Goal: Task Accomplishment & Management: Manage account settings

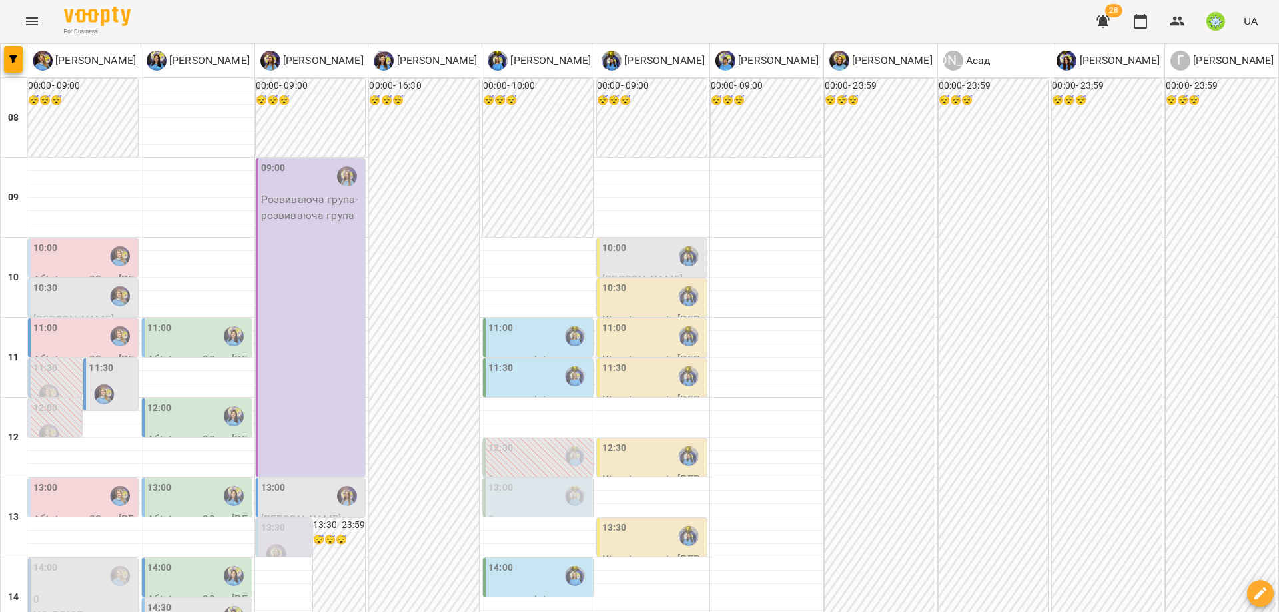
scroll to position [498, 0]
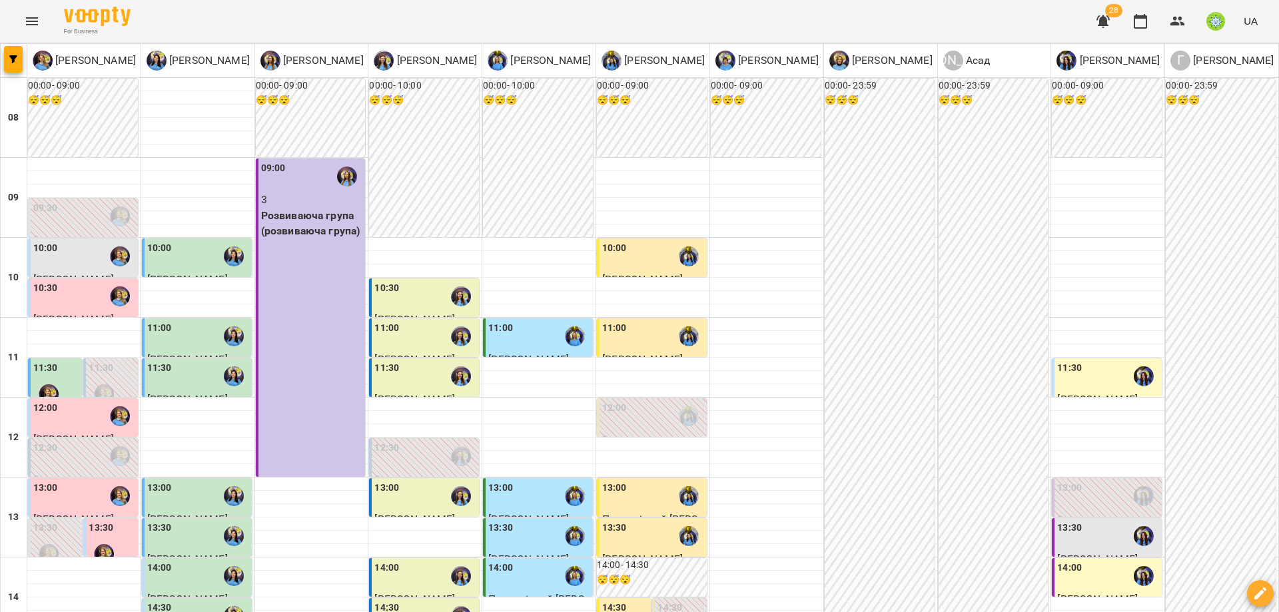
scroll to position [136, 0]
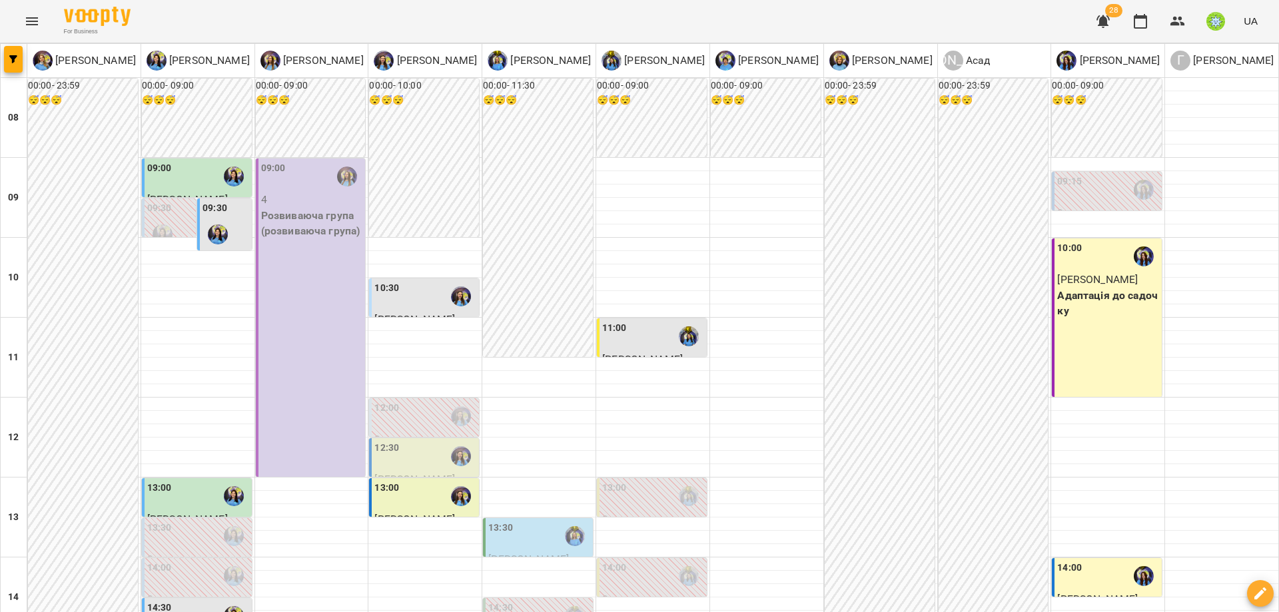
scroll to position [561, 0]
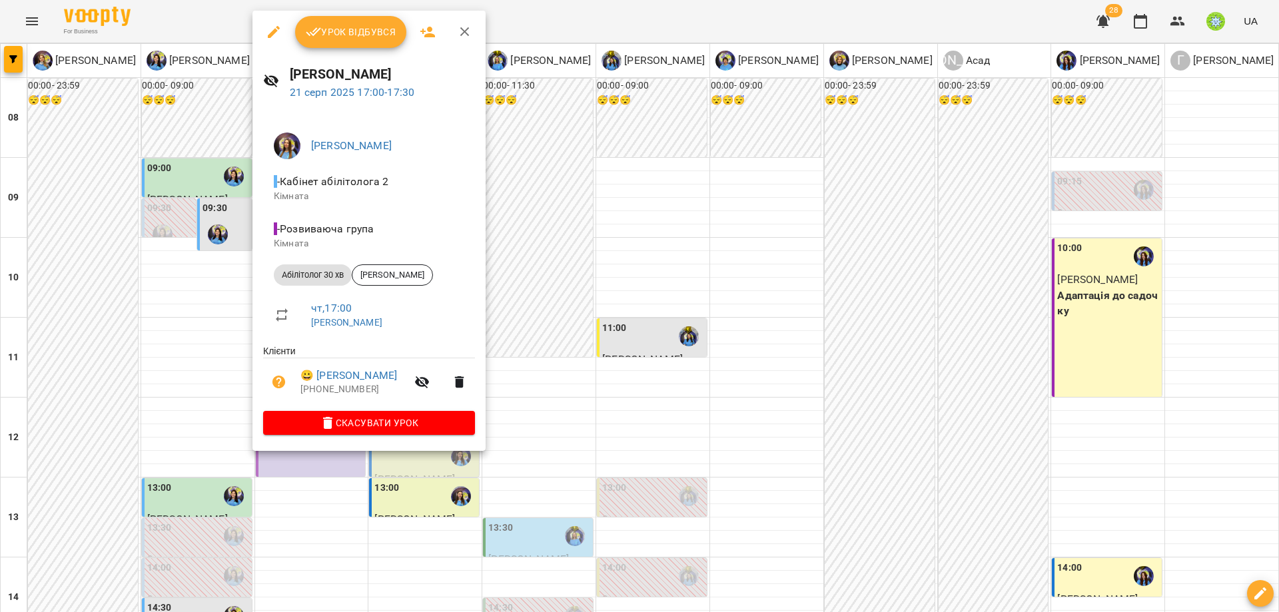
click at [646, 334] on div at bounding box center [639, 306] width 1279 height 612
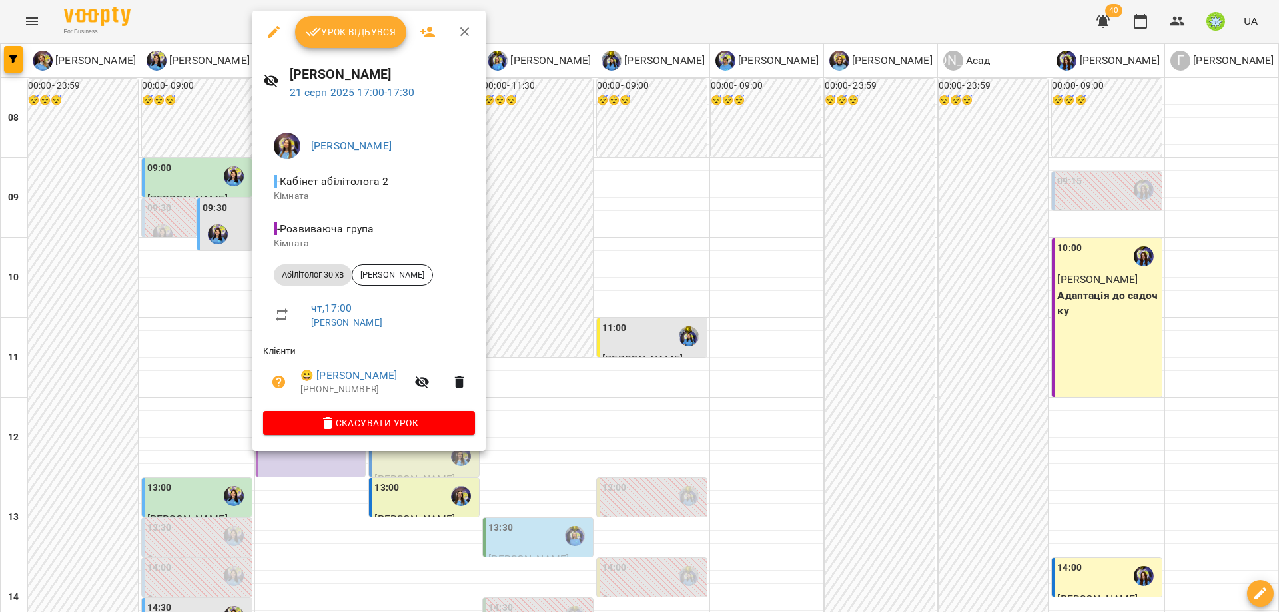
click at [552, 321] on div at bounding box center [639, 306] width 1279 height 612
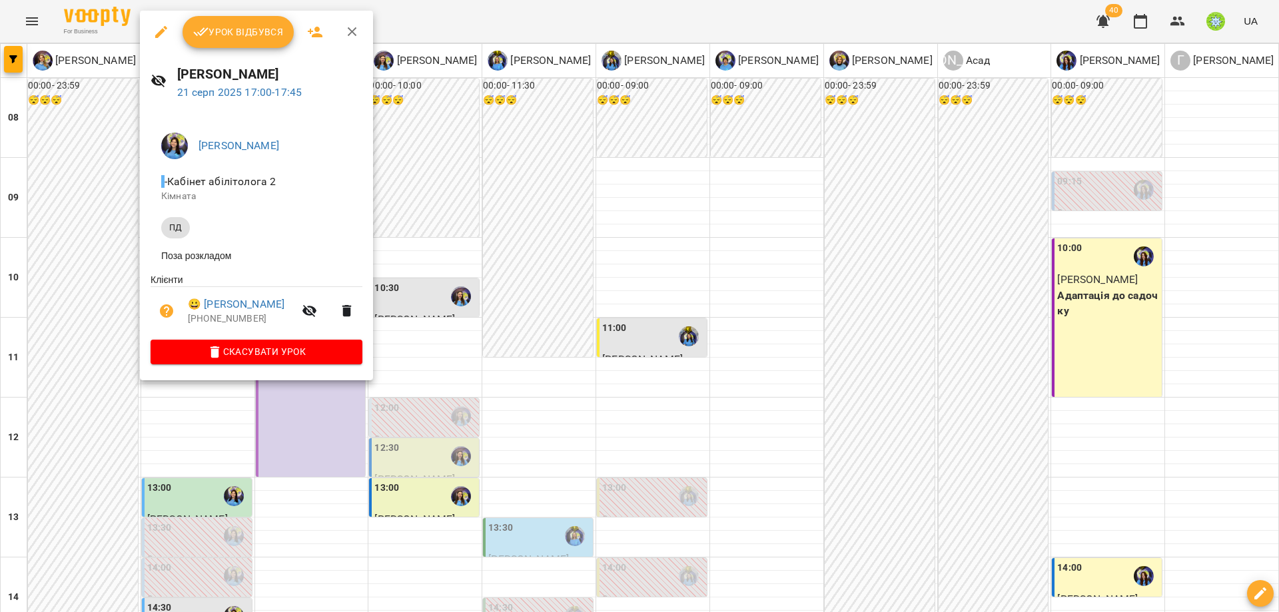
click at [506, 344] on div at bounding box center [639, 306] width 1279 height 612
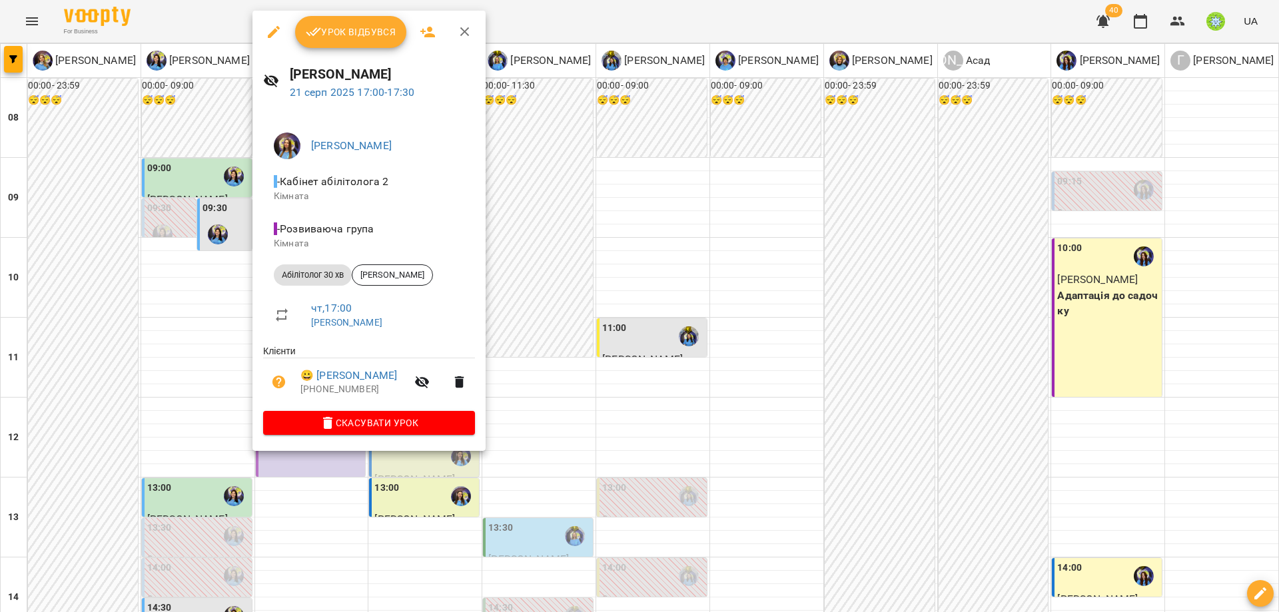
click at [269, 30] on icon "button" at bounding box center [274, 32] width 16 height 16
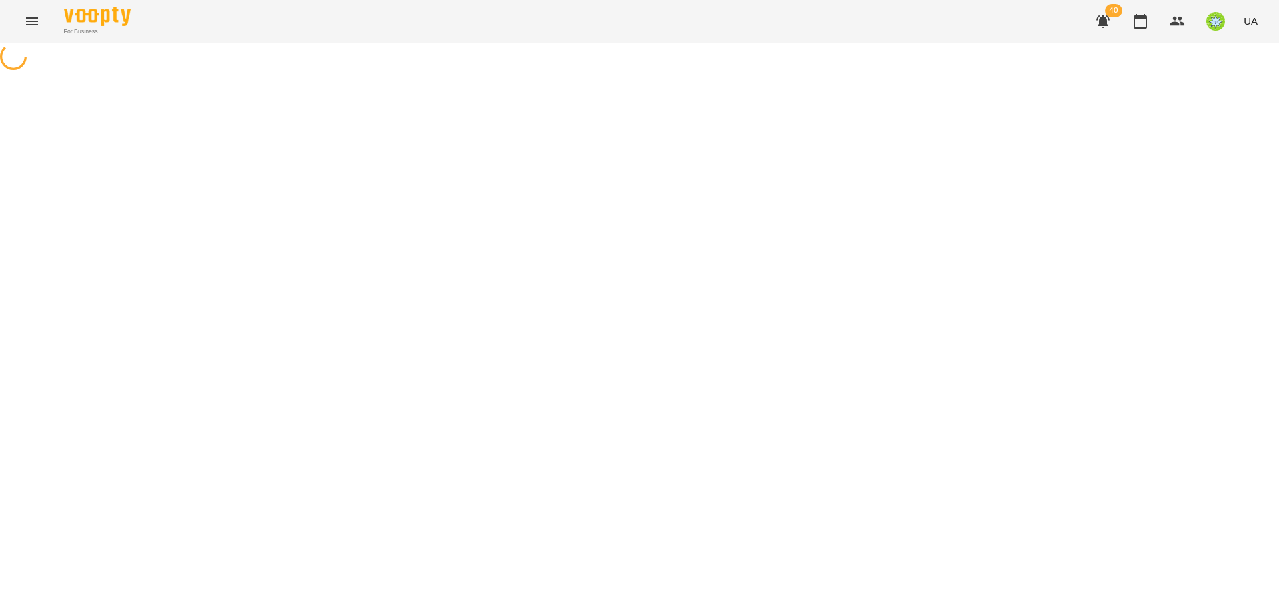
select select "**********"
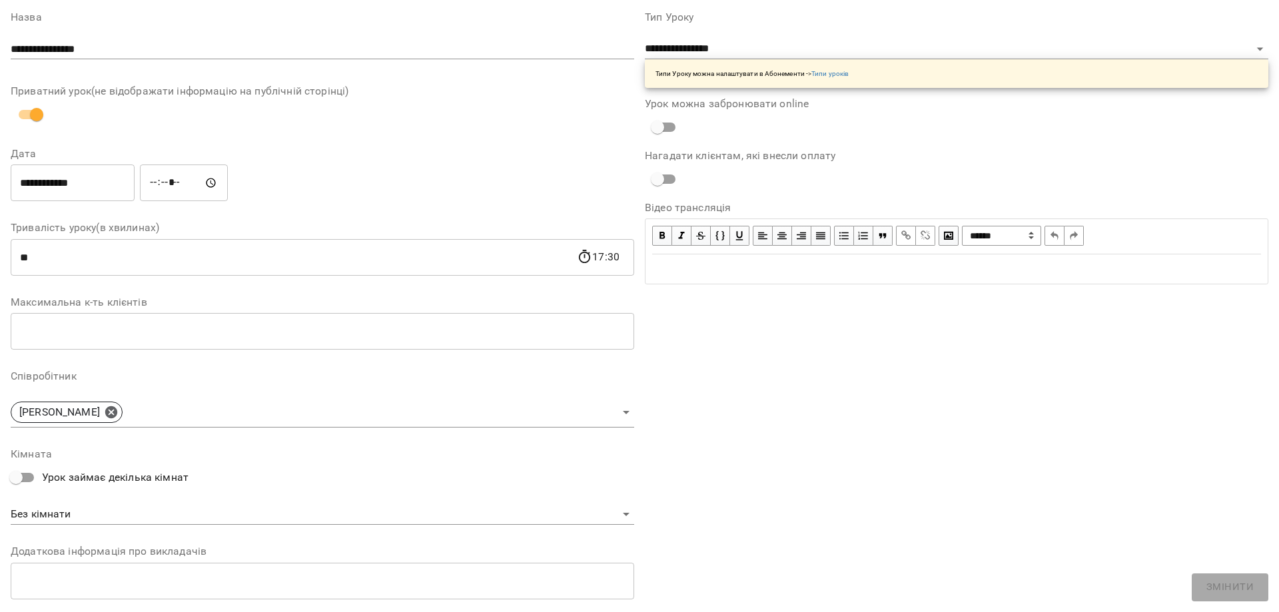
scroll to position [189, 0]
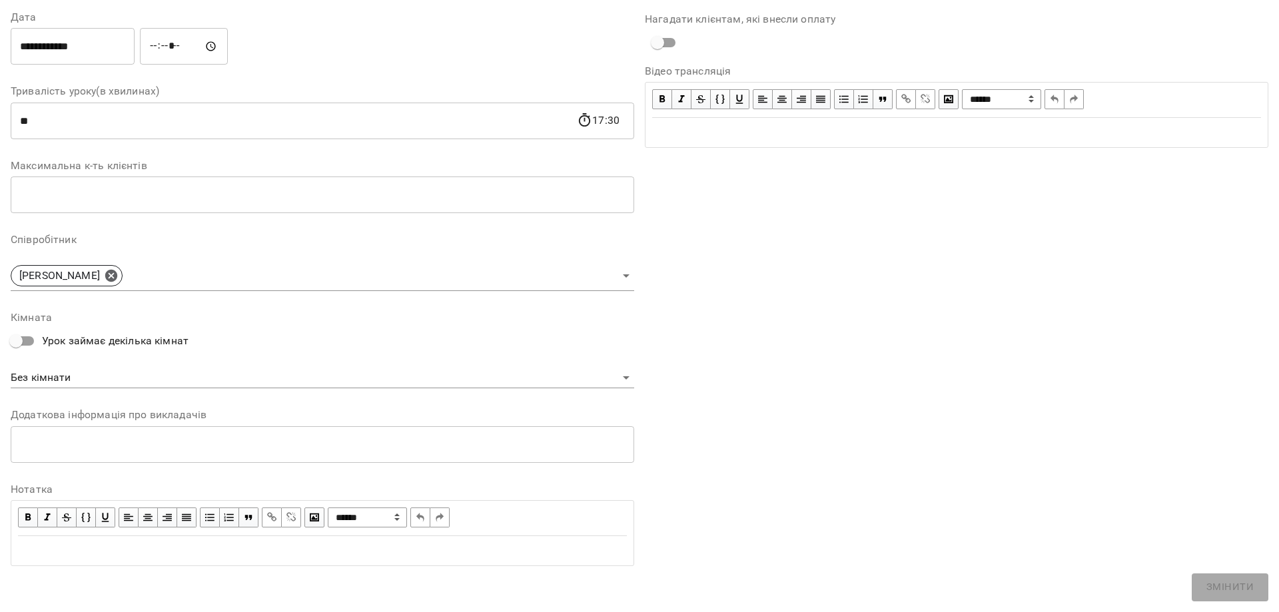
click at [92, 382] on body "**********" at bounding box center [639, 327] width 1279 height 655
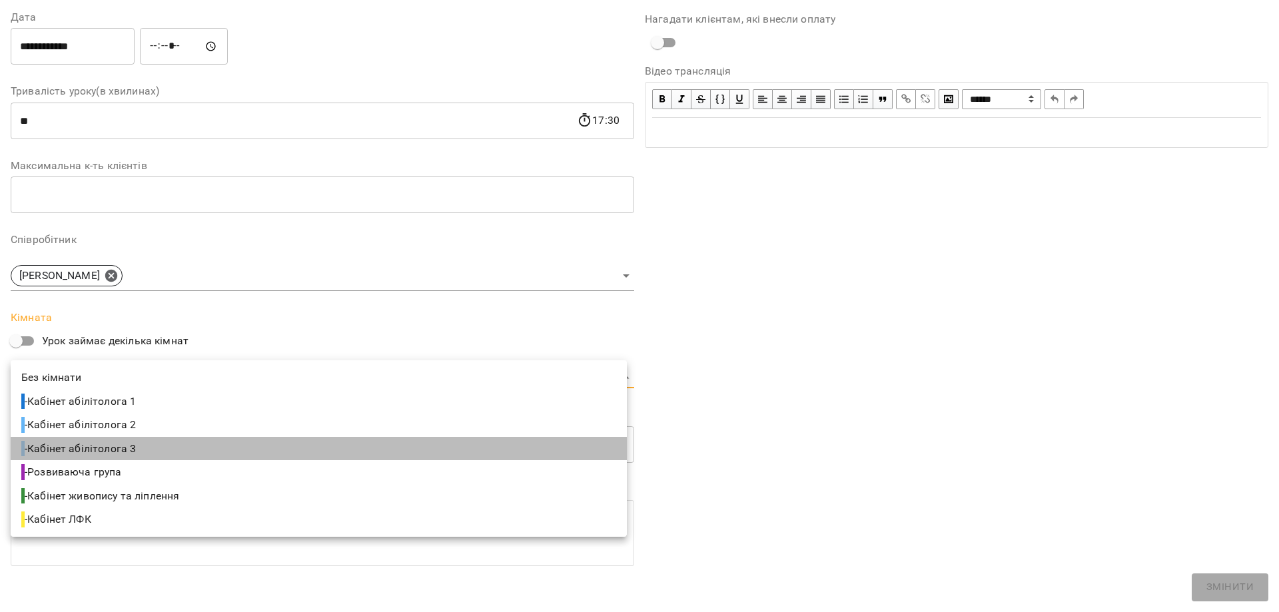
click at [162, 449] on li "- Кабінет абілітолога 3" at bounding box center [319, 449] width 616 height 24
type input "**********"
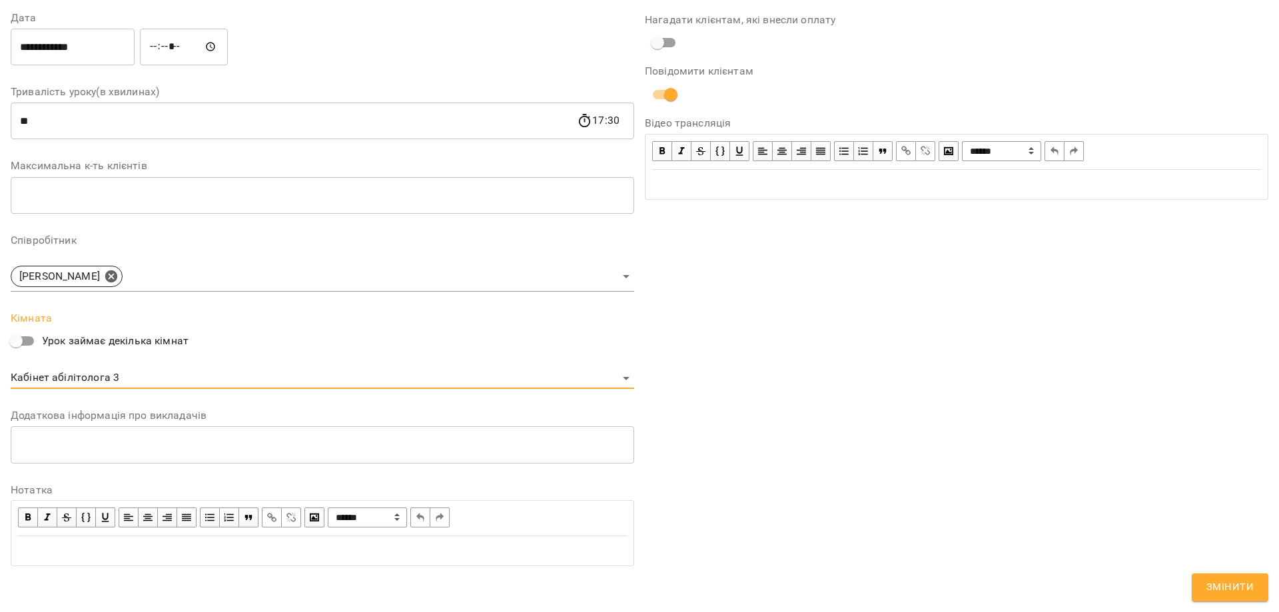
click at [1225, 564] on form "**********" at bounding box center [640, 206] width 1258 height 805
click at [1221, 582] on span "Змінити" at bounding box center [1229, 587] width 47 height 17
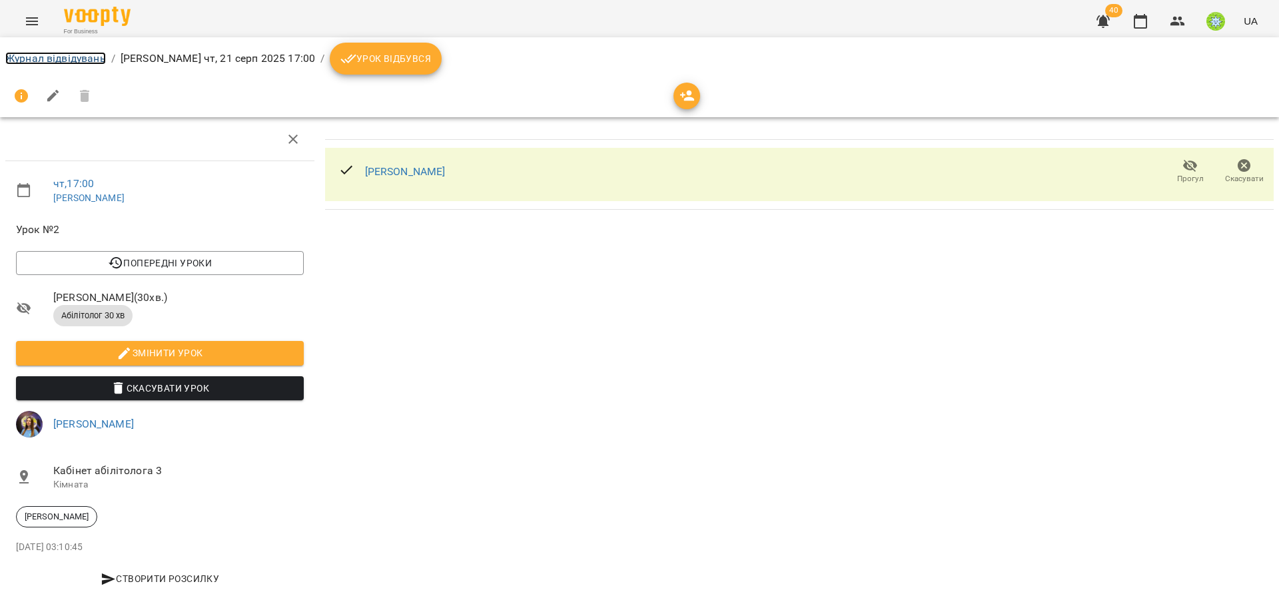
click at [66, 56] on link "Журнал відвідувань" at bounding box center [55, 58] width 101 height 13
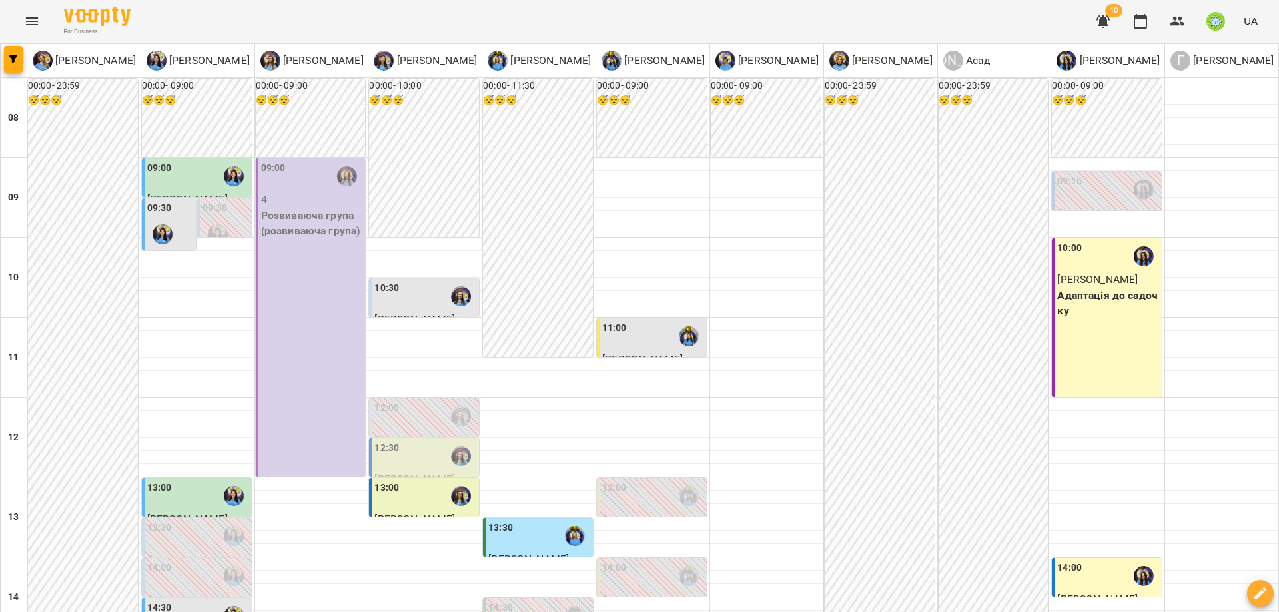
scroll to position [536, 0]
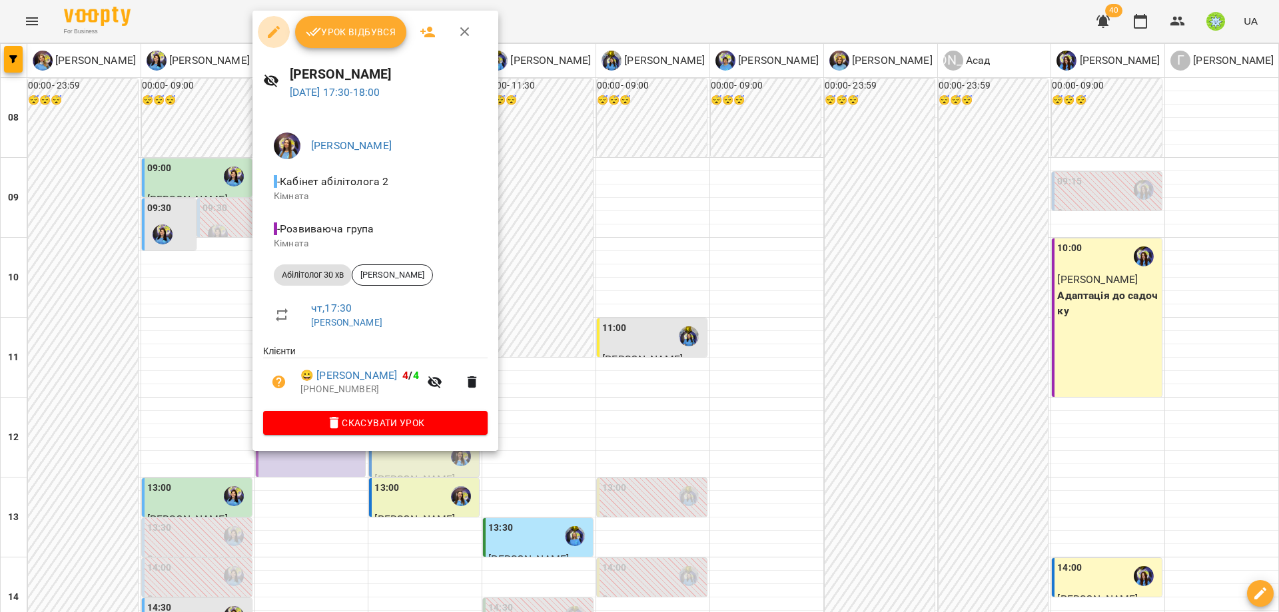
click at [268, 29] on icon "button" at bounding box center [274, 32] width 16 height 16
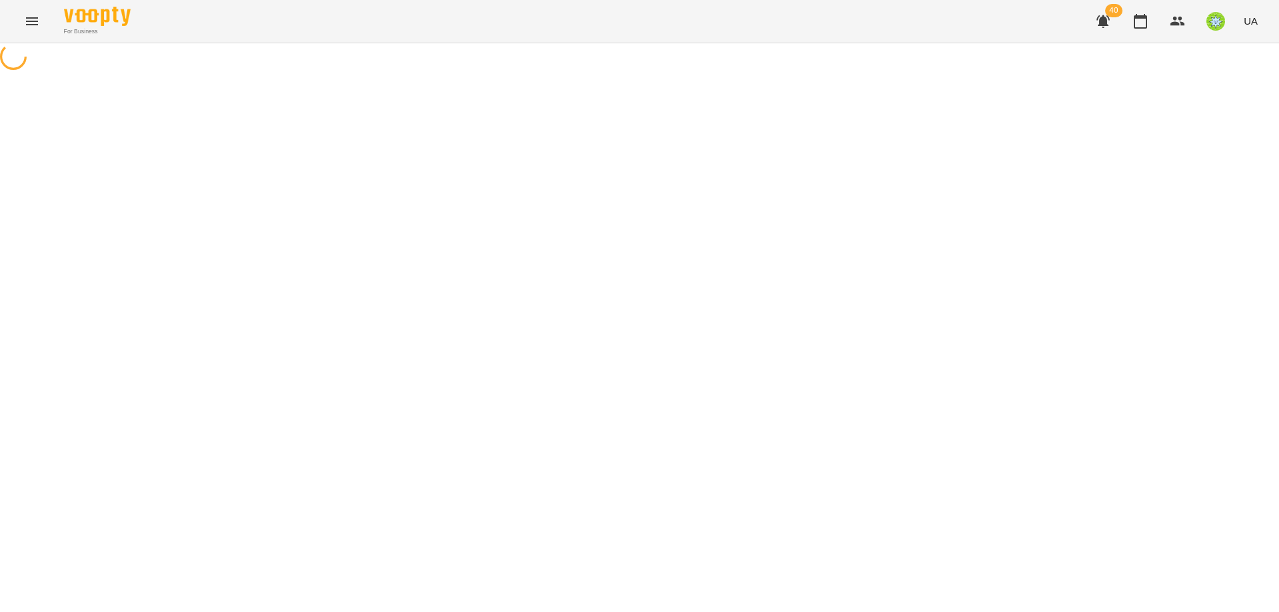
select select "**********"
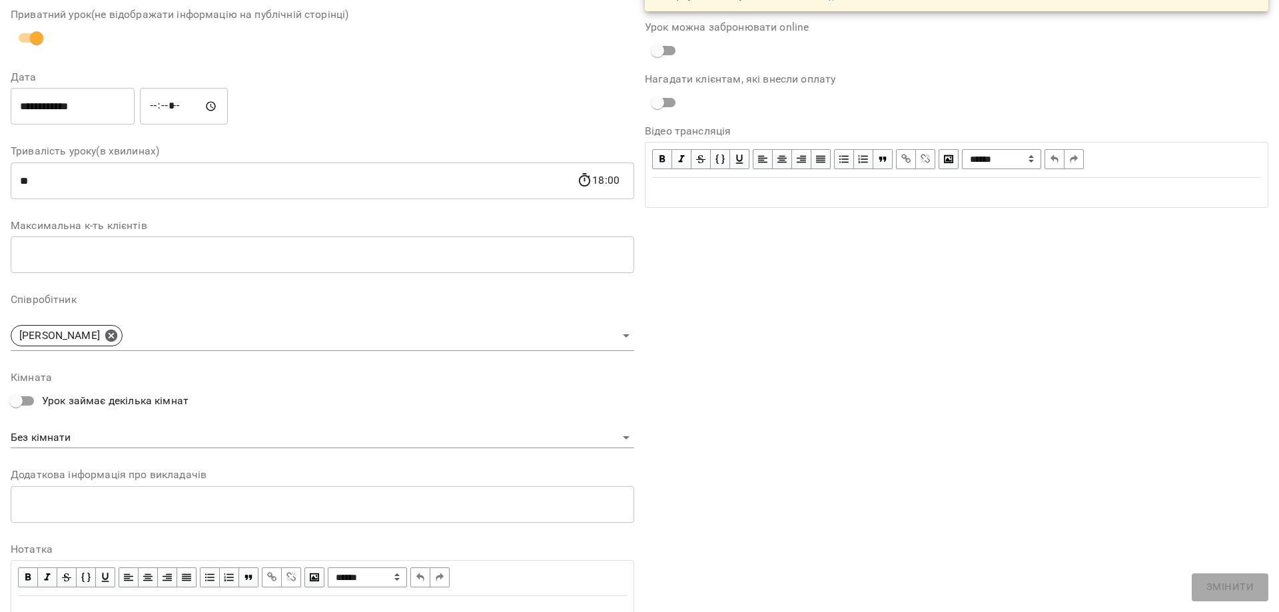
scroll to position [189, 0]
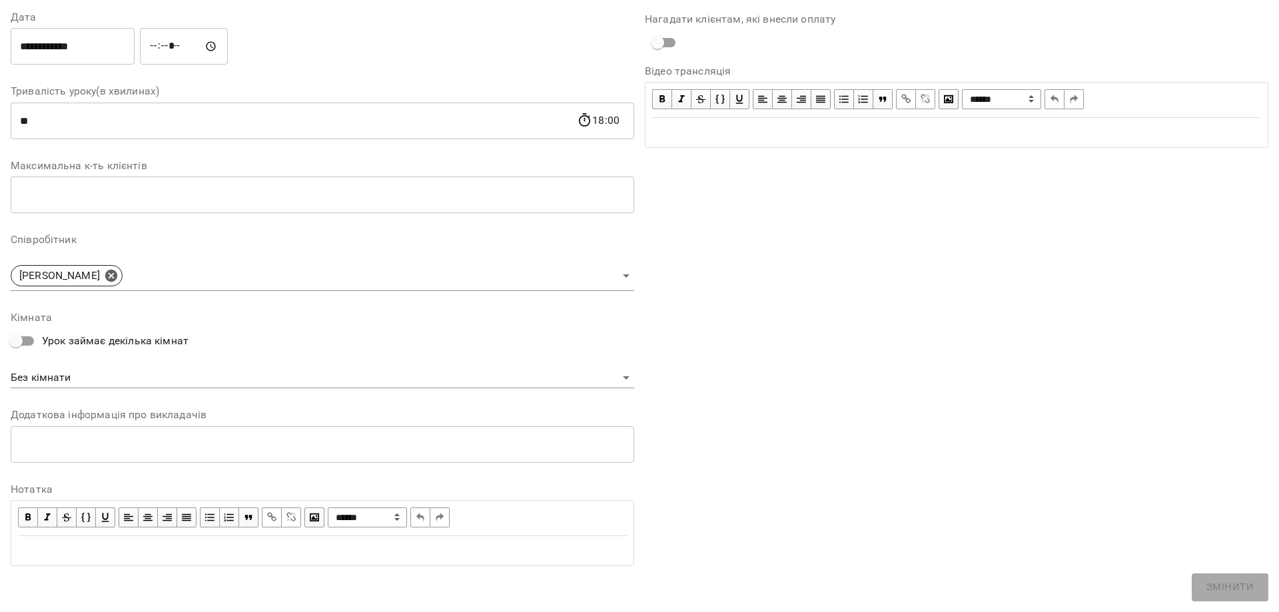
click at [87, 376] on body "**********" at bounding box center [639, 327] width 1279 height 655
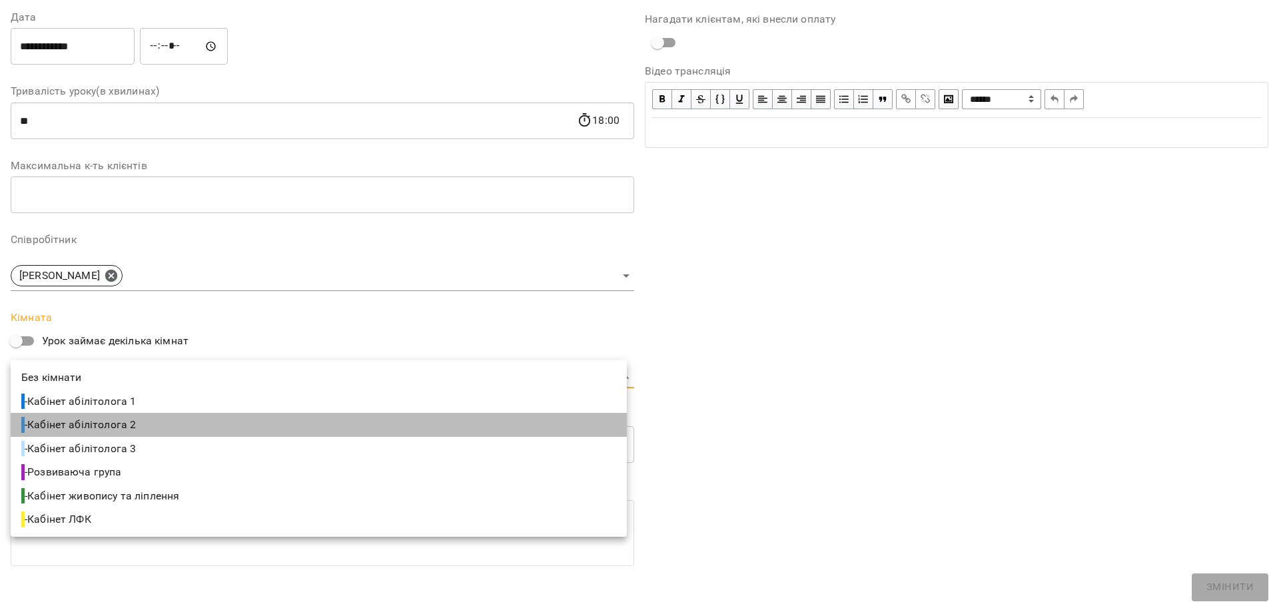
click at [135, 436] on li "- Кабінет абілітолога 2" at bounding box center [319, 425] width 616 height 24
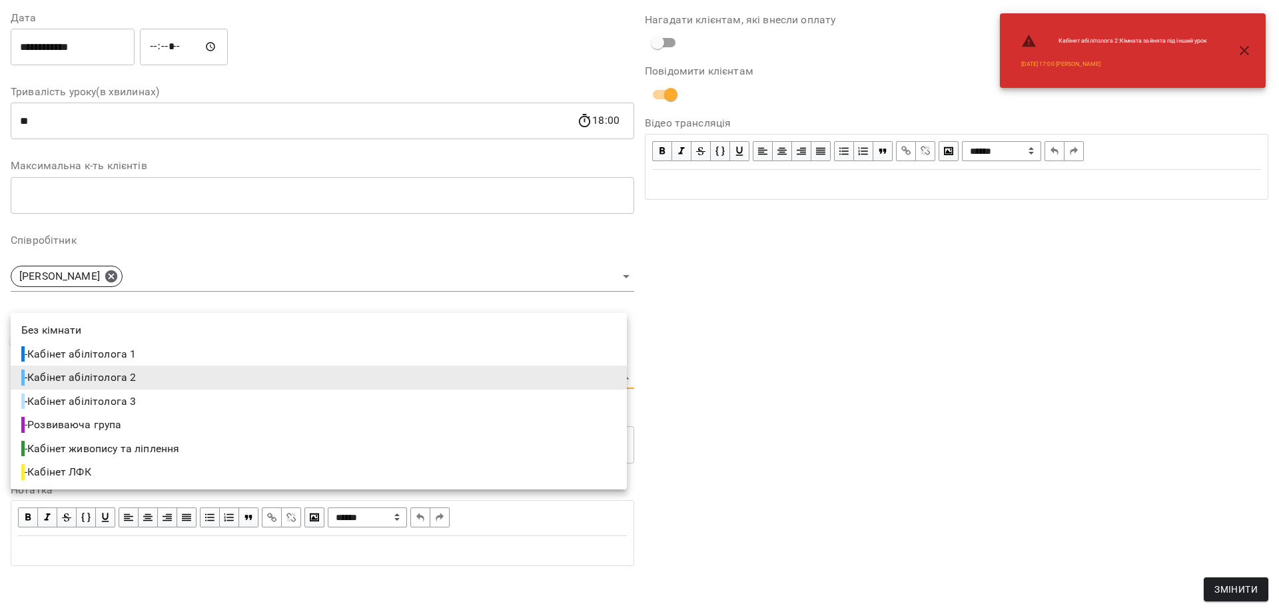
drag, startPoint x: 111, startPoint y: 380, endPoint x: 123, endPoint y: 419, distance: 41.1
click at [112, 380] on body "For Business 40 UA Журнал відвідувань / [PERSON_NAME][DATE] 17:30 / Урок відбув…" at bounding box center [639, 327] width 1279 height 655
click at [137, 402] on span "- Кабінет абілітолога 3" at bounding box center [79, 402] width 117 height 16
type input "**********"
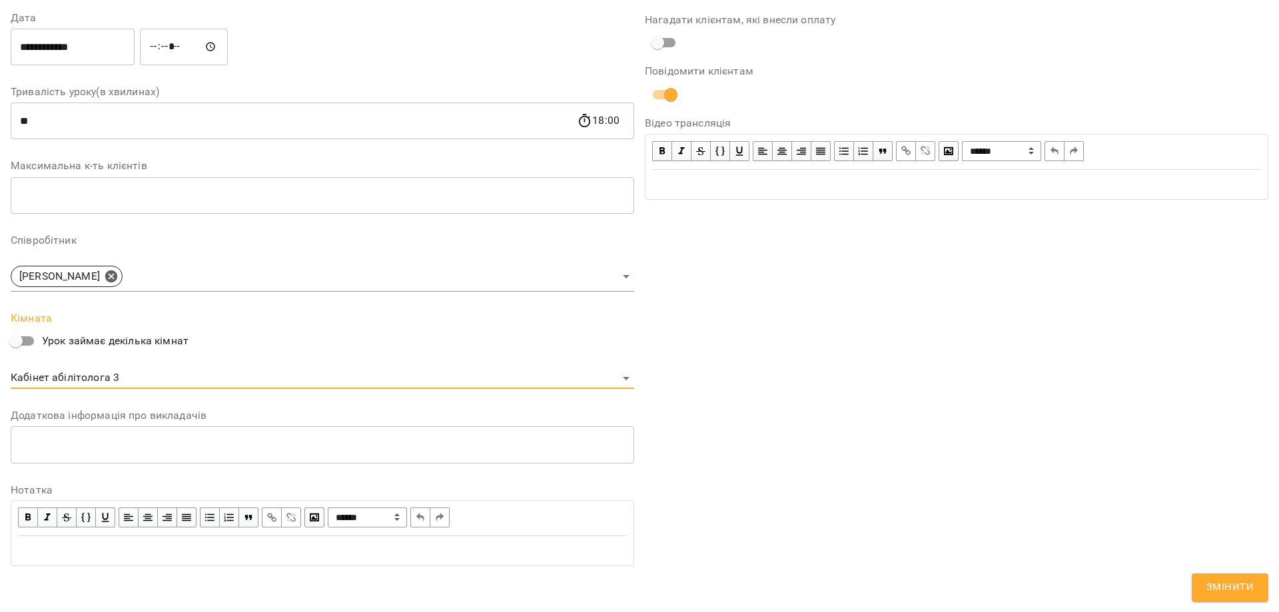
click at [1233, 591] on span "Змінити" at bounding box center [1229, 587] width 47 height 17
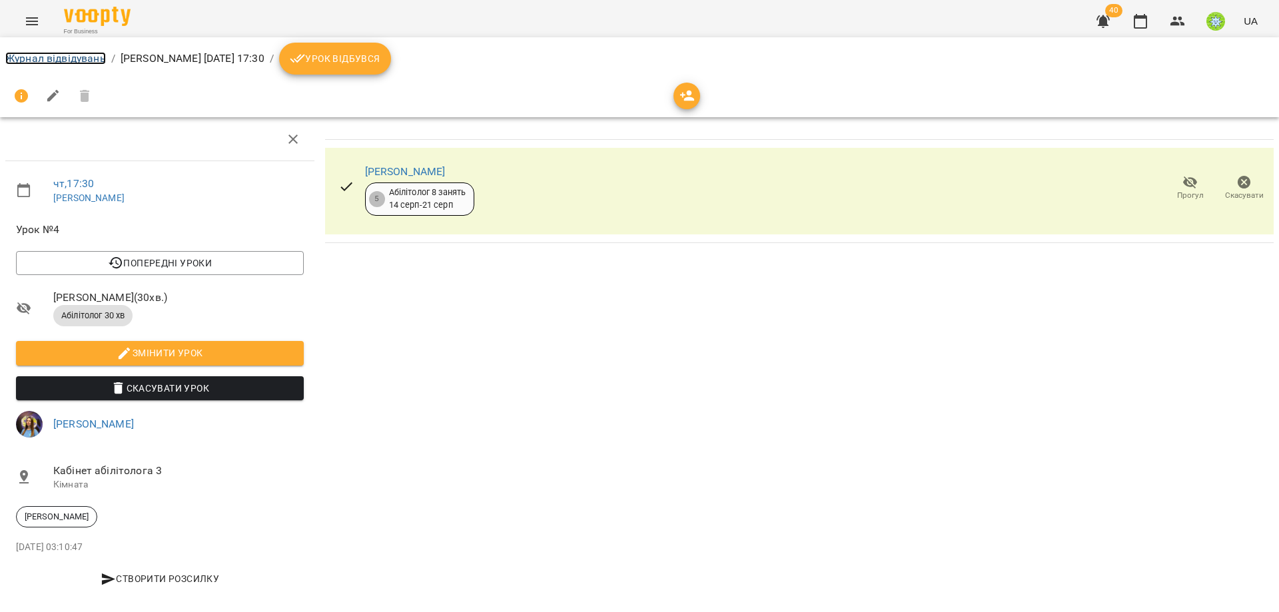
click at [73, 54] on link "Журнал відвідувань" at bounding box center [55, 58] width 101 height 13
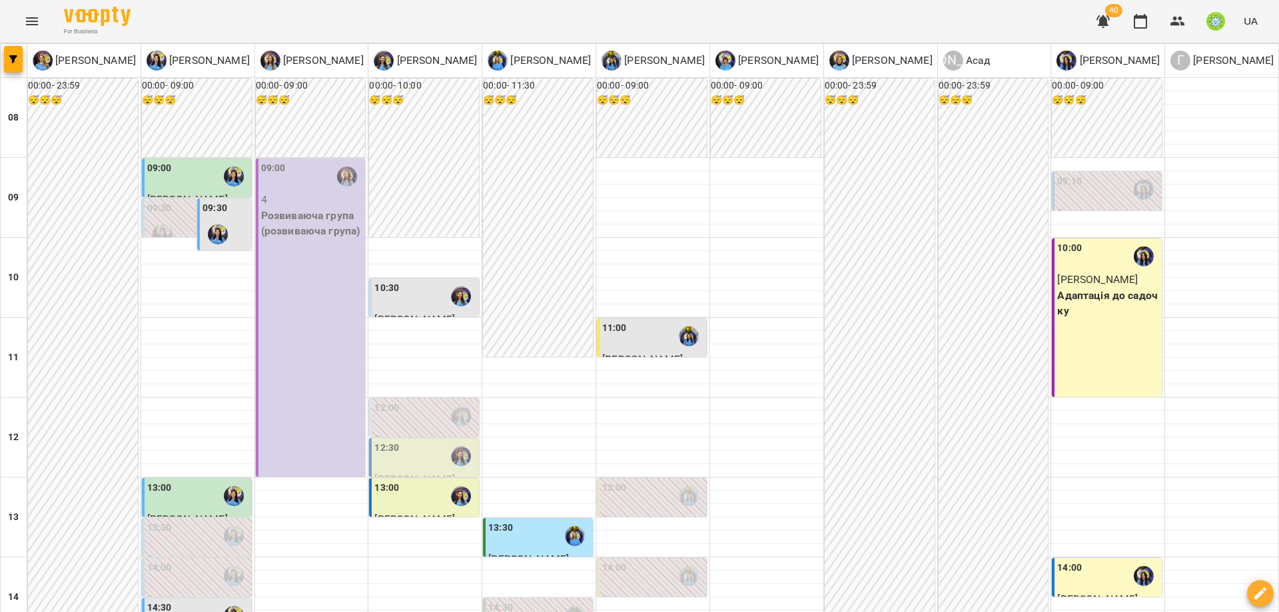
scroll to position [592, 0]
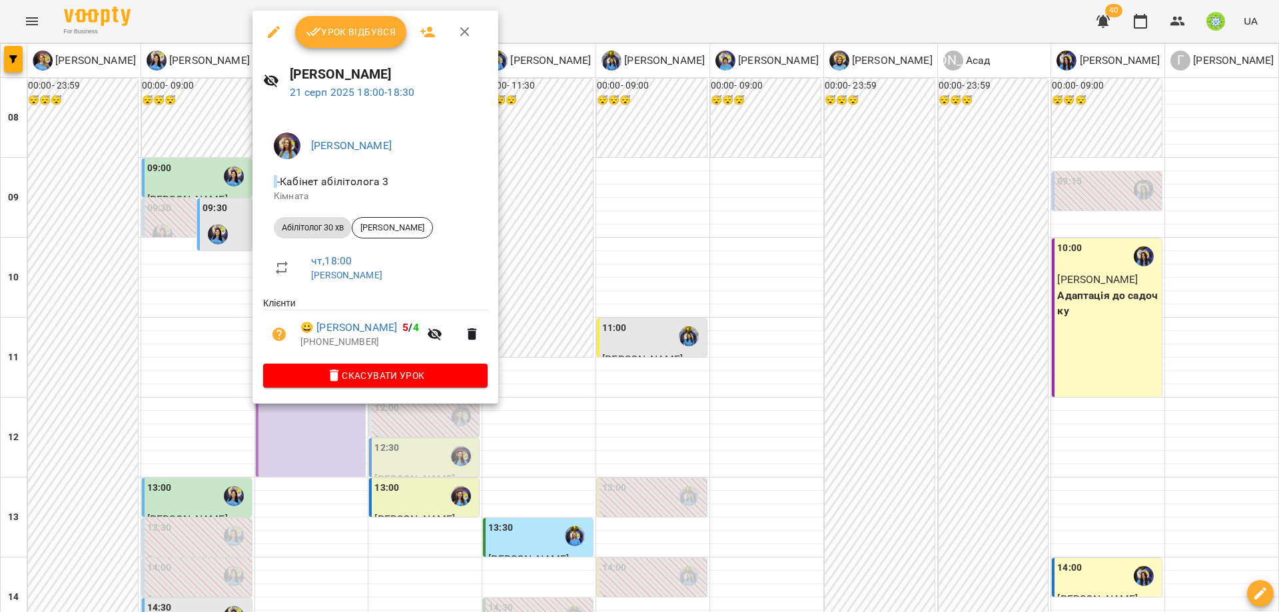
click at [673, 308] on div at bounding box center [639, 306] width 1279 height 612
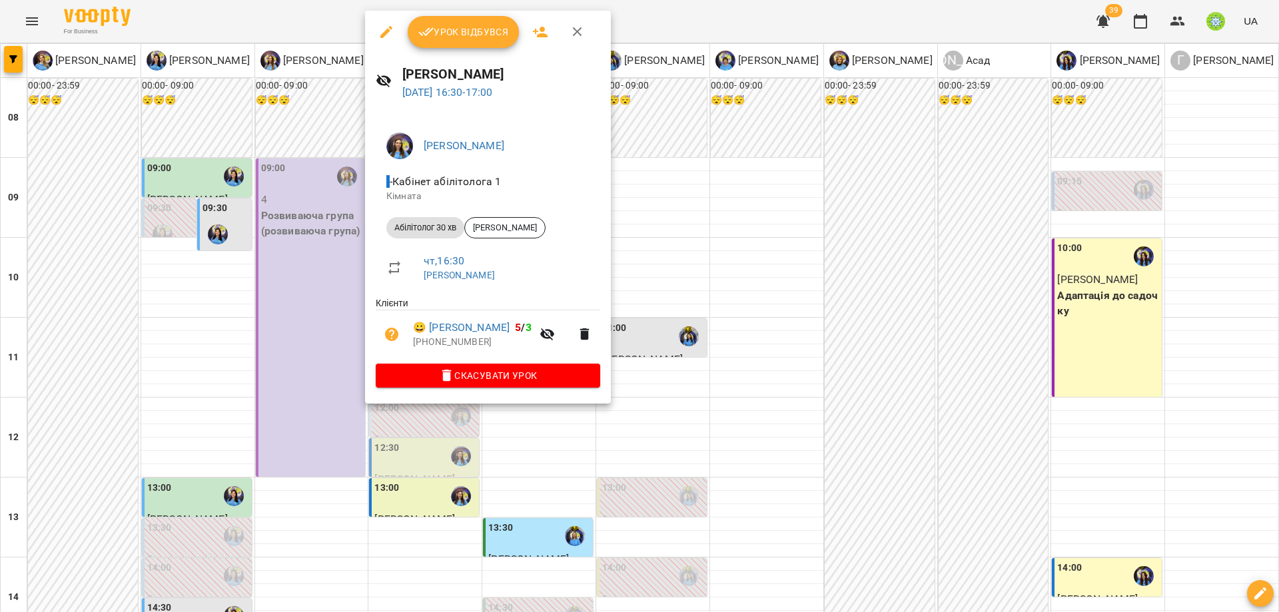
click at [701, 256] on div at bounding box center [639, 306] width 1279 height 612
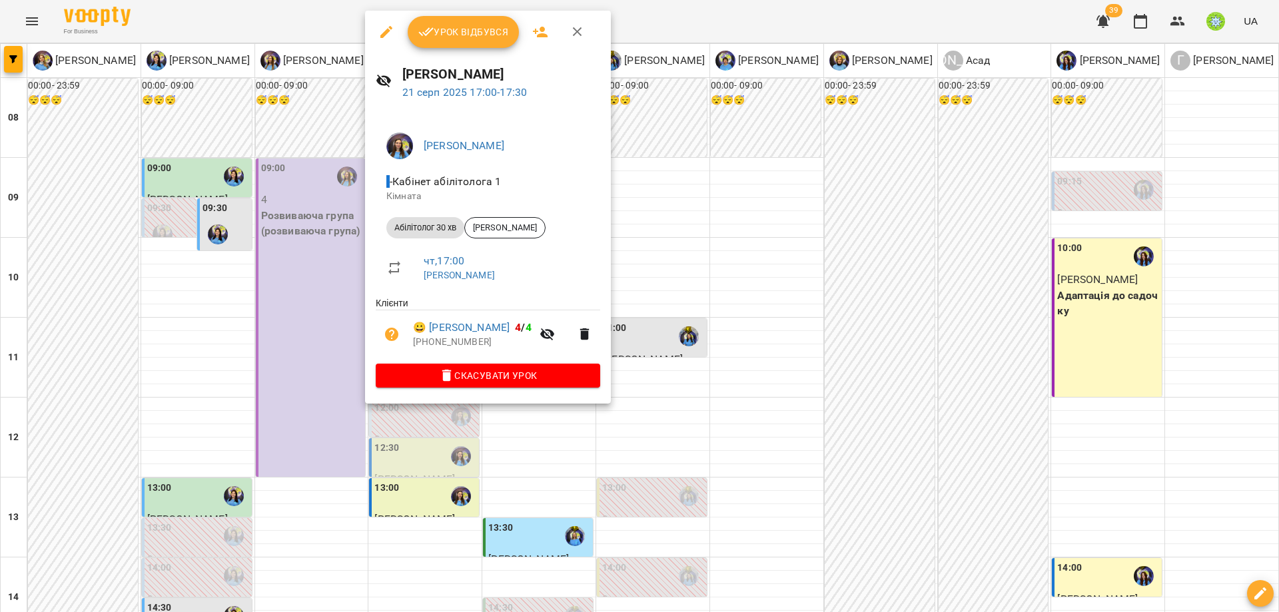
drag, startPoint x: 753, startPoint y: 284, endPoint x: 448, endPoint y: 237, distance: 309.3
click at [753, 284] on div at bounding box center [639, 306] width 1279 height 612
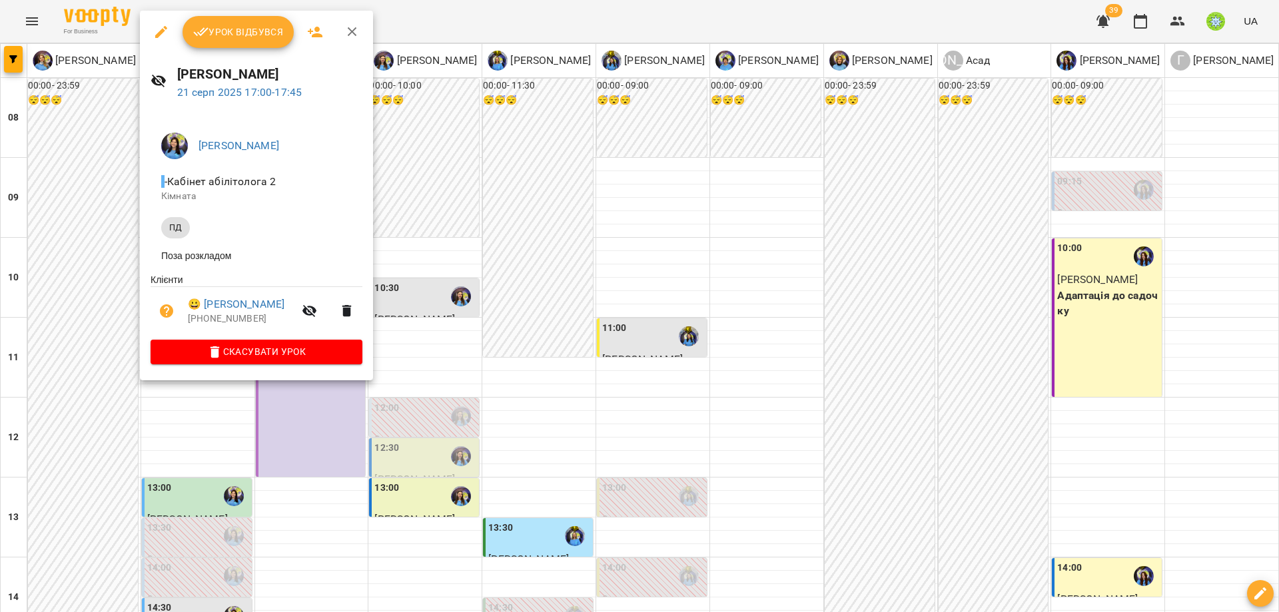
click at [778, 354] on div at bounding box center [639, 306] width 1279 height 612
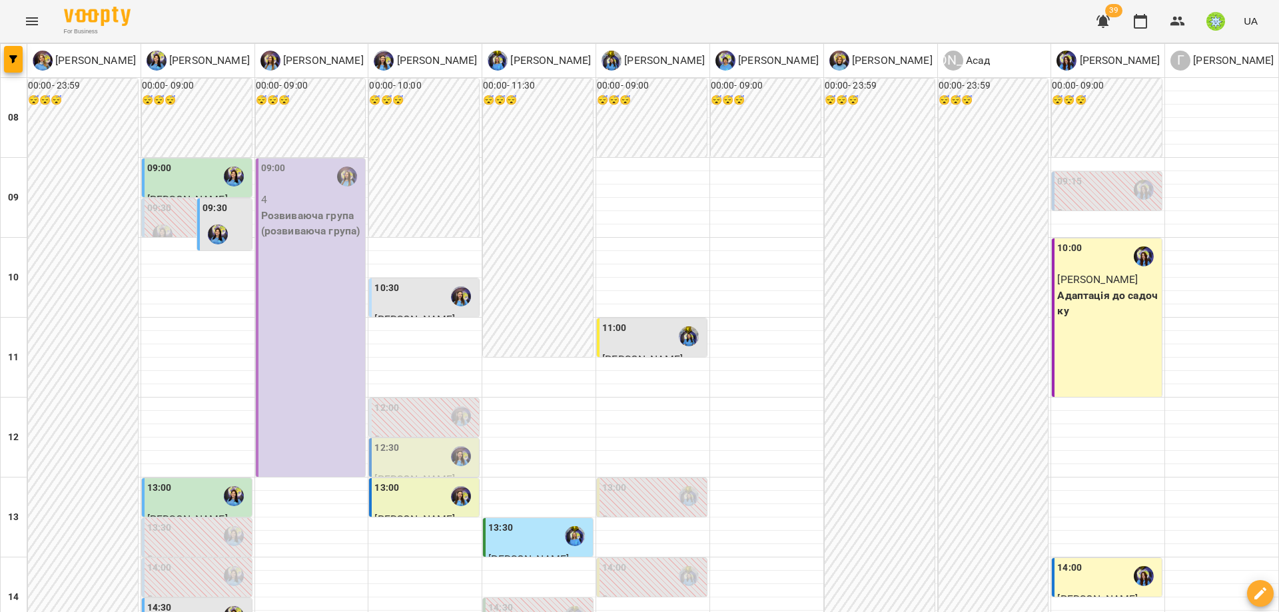
scroll to position [508, 0]
drag, startPoint x: 160, startPoint y: 305, endPoint x: 169, endPoint y: 305, distance: 8.7
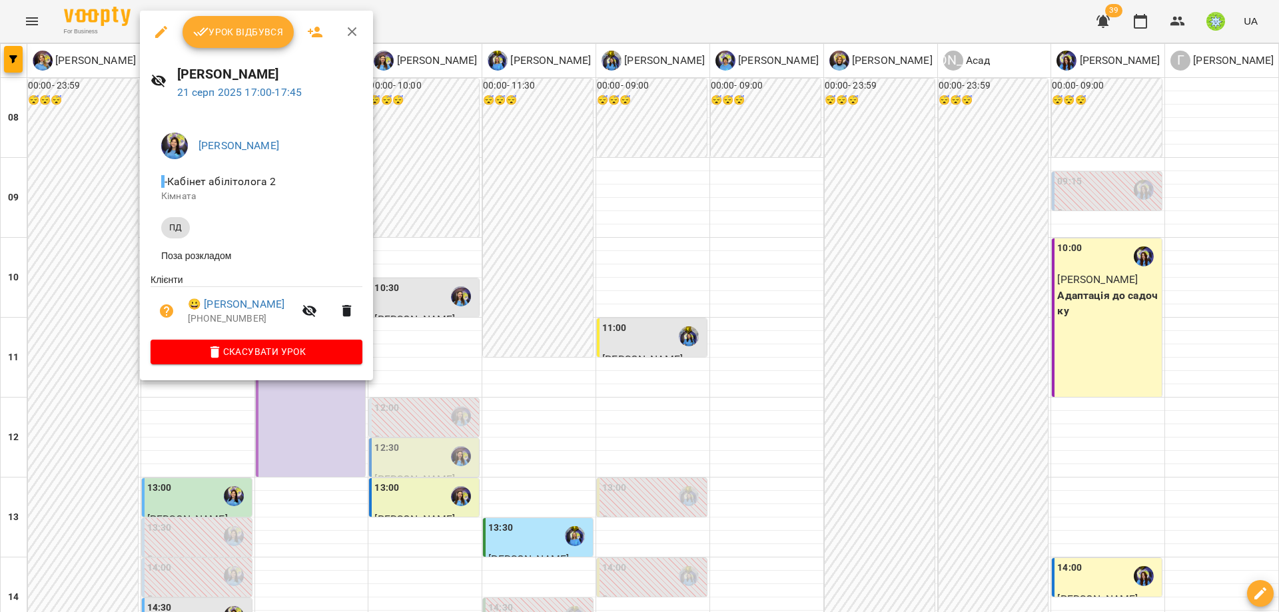
click at [791, 295] on div at bounding box center [639, 306] width 1279 height 612
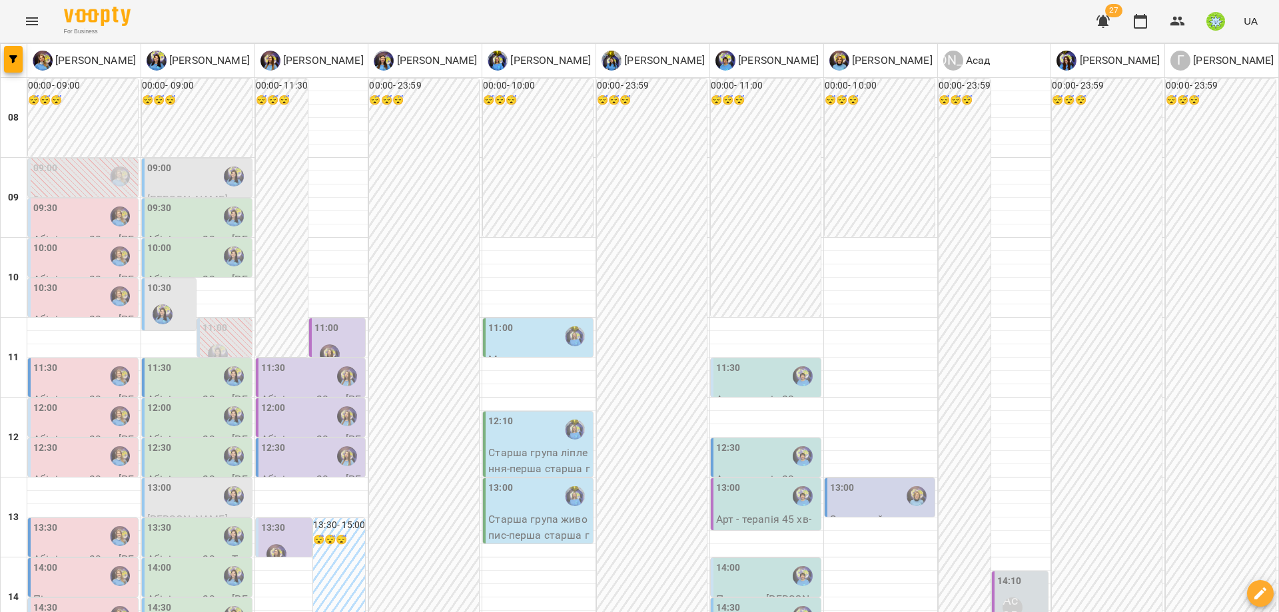
scroll to position [361, 0]
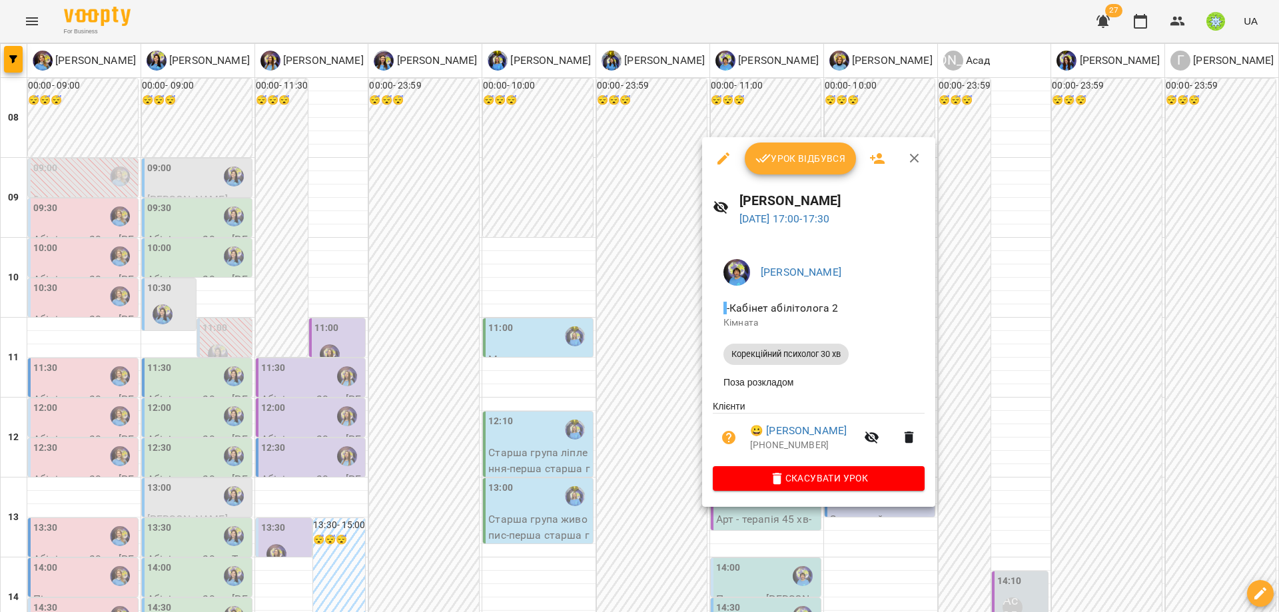
click at [540, 394] on div at bounding box center [639, 306] width 1279 height 612
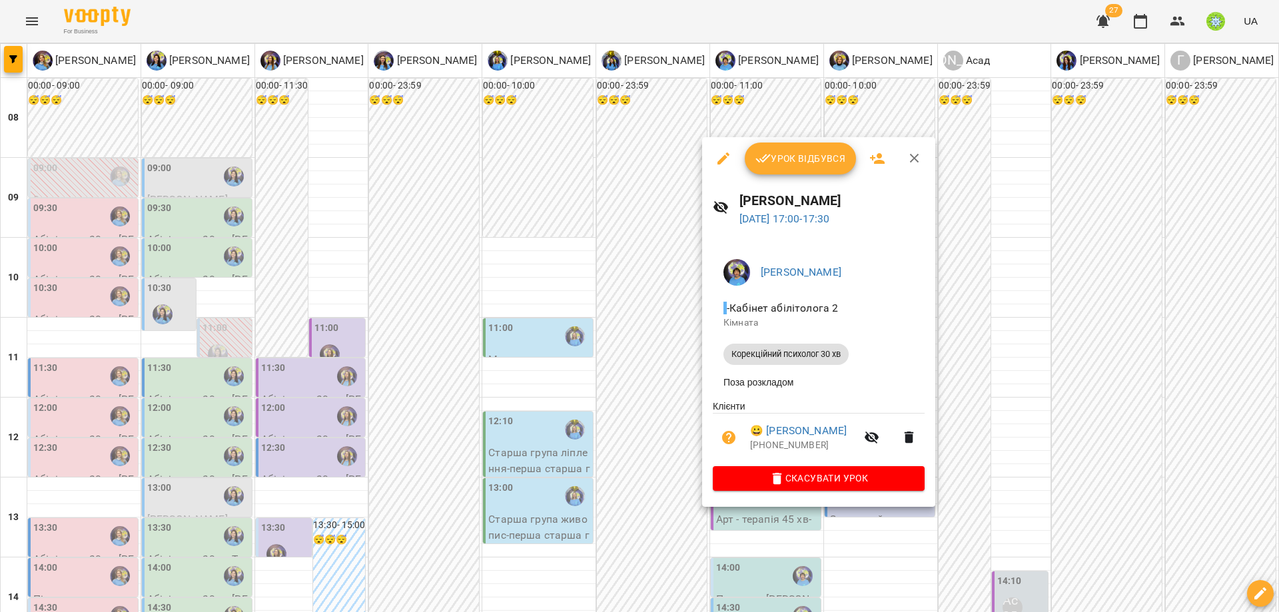
click at [548, 400] on div at bounding box center [639, 306] width 1279 height 612
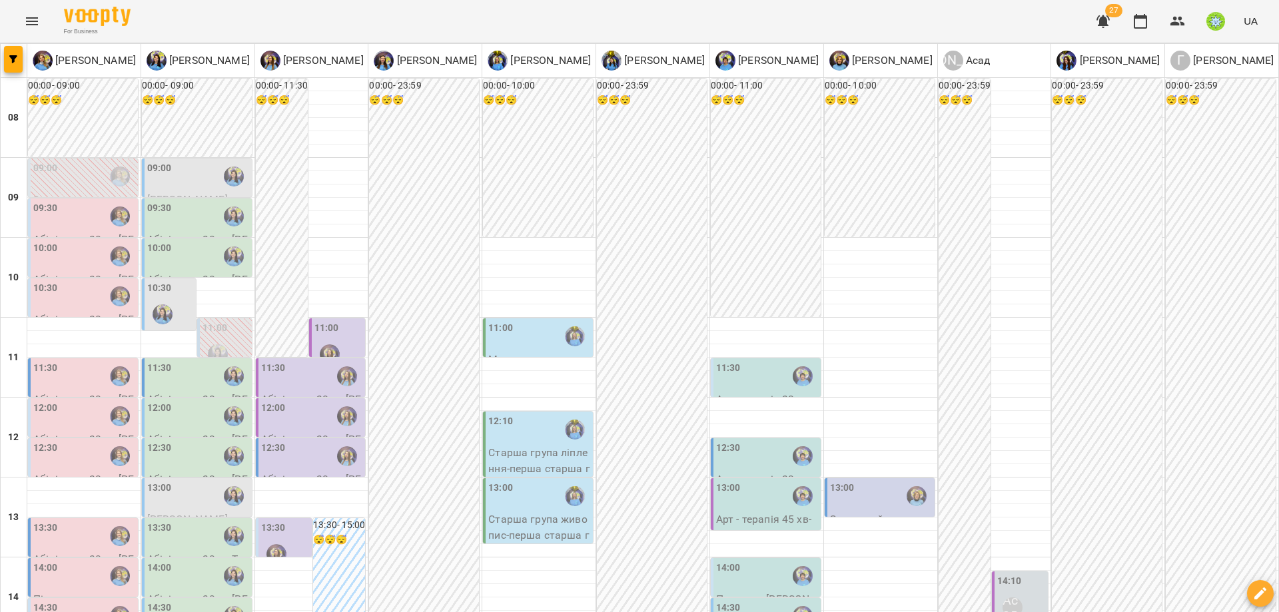
scroll to position [258, 0]
click at [751, 441] on div "12:30" at bounding box center [767, 456] width 102 height 31
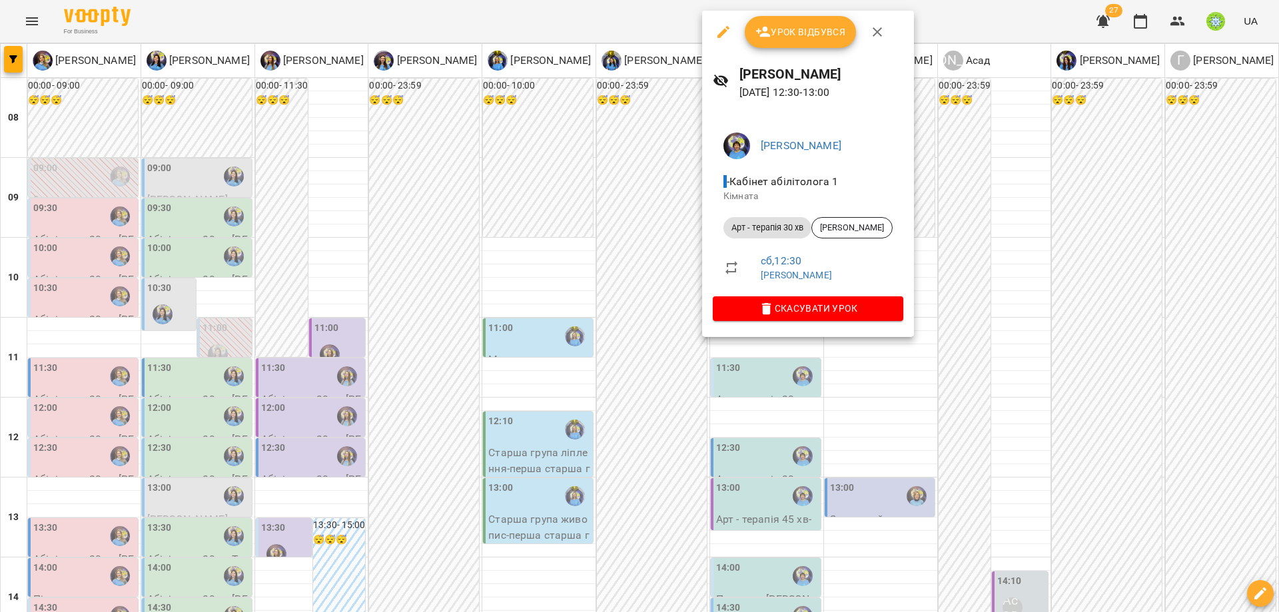
click at [865, 392] on div at bounding box center [639, 306] width 1279 height 612
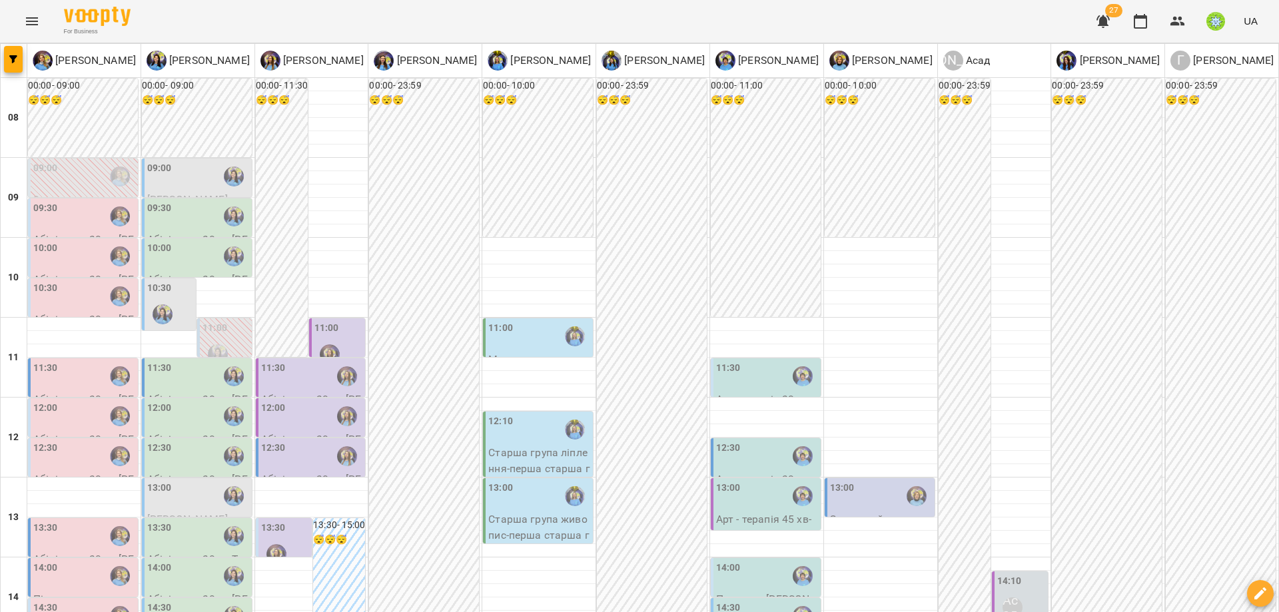
click at [69, 401] on div "12:00" at bounding box center [84, 416] width 102 height 31
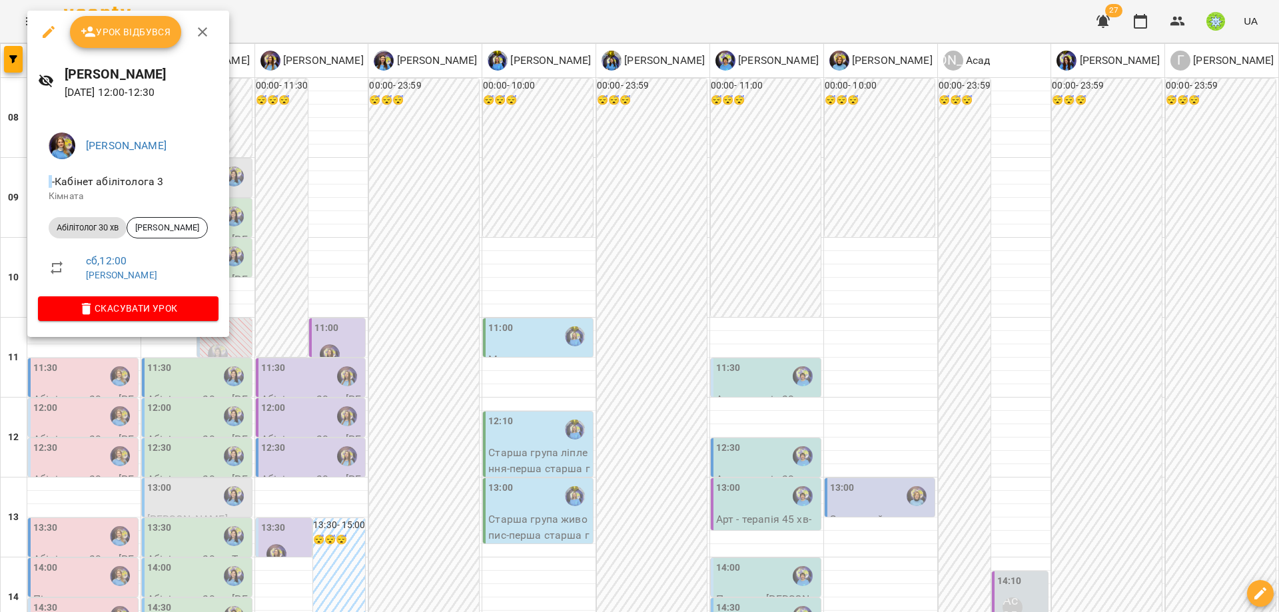
drag, startPoint x: 402, startPoint y: 338, endPoint x: 322, endPoint y: 302, distance: 86.8
click at [401, 337] on div at bounding box center [639, 306] width 1279 height 612
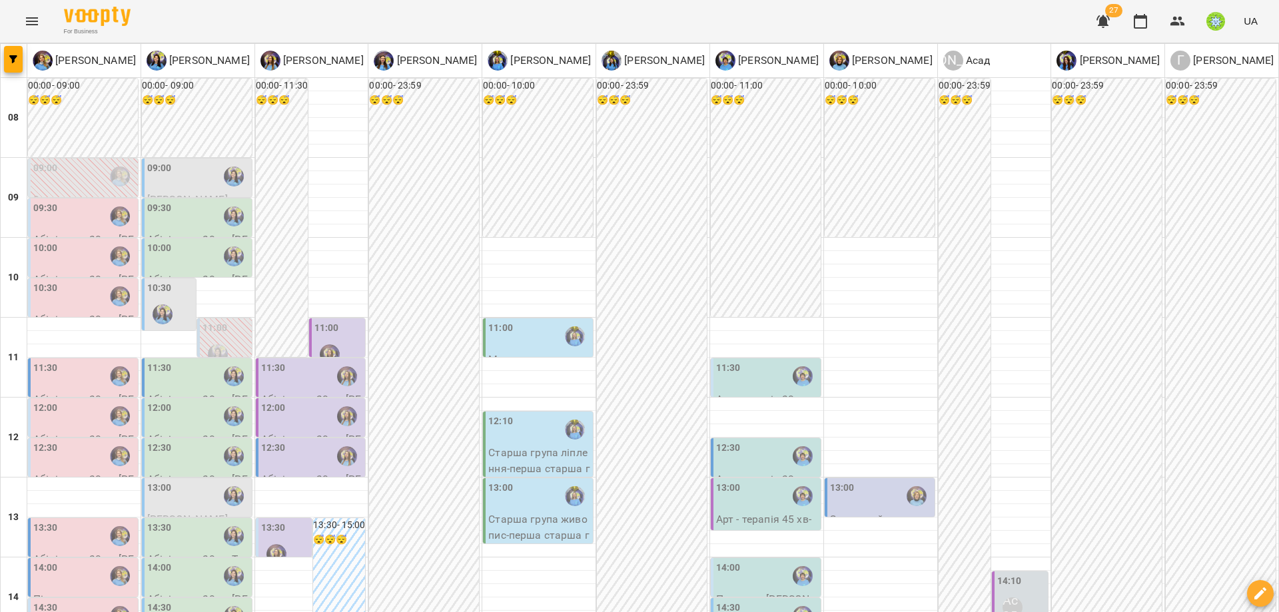
click at [741, 561] on div "14:00" at bounding box center [767, 576] width 102 height 31
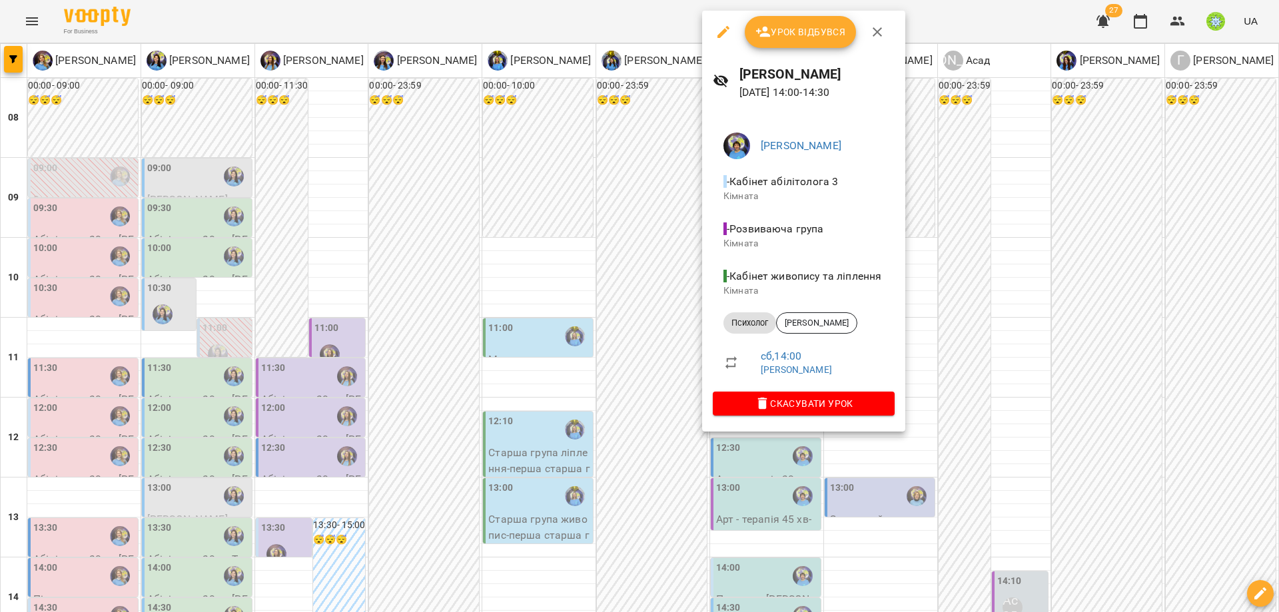
click at [894, 484] on div at bounding box center [639, 306] width 1279 height 612
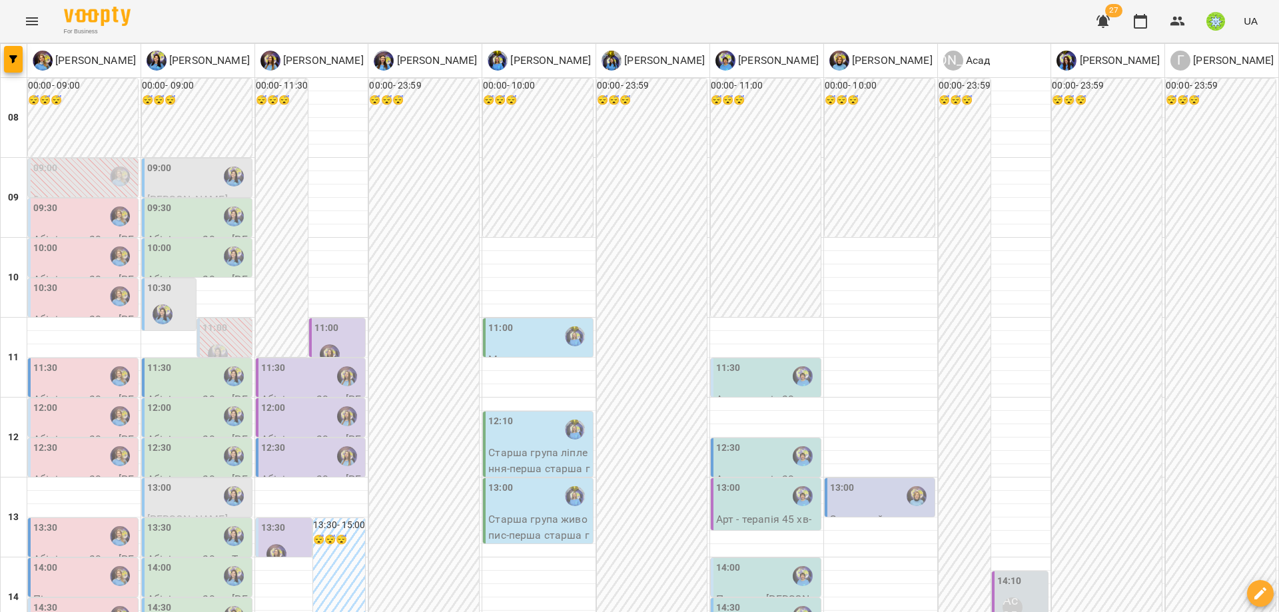
click at [735, 561] on div "14:00" at bounding box center [767, 576] width 102 height 31
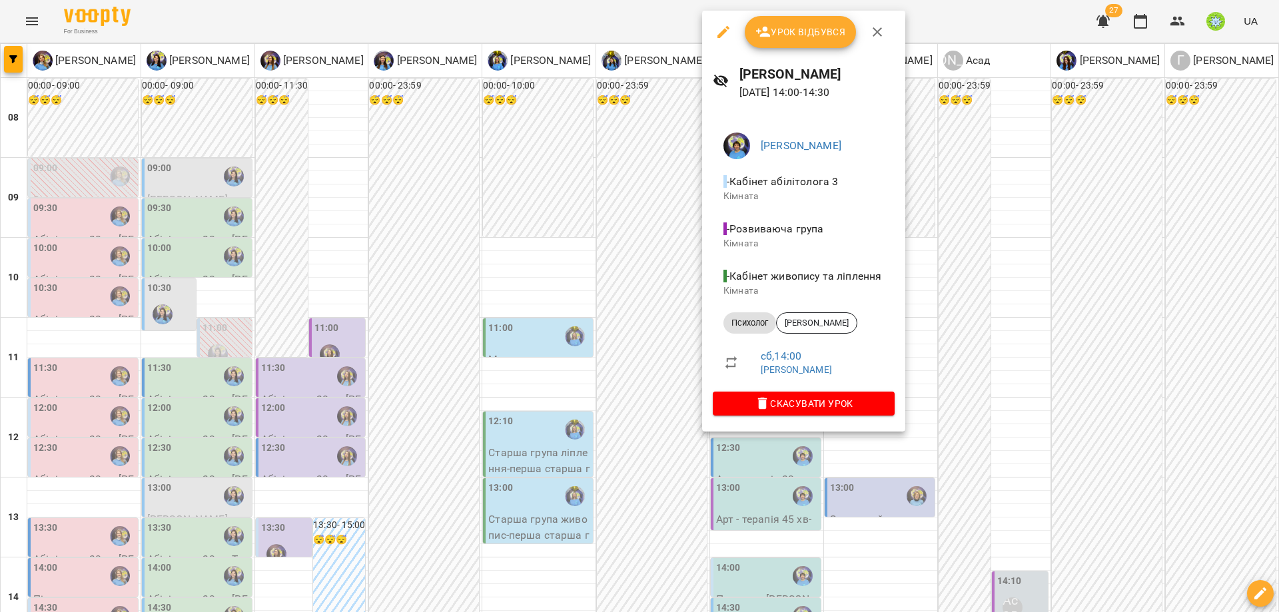
click at [871, 478] on div at bounding box center [639, 306] width 1279 height 612
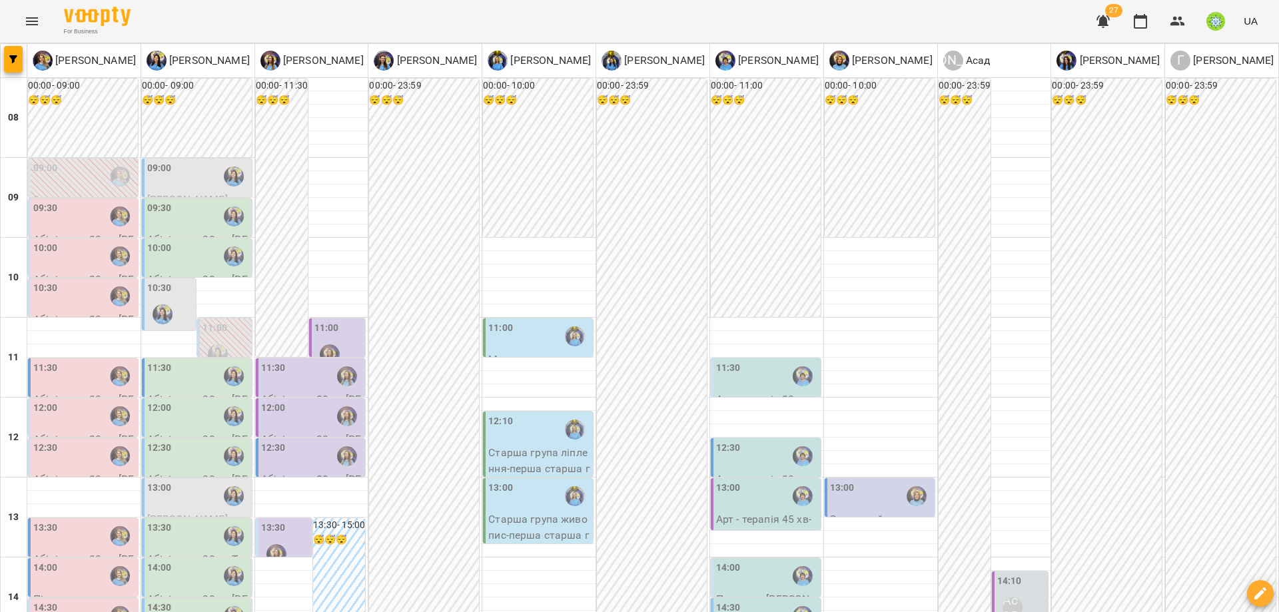
scroll to position [256, 0]
click at [753, 361] on div "11:30" at bounding box center [767, 376] width 102 height 31
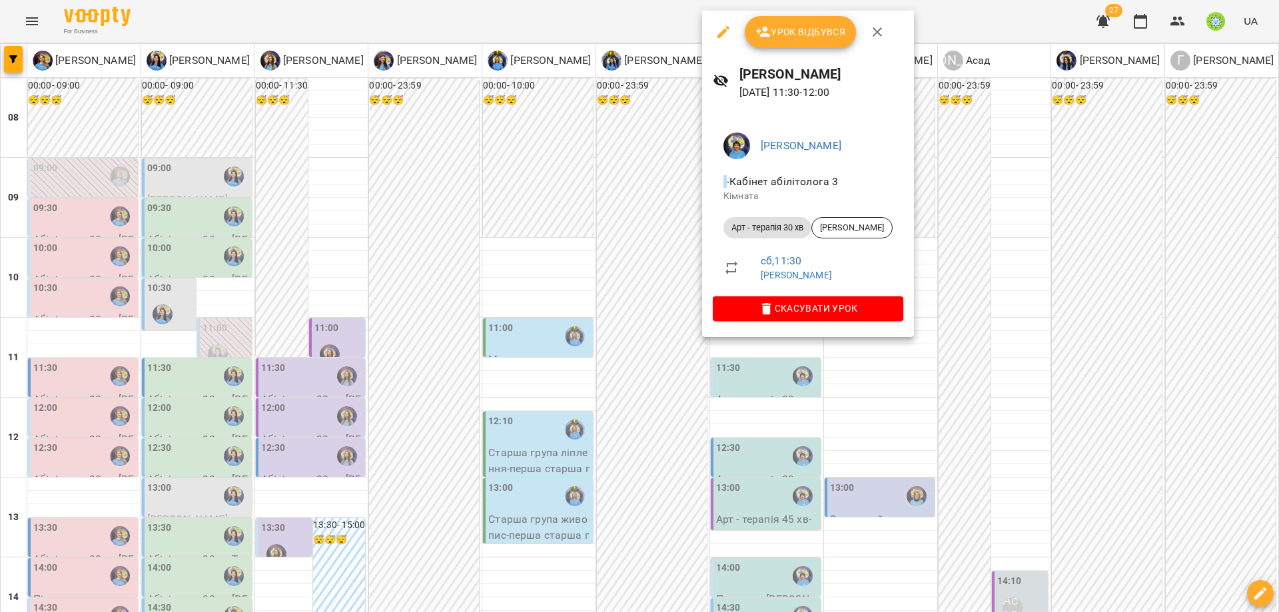
click at [865, 435] on div at bounding box center [639, 306] width 1279 height 612
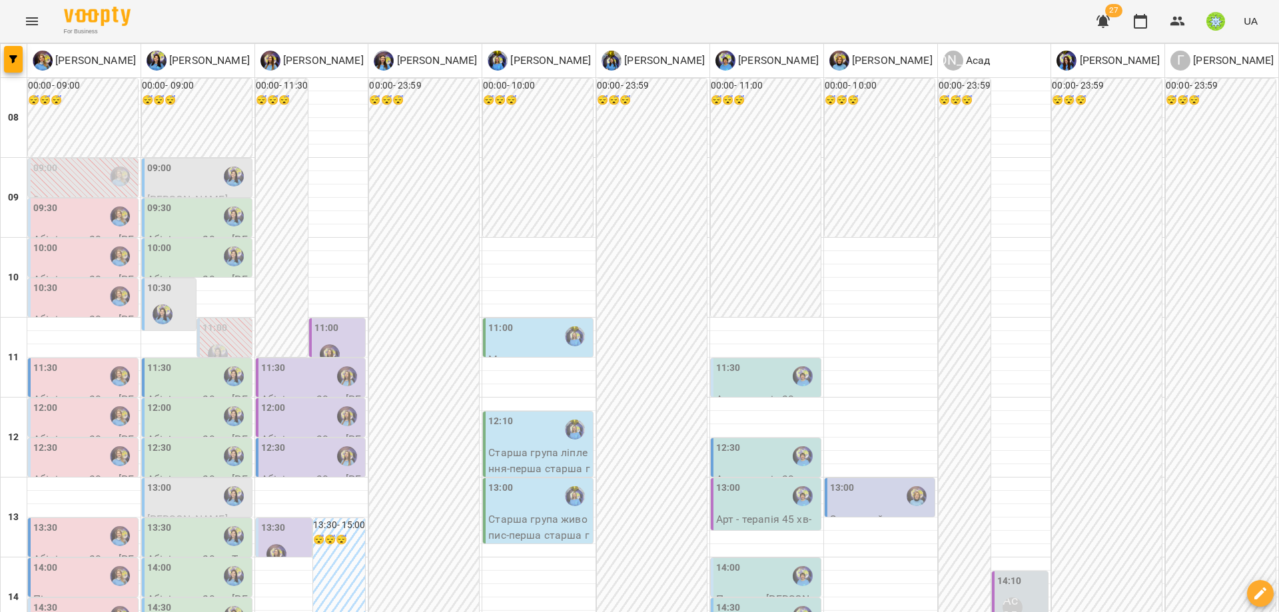
scroll to position [262, 0]
click at [765, 481] on div "13:00 Арт - терапія 45 хв - [PERSON_NAME]" at bounding box center [767, 512] width 102 height 62
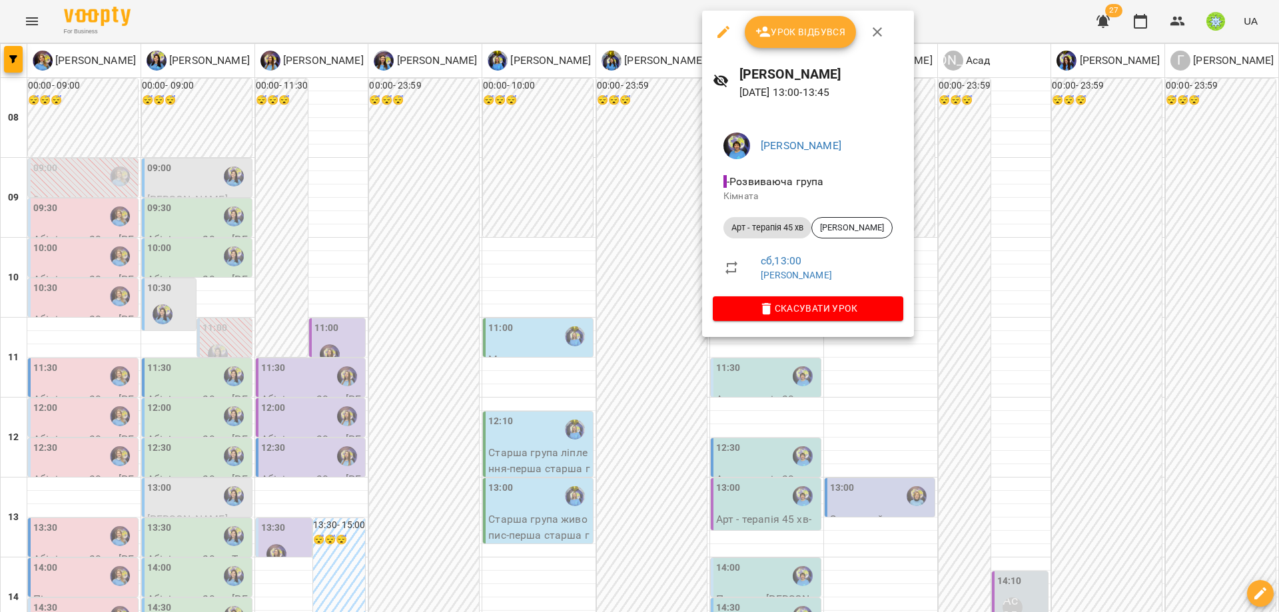
click at [582, 362] on div at bounding box center [639, 306] width 1279 height 612
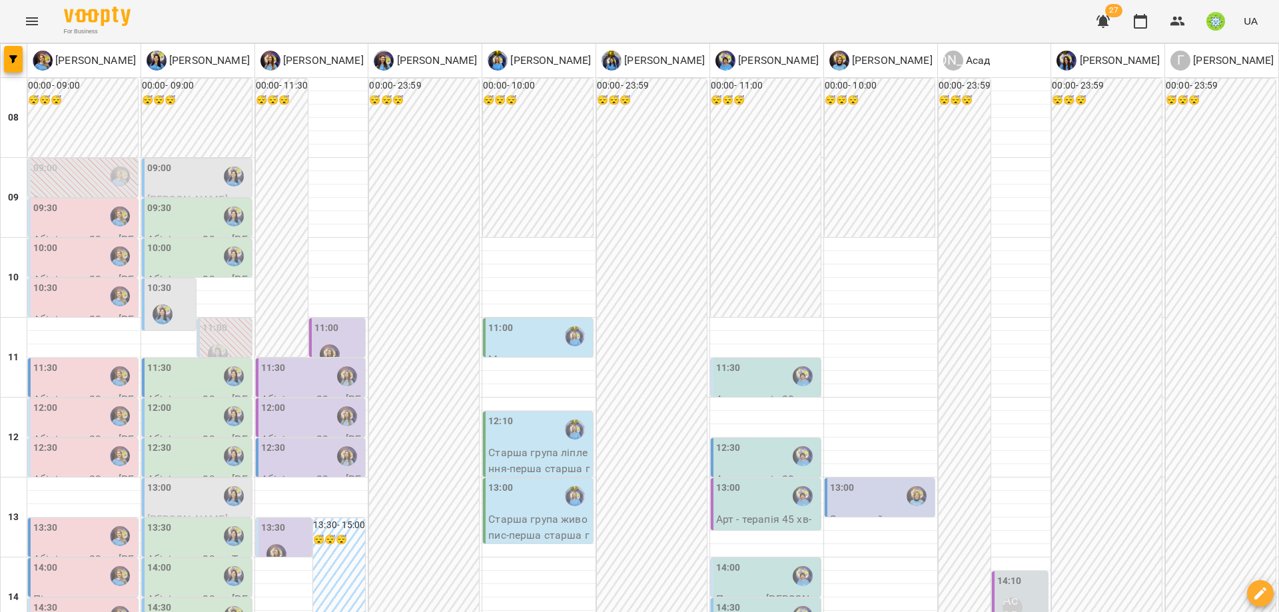
click at [773, 472] on p "Арт - терапія 30 хв - [PERSON_NAME]" at bounding box center [767, 487] width 102 height 31
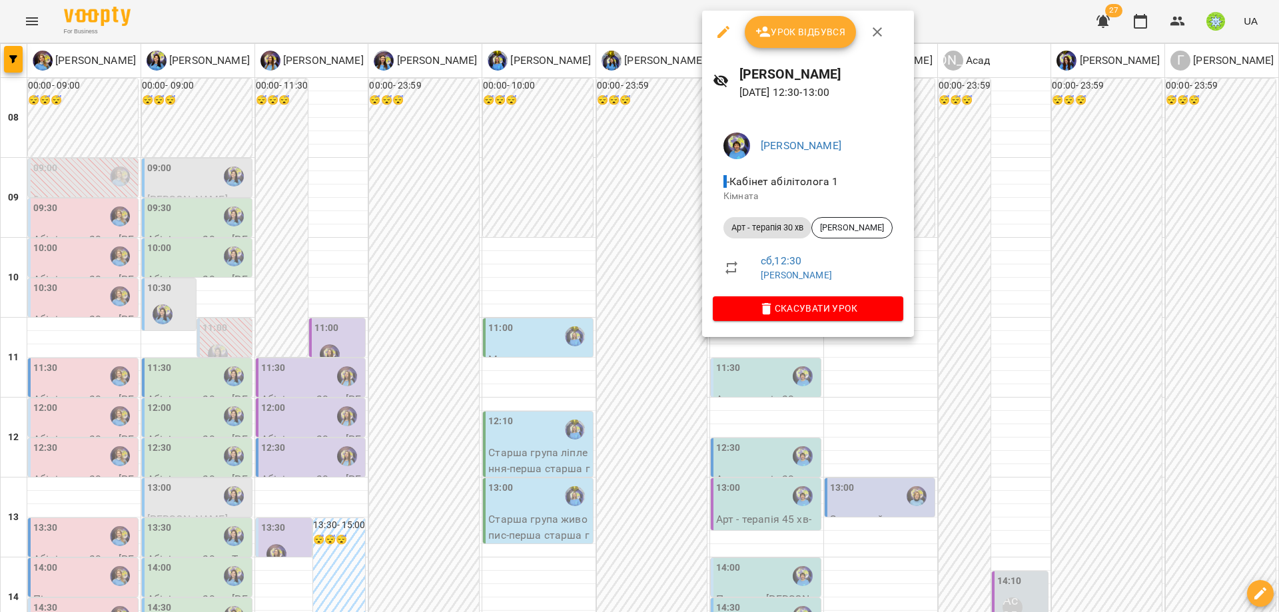
click at [631, 357] on div at bounding box center [639, 306] width 1279 height 612
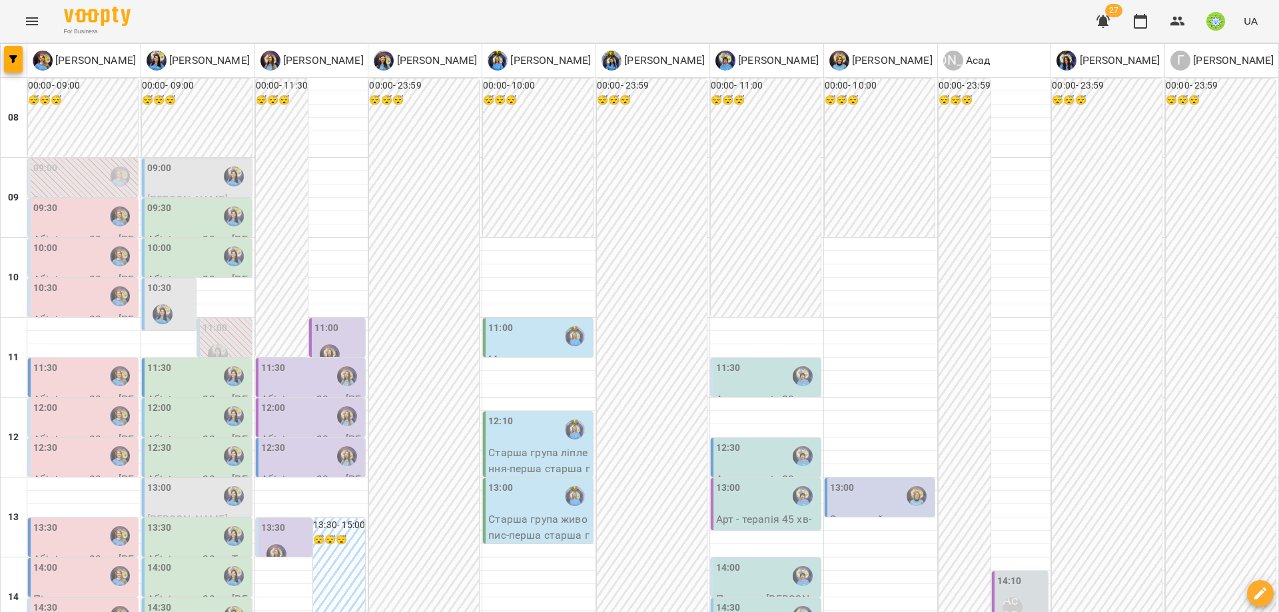
click at [49, 401] on div "12:00" at bounding box center [45, 416] width 25 height 31
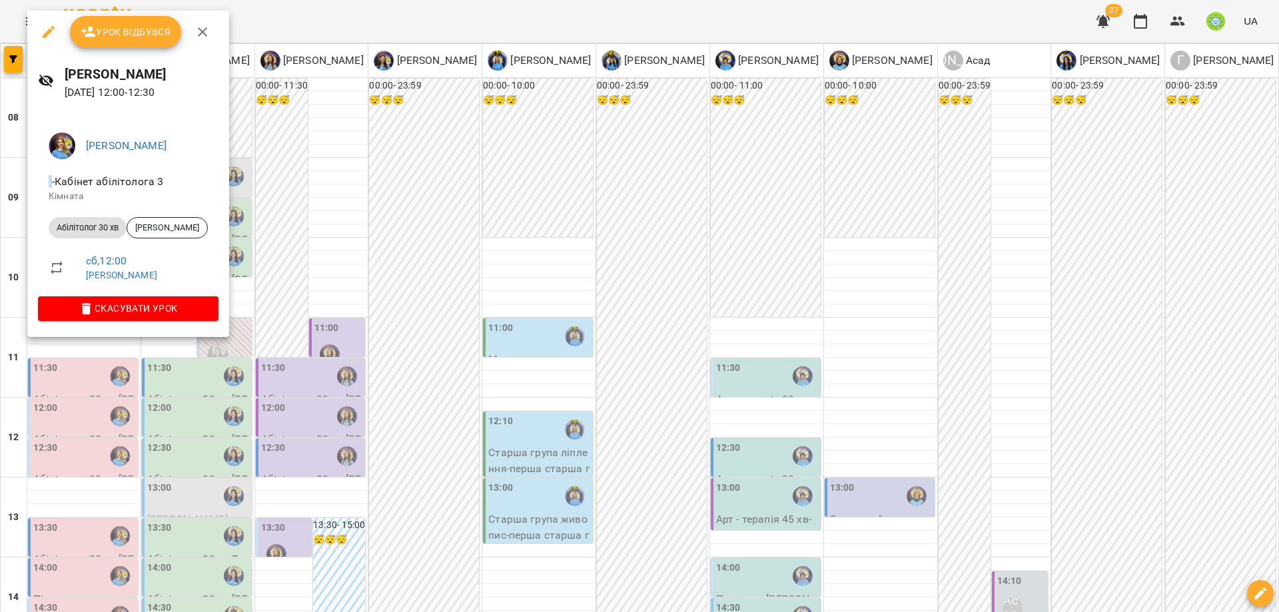
click at [441, 379] on div at bounding box center [639, 306] width 1279 height 612
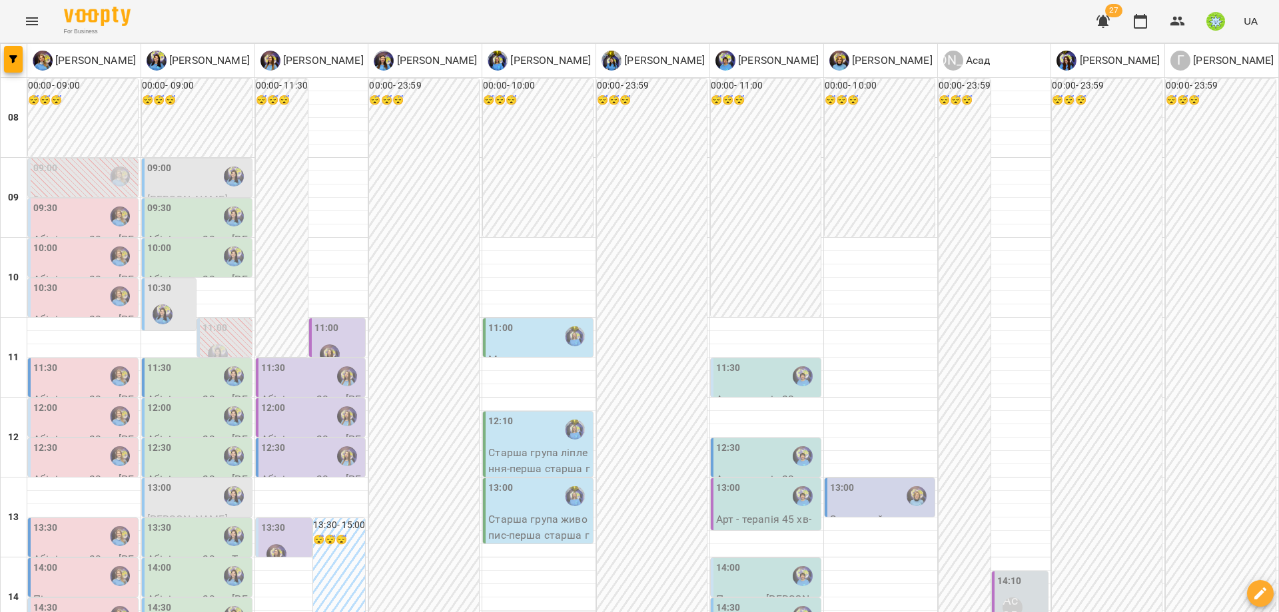
scroll to position [142, 0]
click at [848, 481] on div "13:00" at bounding box center [881, 496] width 102 height 31
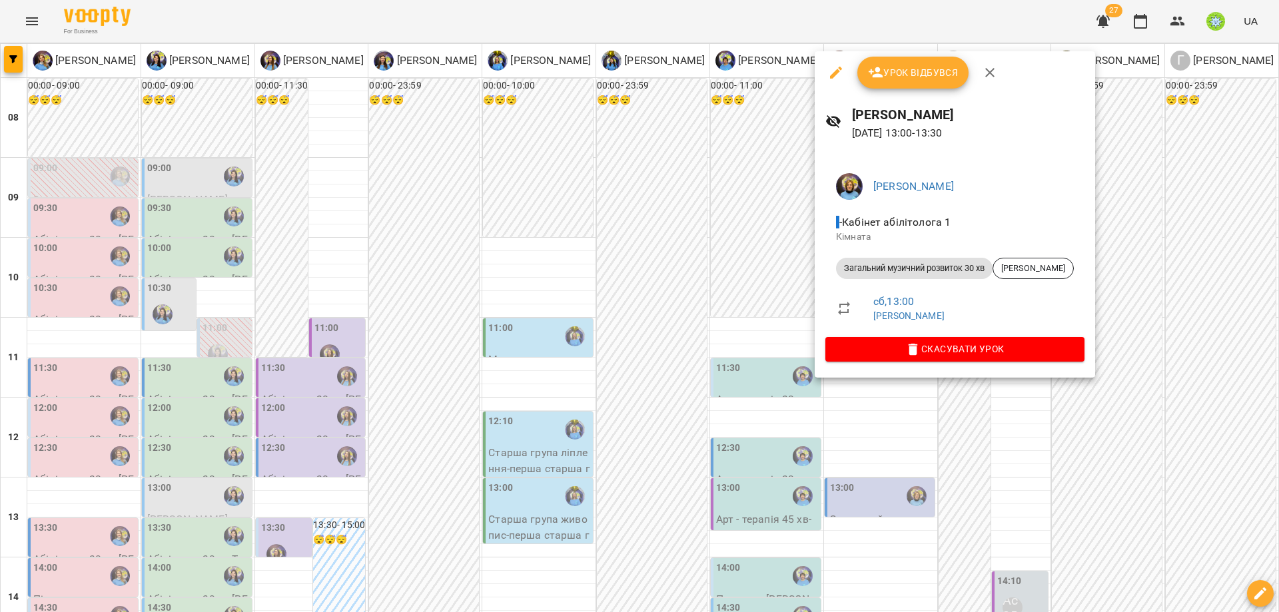
click at [881, 502] on div at bounding box center [639, 306] width 1279 height 612
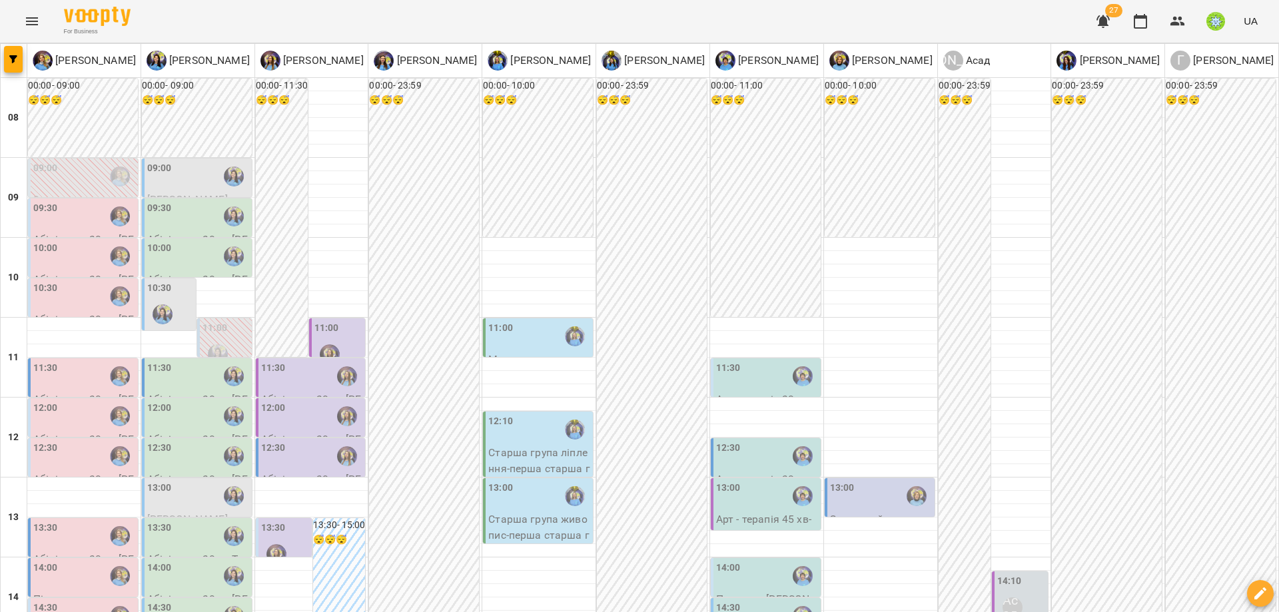
drag, startPoint x: 591, startPoint y: 544, endPoint x: 771, endPoint y: 469, distance: 195.6
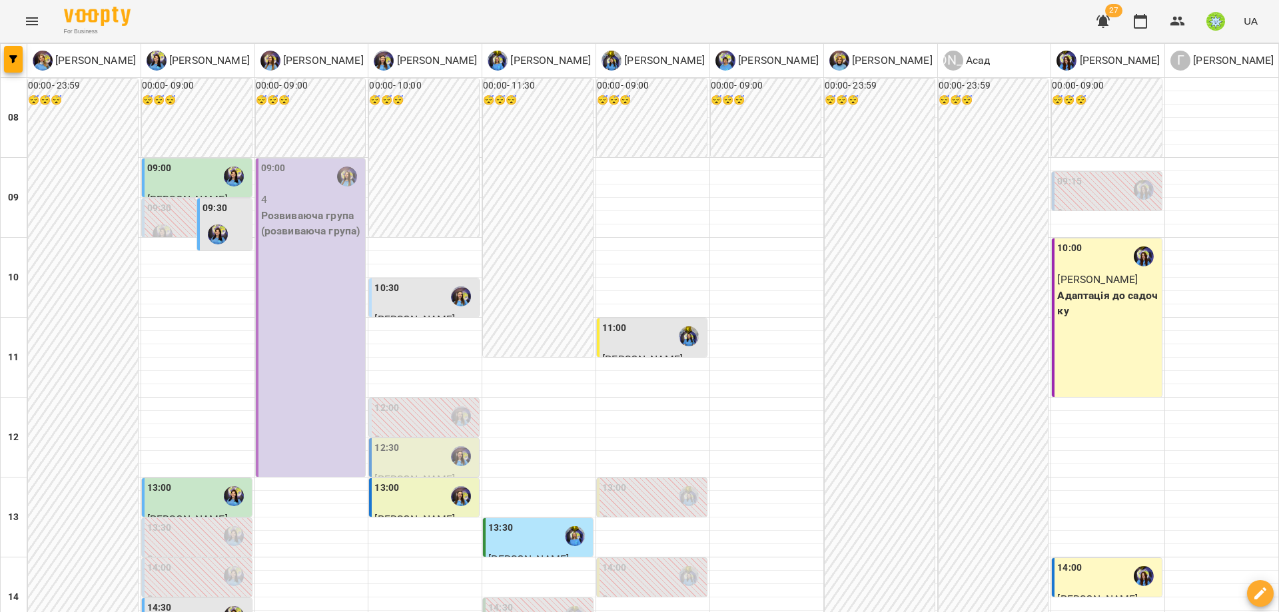
drag, startPoint x: 1072, startPoint y: 543, endPoint x: 1004, endPoint y: 490, distance: 86.4
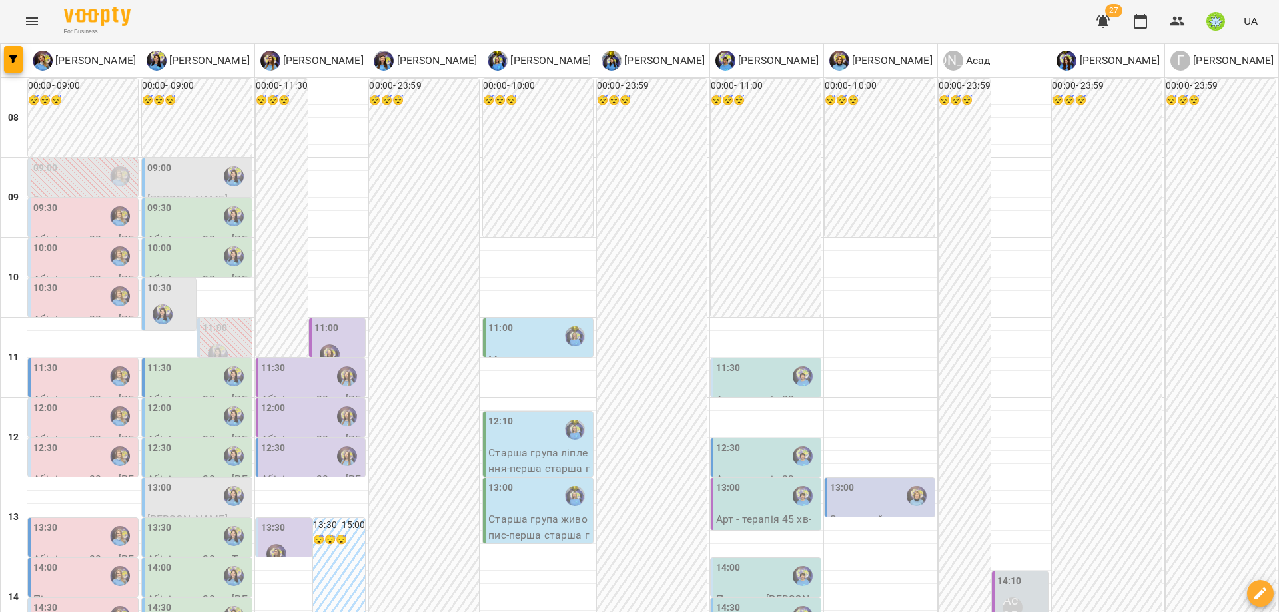
scroll to position [207, 0]
click at [869, 481] on div "13:00" at bounding box center [881, 496] width 102 height 31
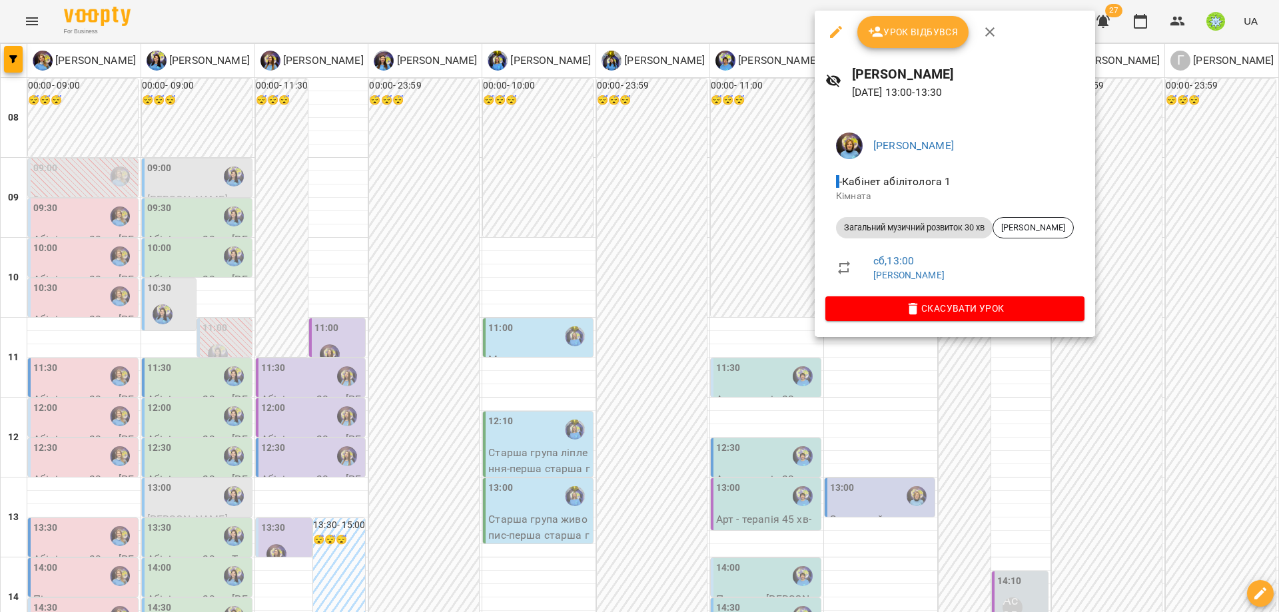
click at [886, 425] on div at bounding box center [639, 306] width 1279 height 612
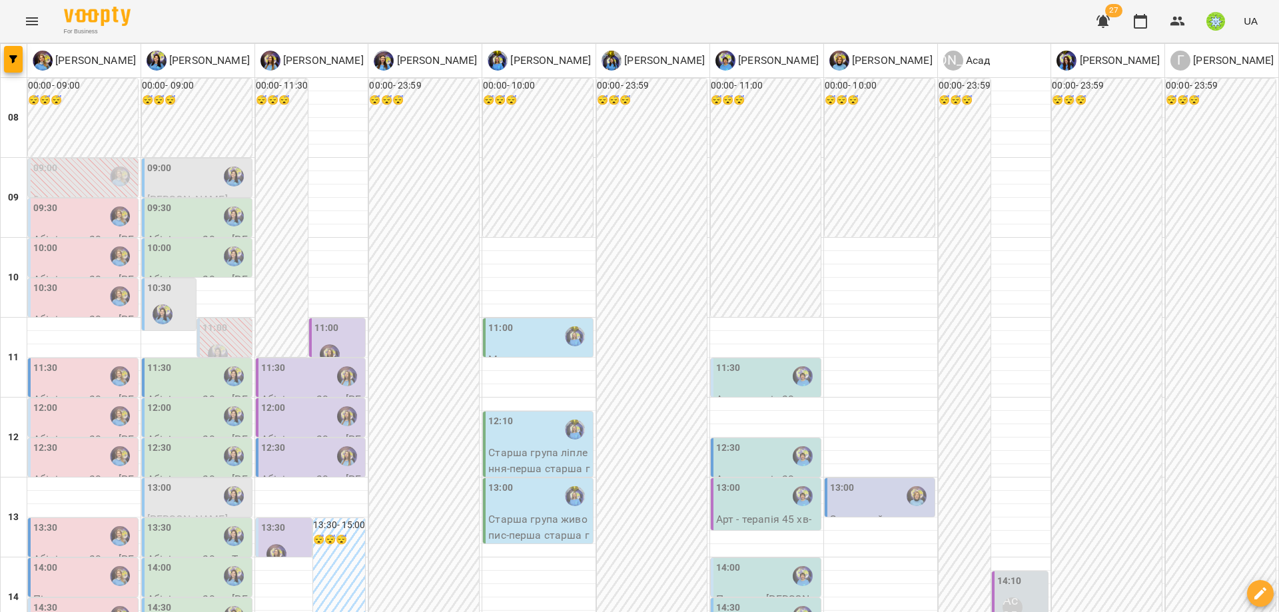
click at [312, 361] on div "11:30" at bounding box center [312, 376] width 102 height 31
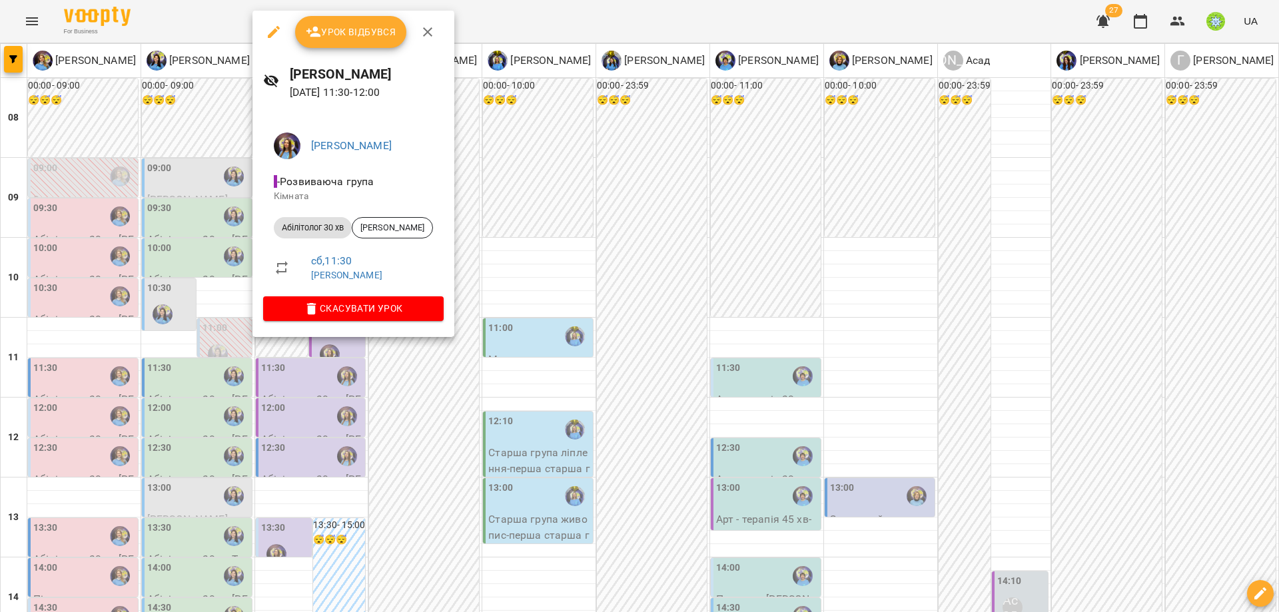
drag, startPoint x: 558, startPoint y: 301, endPoint x: 458, endPoint y: 276, distance: 103.7
click at [556, 300] on div at bounding box center [639, 306] width 1279 height 612
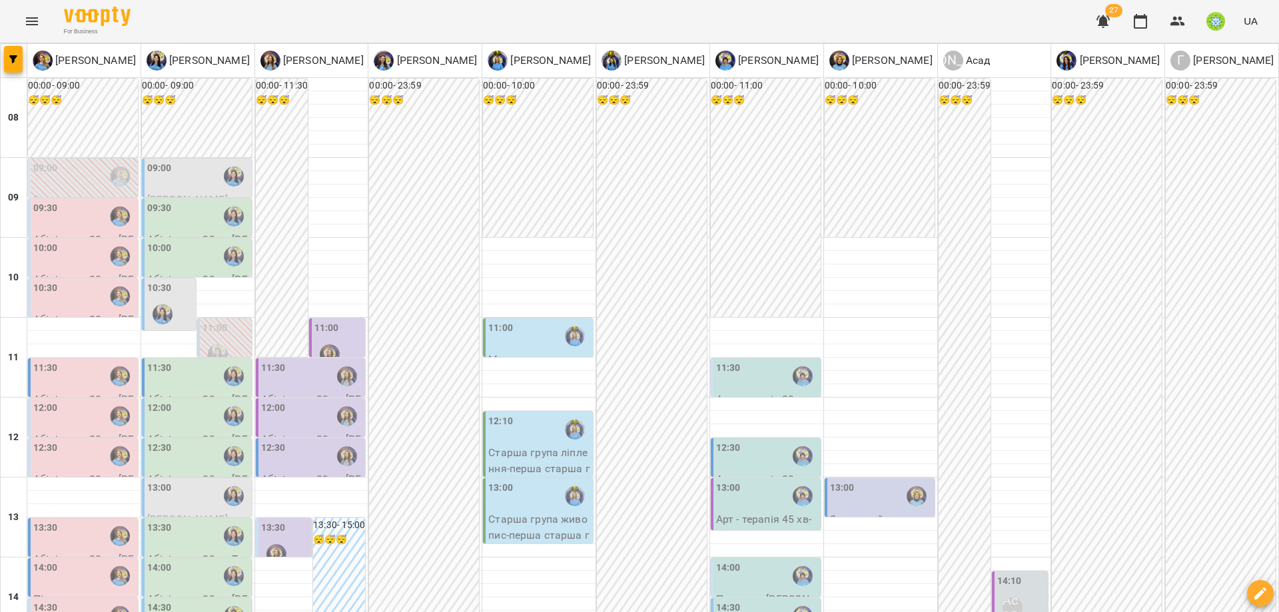
click at [267, 361] on div "11:30" at bounding box center [273, 376] width 25 height 31
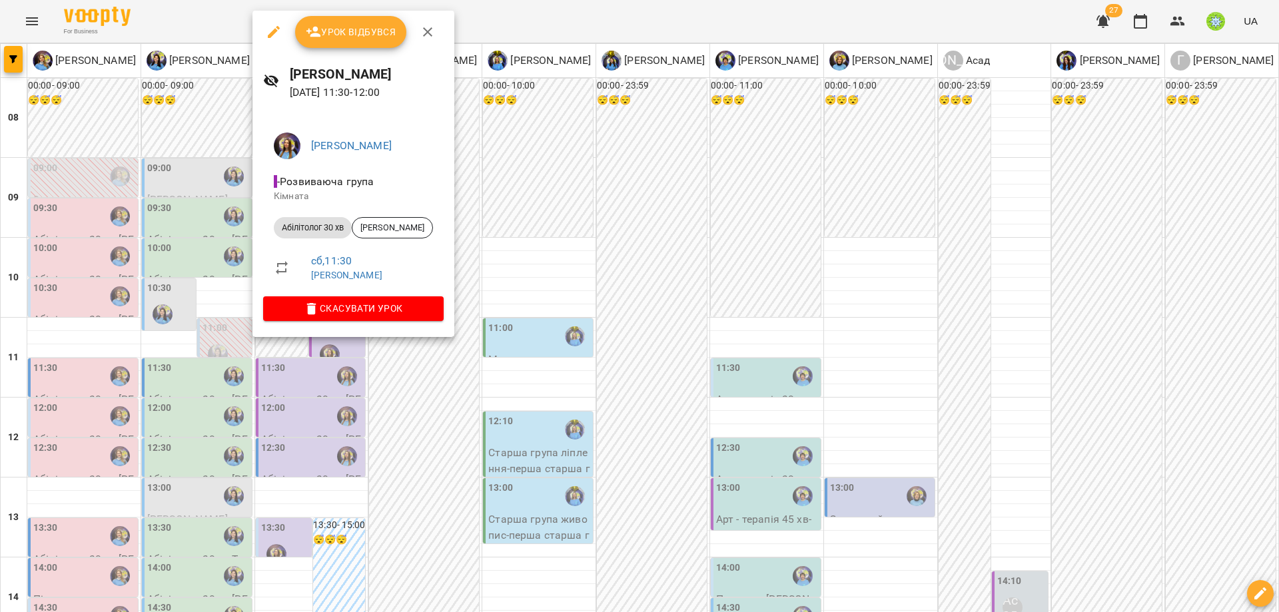
click at [402, 302] on span "Скасувати Урок" at bounding box center [353, 308] width 159 height 16
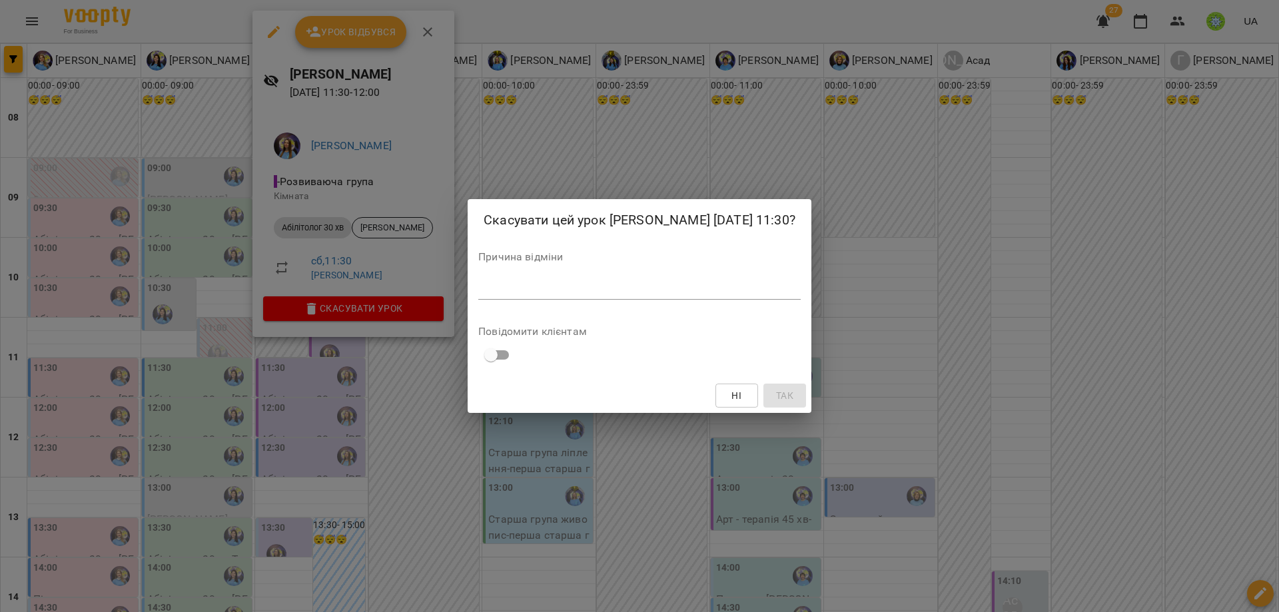
click at [566, 301] on div "Причина відміни *" at bounding box center [639, 278] width 322 height 53
click at [572, 290] on textarea at bounding box center [639, 288] width 322 height 13
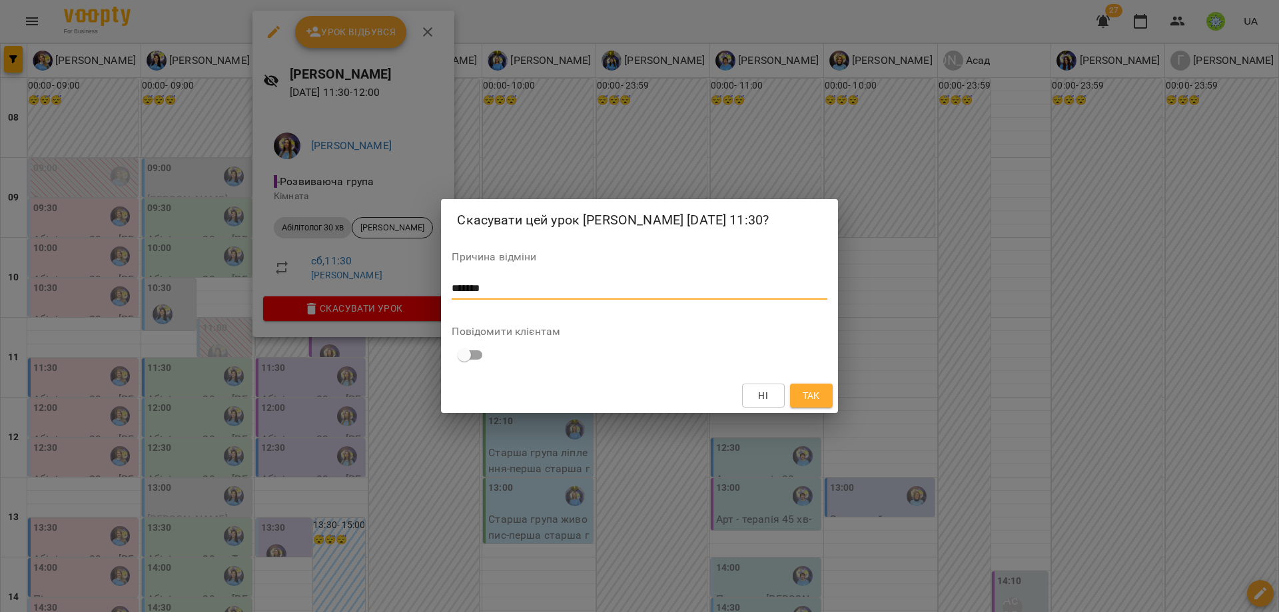
type textarea "*******"
click at [805, 403] on span "Так" at bounding box center [811, 396] width 17 height 16
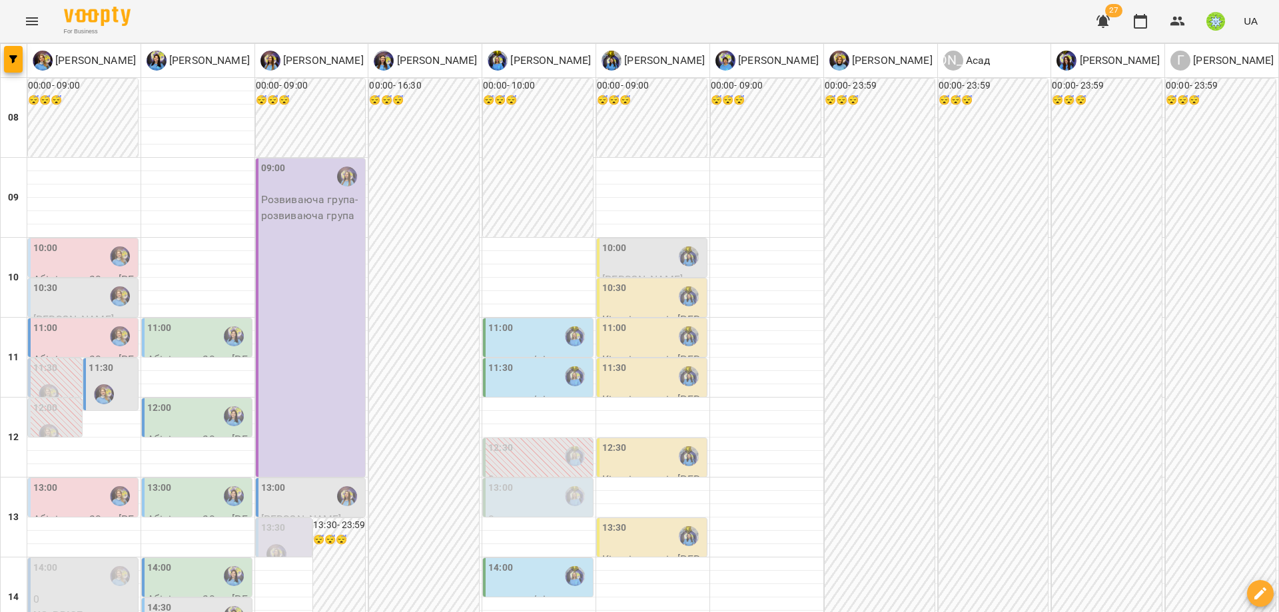
scroll to position [222, 0]
click at [39, 424] on img "Позднякова Анастасія" at bounding box center [49, 434] width 20 height 20
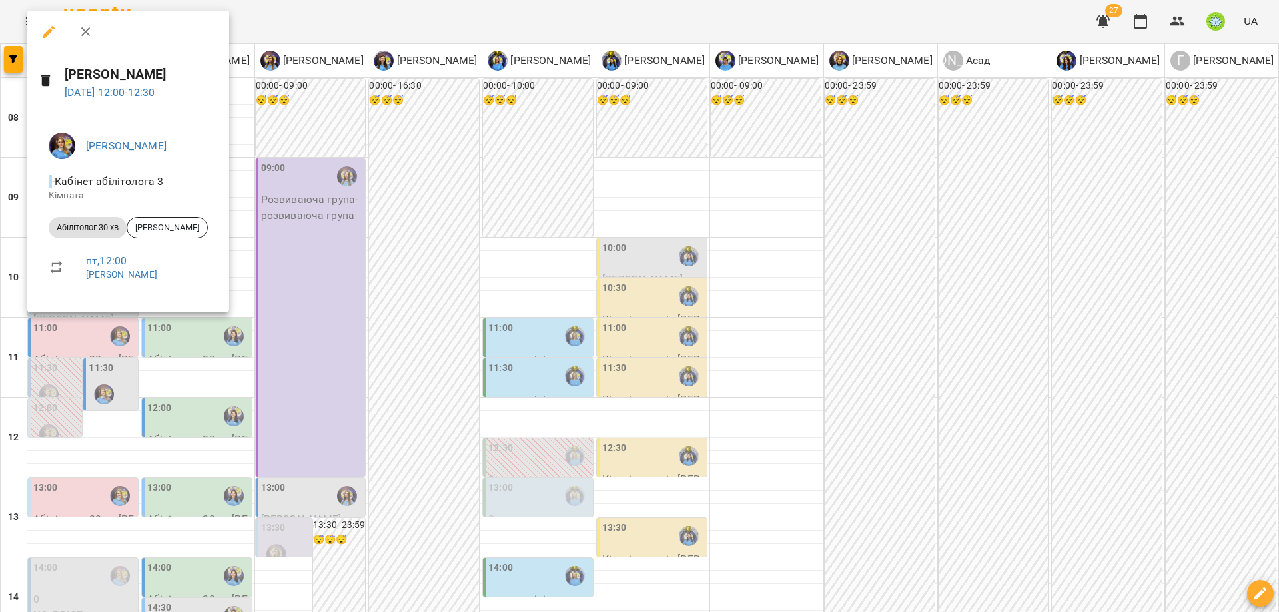
drag, startPoint x: 341, startPoint y: 320, endPoint x: 173, endPoint y: 264, distance: 177.6
click at [336, 316] on div at bounding box center [639, 306] width 1279 height 612
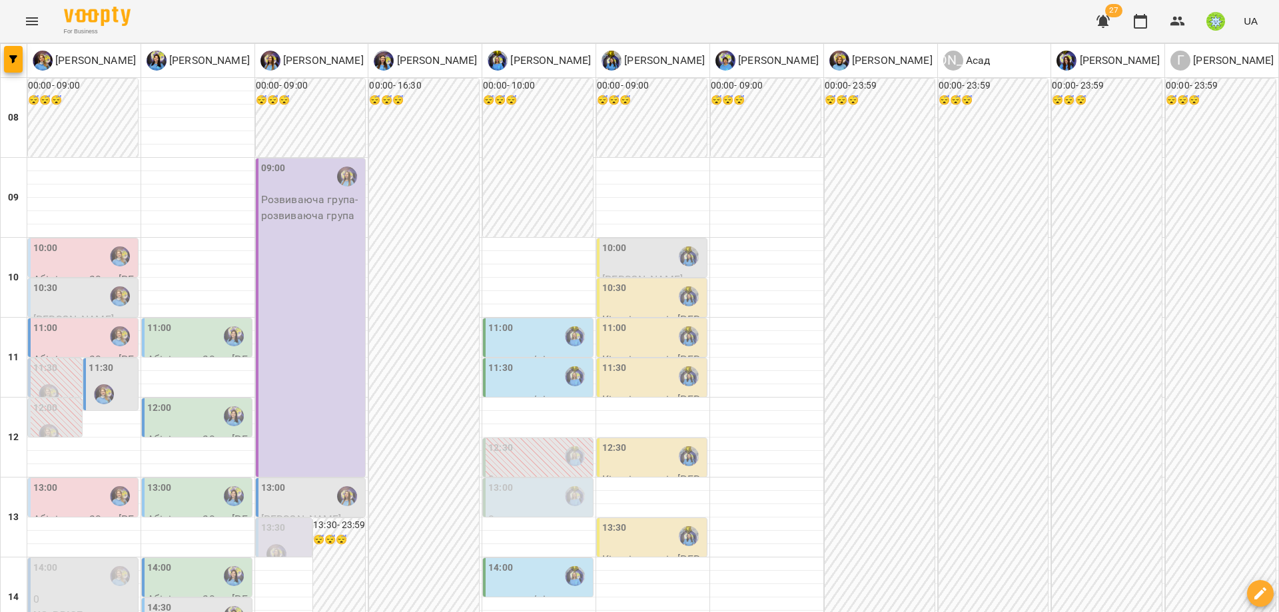
click at [116, 379] on div at bounding box center [104, 394] width 31 height 31
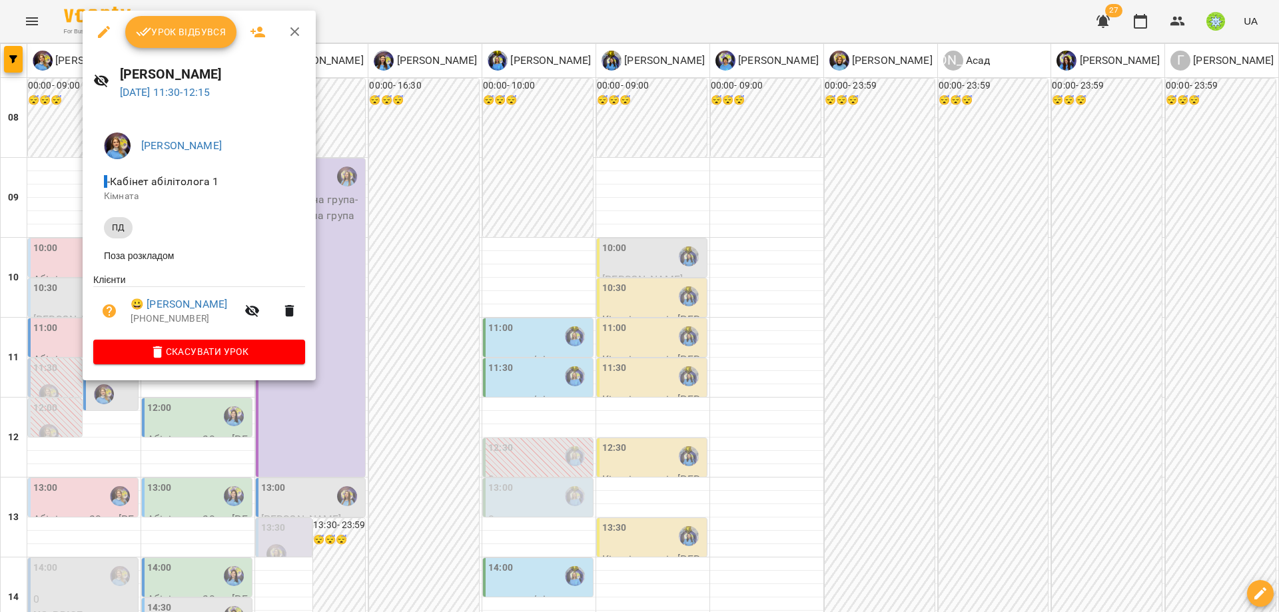
click at [372, 342] on div at bounding box center [639, 306] width 1279 height 612
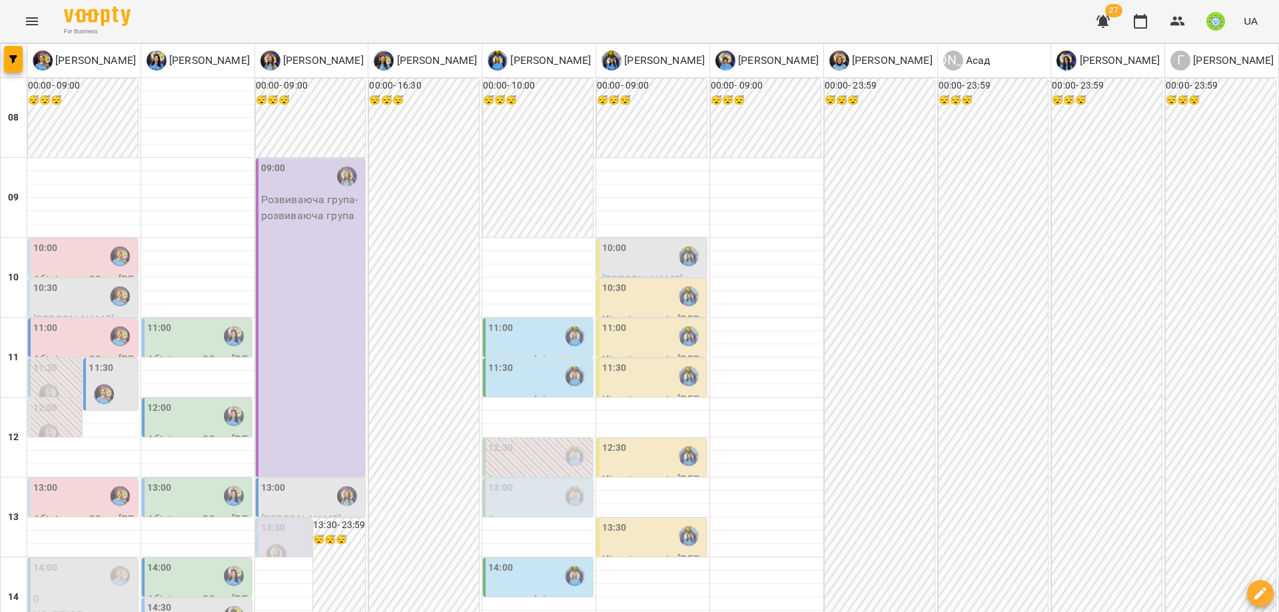
click at [517, 481] on div "13:00" at bounding box center [539, 496] width 102 height 31
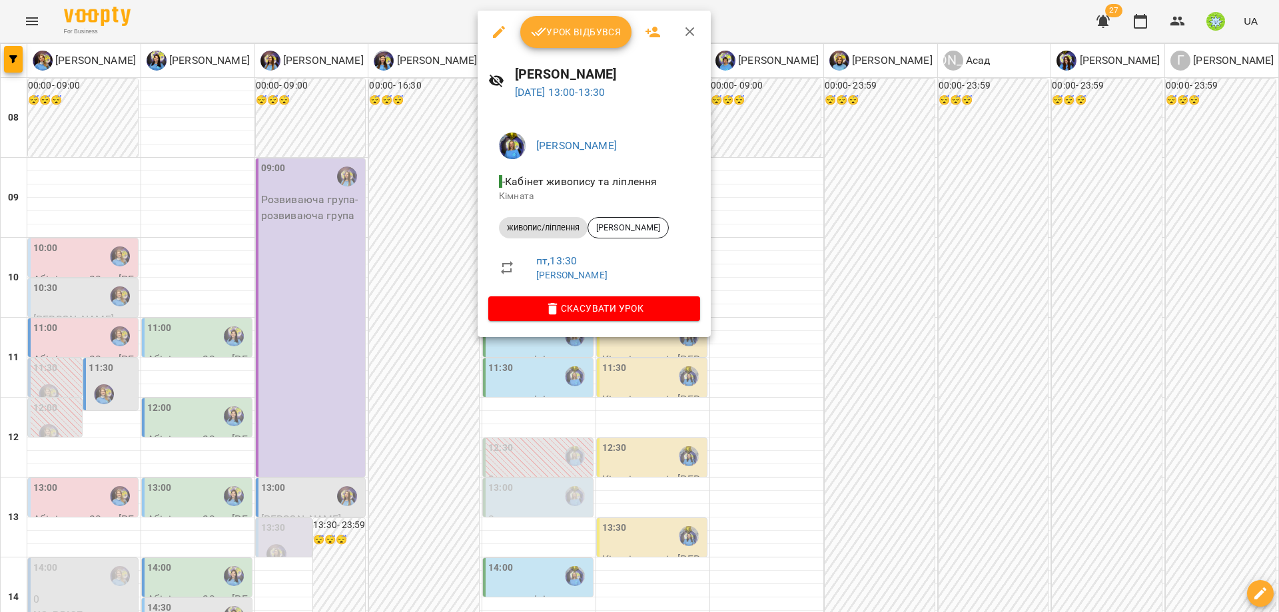
drag, startPoint x: 684, startPoint y: 385, endPoint x: 558, endPoint y: 349, distance: 130.9
click at [683, 385] on div at bounding box center [639, 306] width 1279 height 612
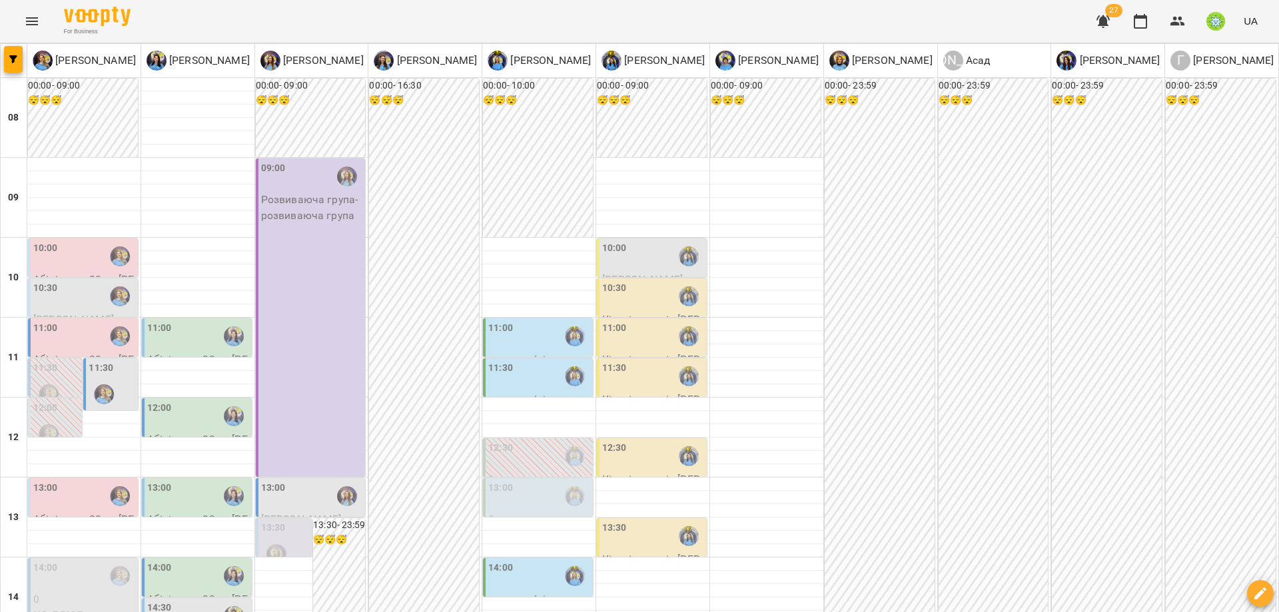
click at [512, 441] on div "12:30" at bounding box center [539, 456] width 102 height 31
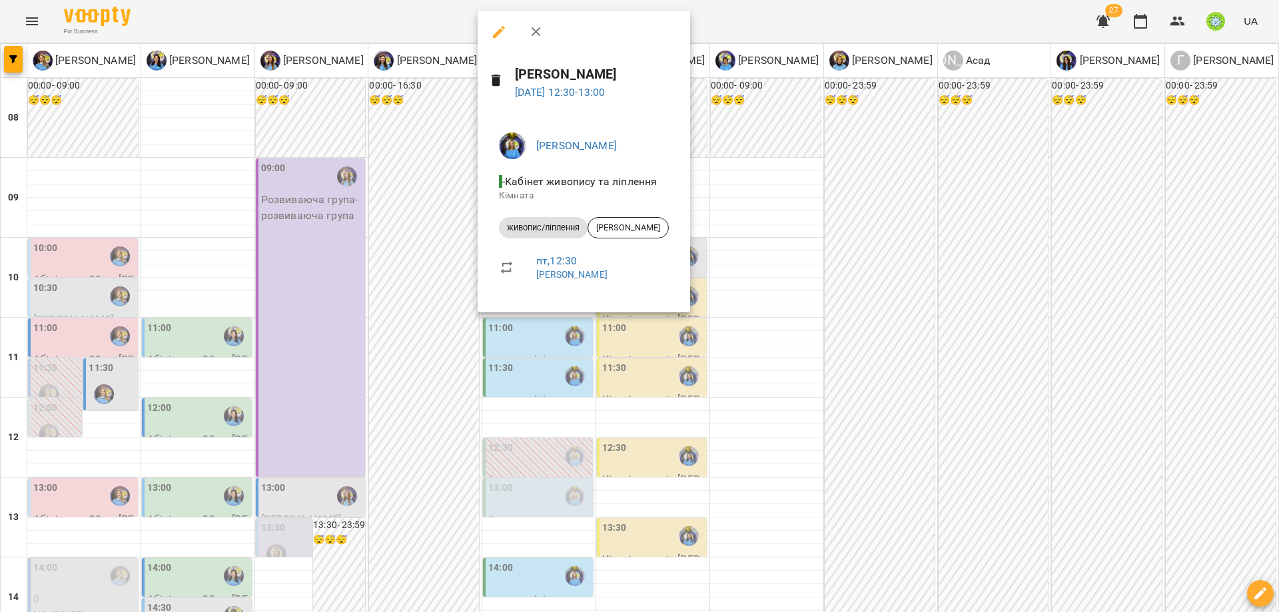
click at [536, 376] on div at bounding box center [639, 306] width 1279 height 612
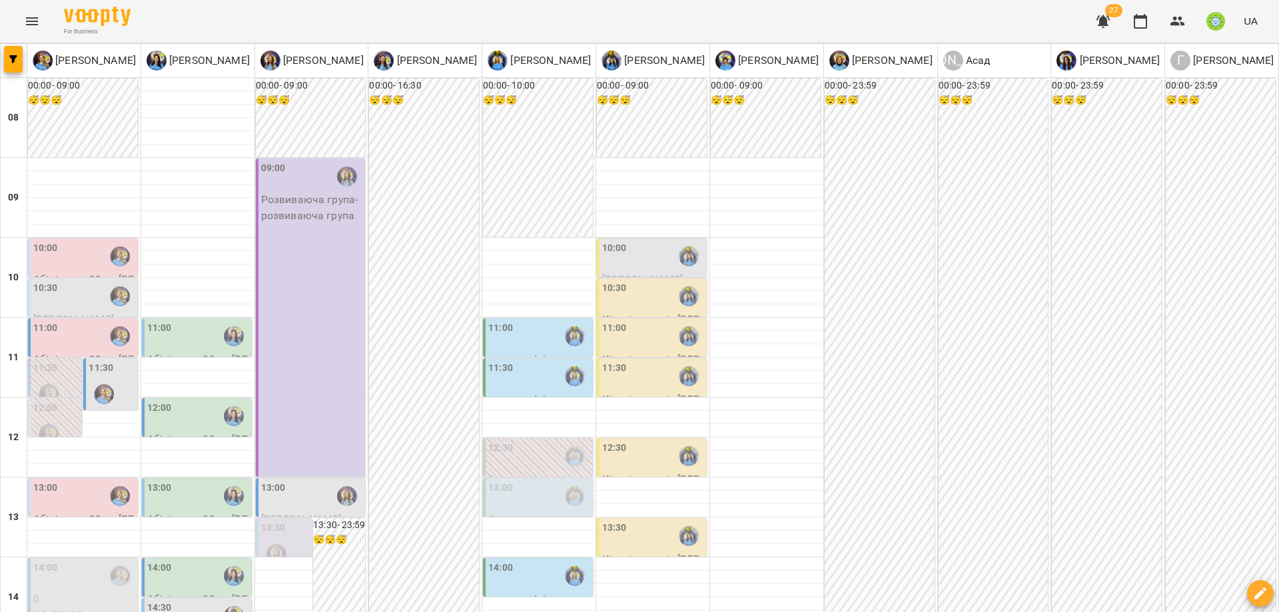
click at [302, 481] on div "13:00" at bounding box center [312, 496] width 102 height 31
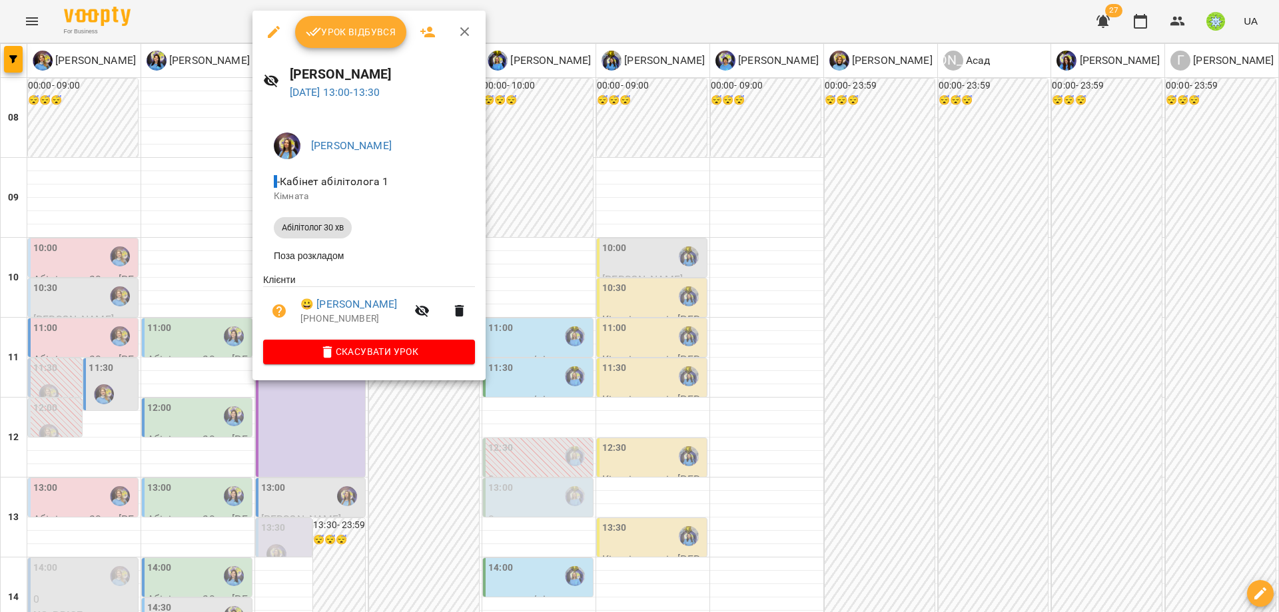
click at [546, 305] on div at bounding box center [639, 306] width 1279 height 612
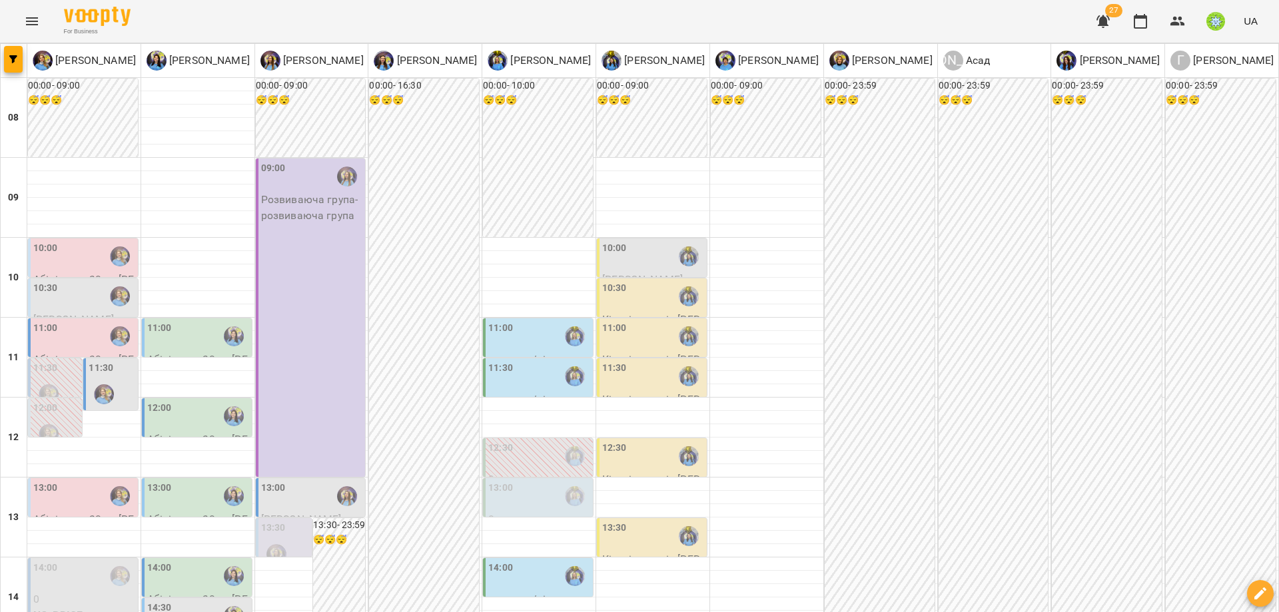
click at [514, 561] on div "14:00" at bounding box center [539, 576] width 102 height 31
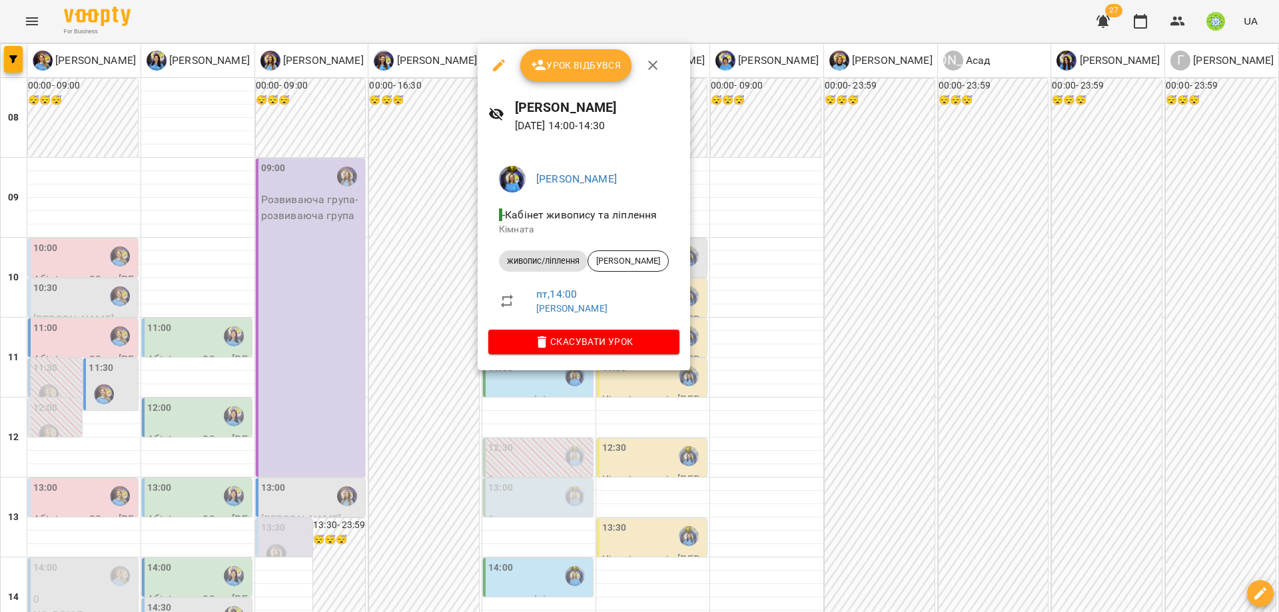
click at [741, 406] on div at bounding box center [639, 306] width 1279 height 612
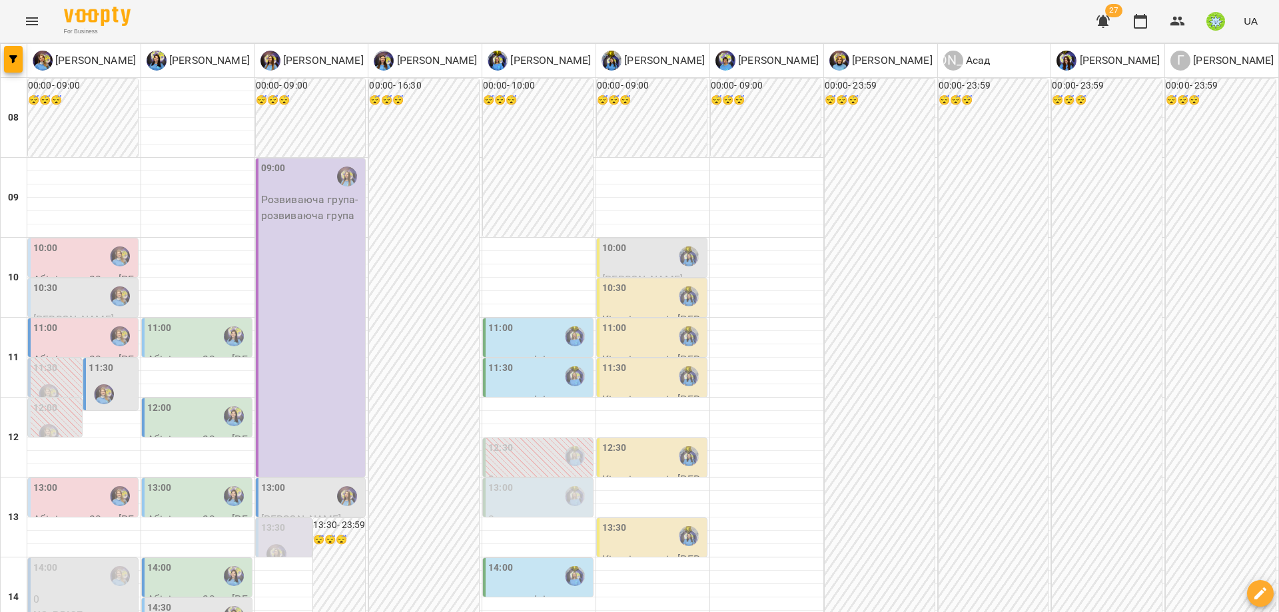
click at [157, 592] on p "Абілітолог 30 [PERSON_NAME]" at bounding box center [198, 607] width 102 height 31
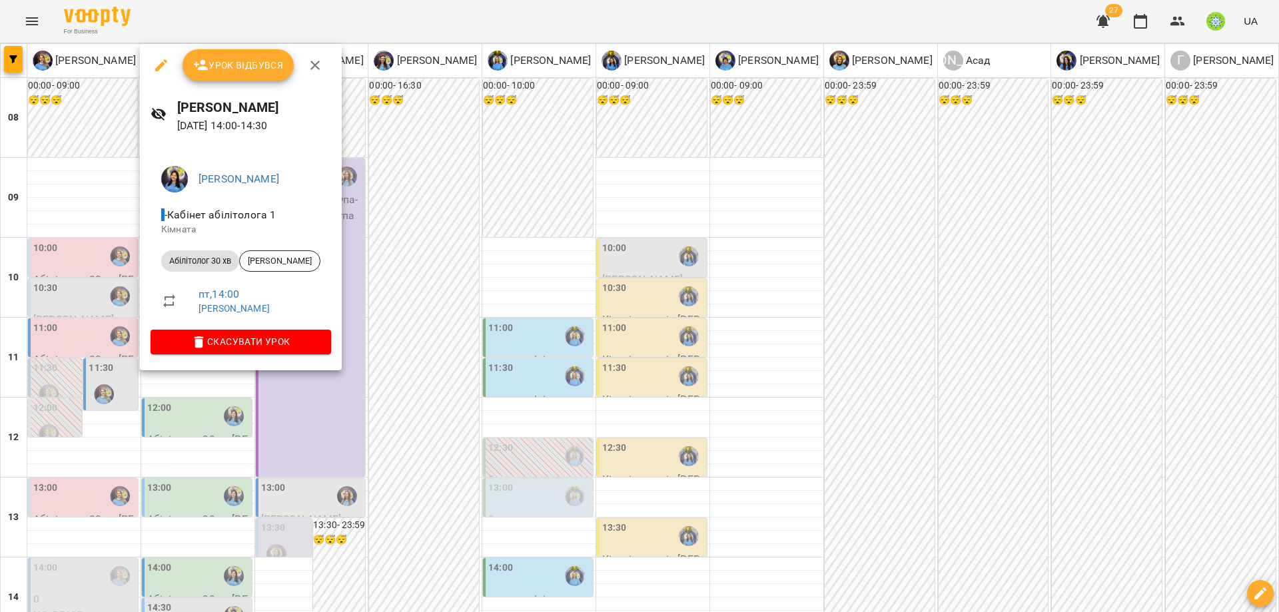
drag, startPoint x: 301, startPoint y: 420, endPoint x: 301, endPoint y: 406, distance: 14.0
click at [301, 420] on div at bounding box center [639, 306] width 1279 height 612
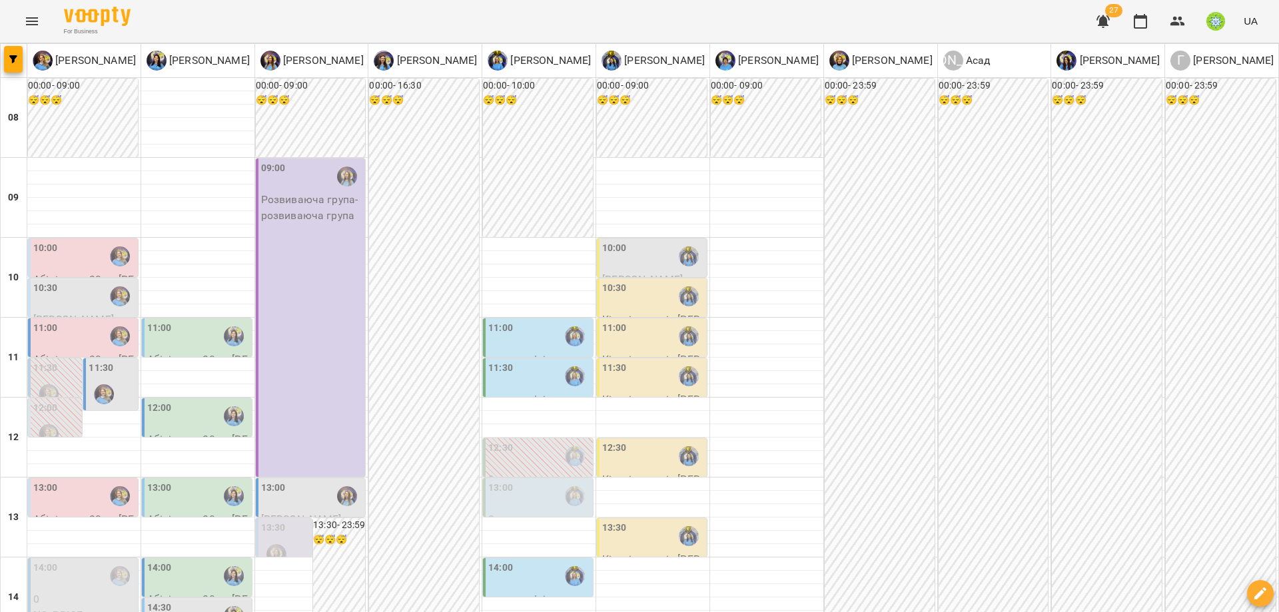
click at [195, 481] on div "13:00" at bounding box center [198, 496] width 102 height 31
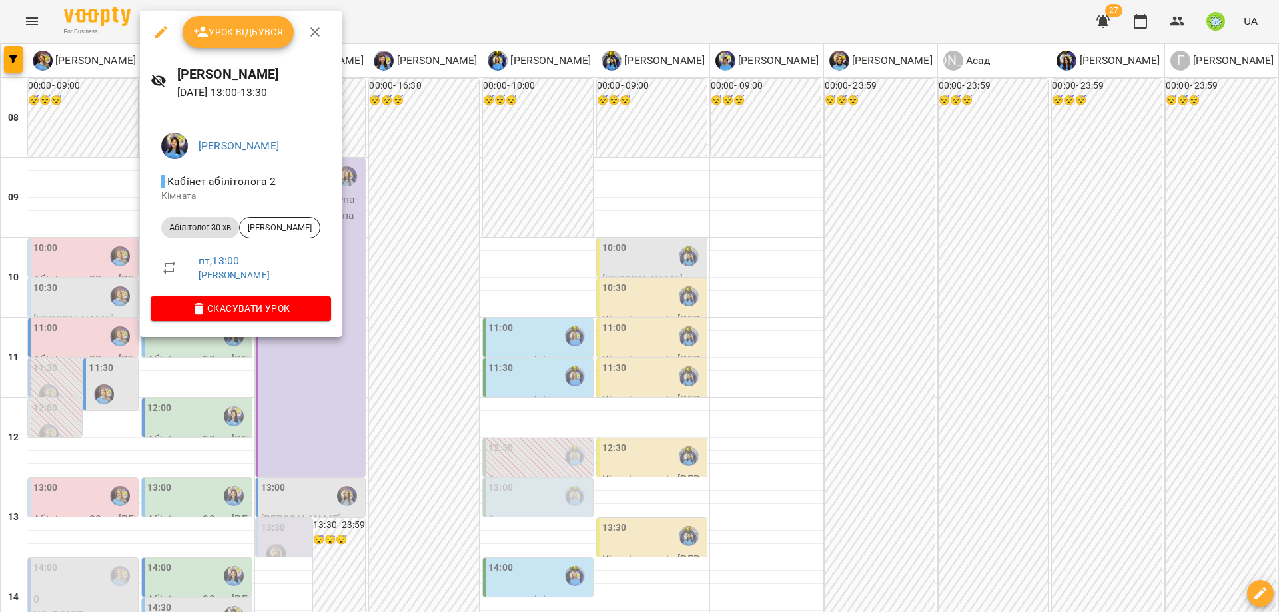
click at [293, 448] on div at bounding box center [639, 306] width 1279 height 612
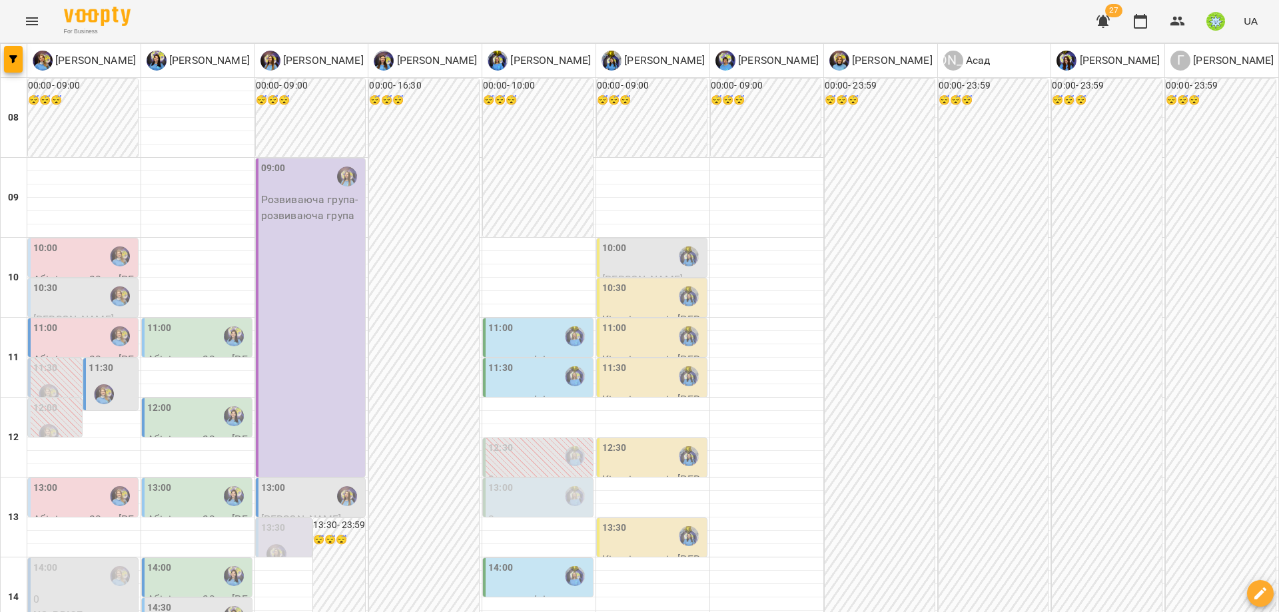
click at [61, 321] on div "11:00" at bounding box center [84, 336] width 102 height 31
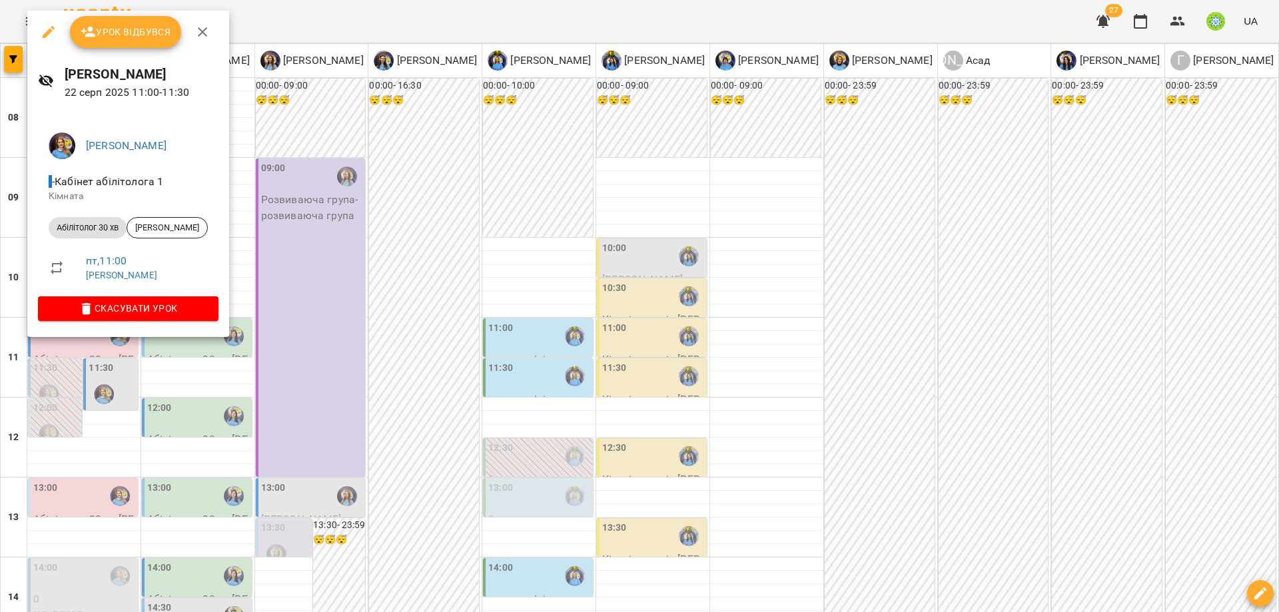
click at [242, 236] on div at bounding box center [639, 306] width 1279 height 612
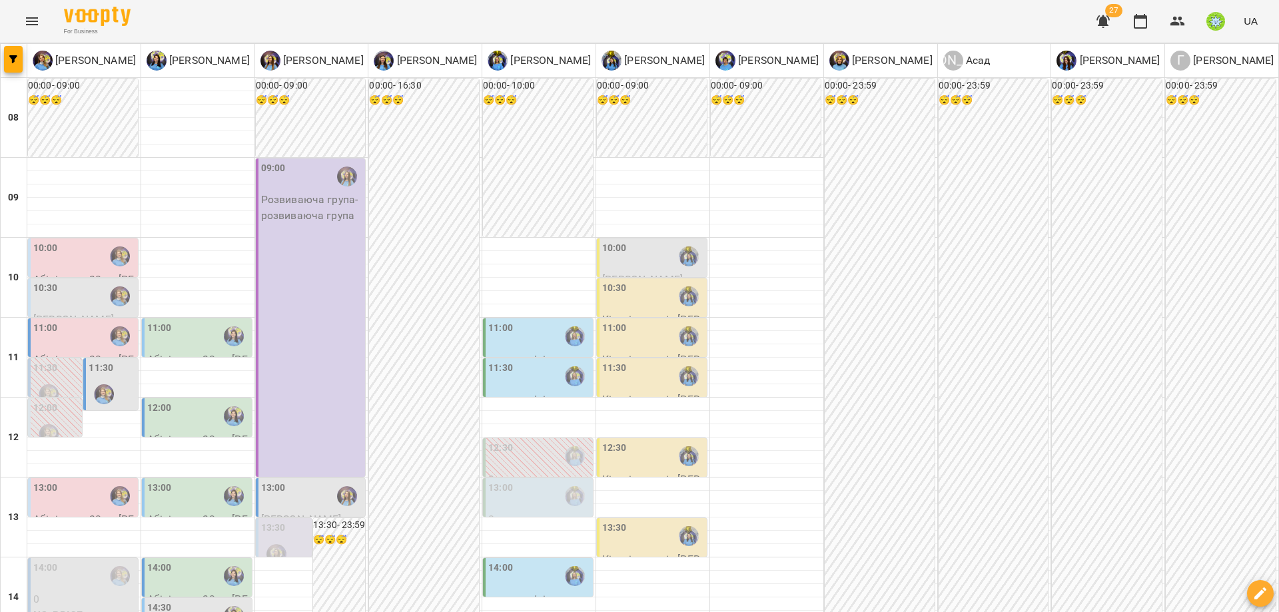
click at [133, 361] on div "11:30" at bounding box center [112, 385] width 46 height 49
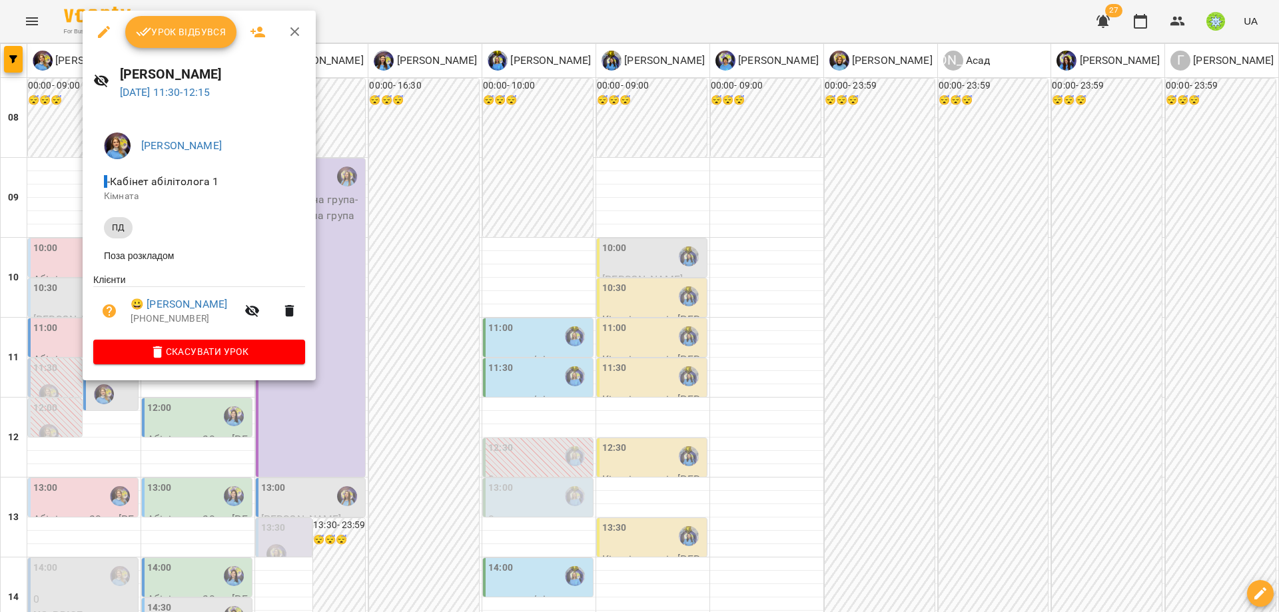
click at [402, 311] on div at bounding box center [639, 306] width 1279 height 612
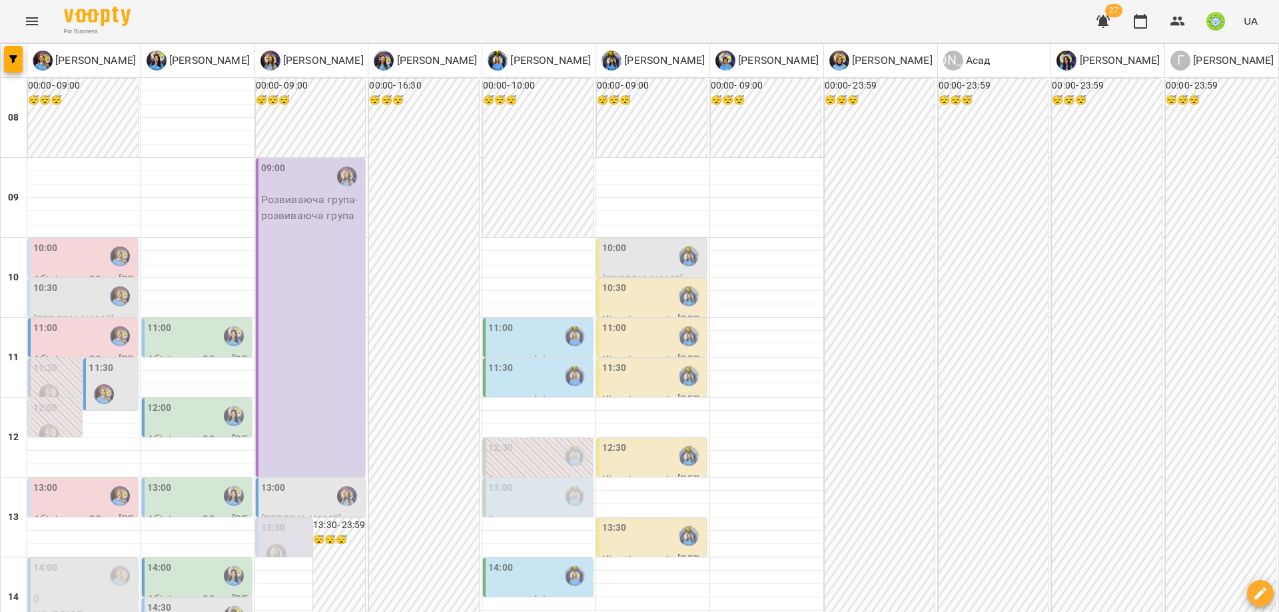
click at [100, 361] on label "11:30" at bounding box center [101, 368] width 25 height 15
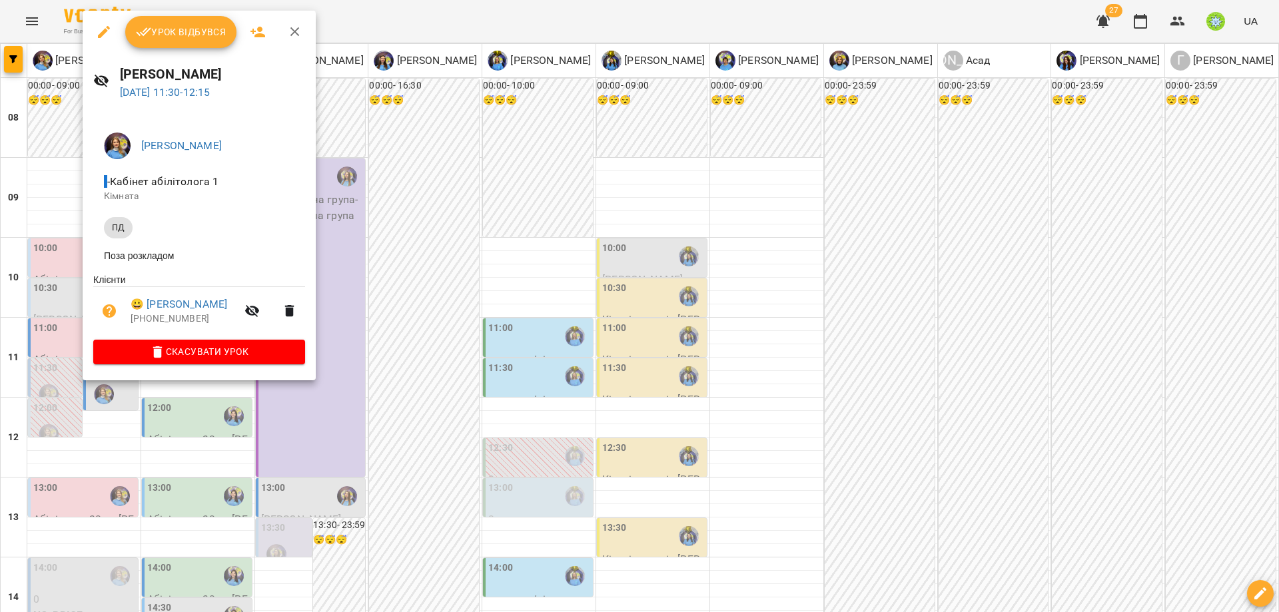
click at [442, 323] on div at bounding box center [639, 306] width 1279 height 612
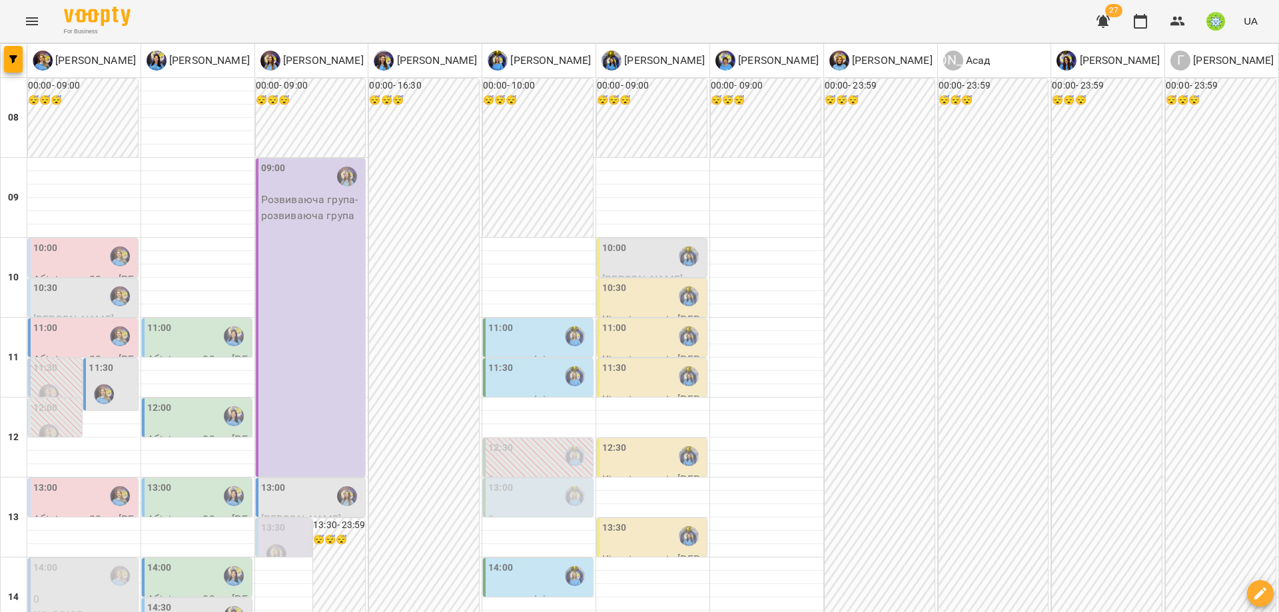
click at [52, 401] on label "12:00" at bounding box center [45, 408] width 25 height 15
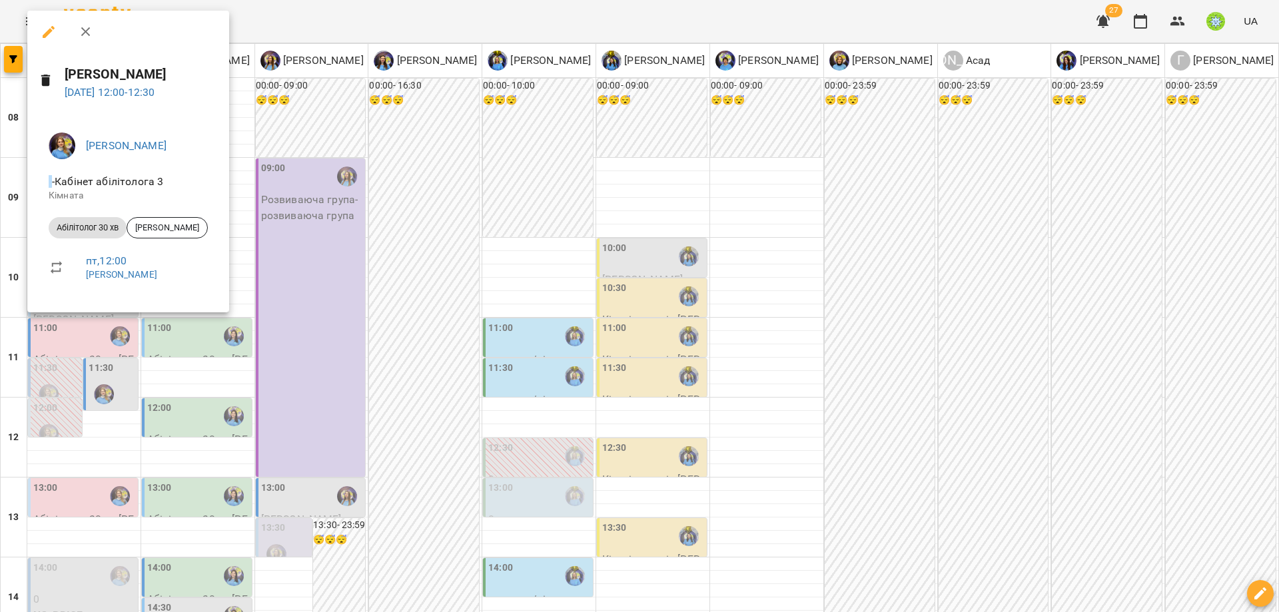
click at [484, 396] on div at bounding box center [639, 306] width 1279 height 612
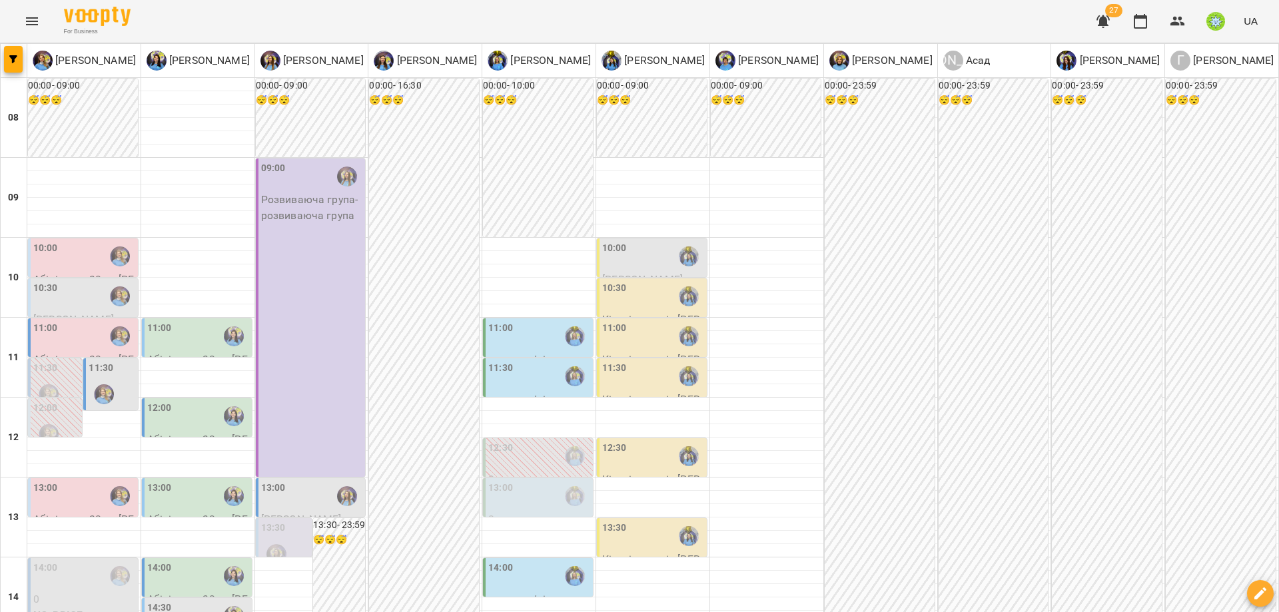
scroll to position [98, 0]
click at [64, 401] on div "12:00" at bounding box center [56, 425] width 46 height 49
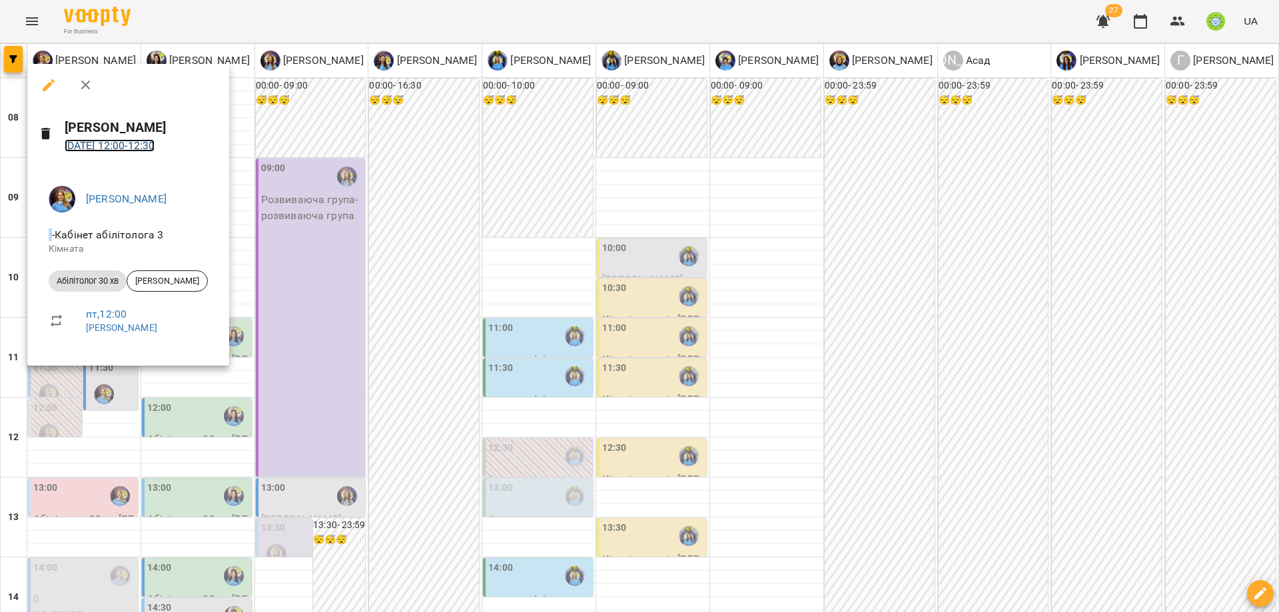
click at [145, 141] on link "[DATE] 12:00 - 12:30" at bounding box center [110, 145] width 91 height 13
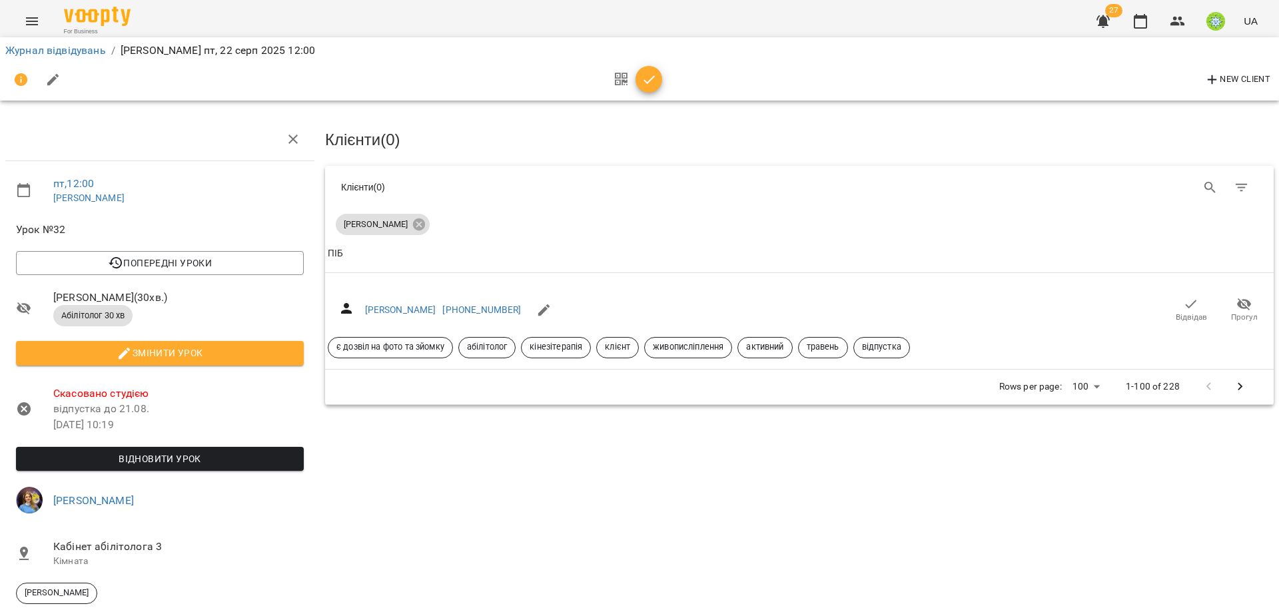
click at [184, 464] on span "Відновити урок" at bounding box center [160, 459] width 266 height 16
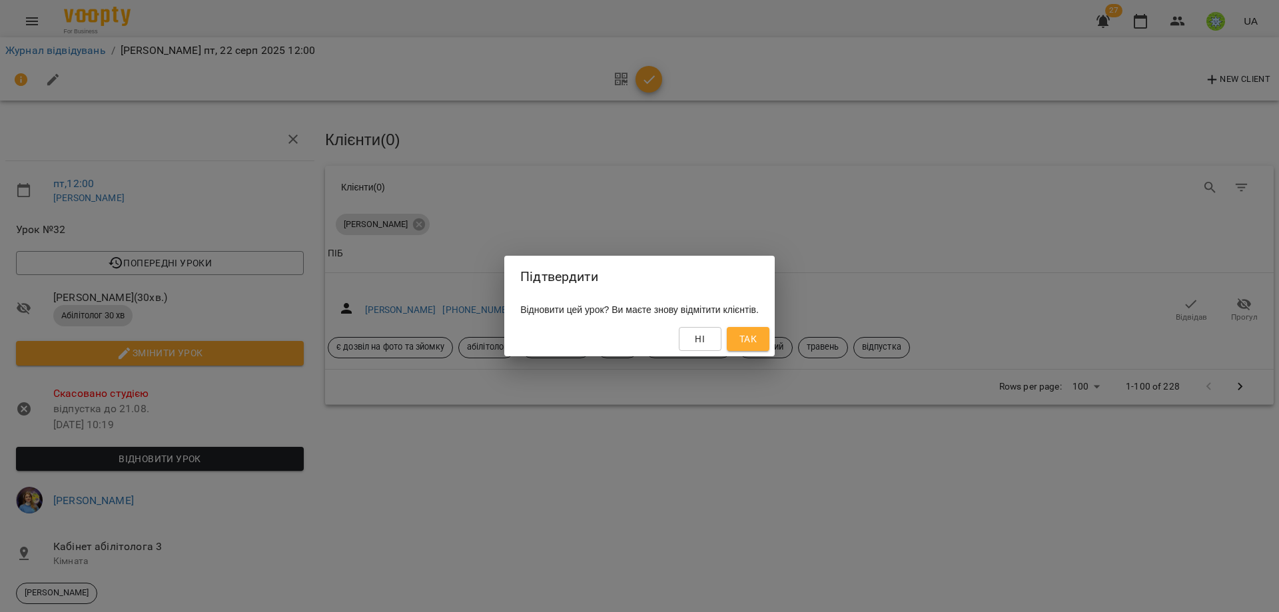
click at [761, 328] on button "Так" at bounding box center [748, 339] width 43 height 24
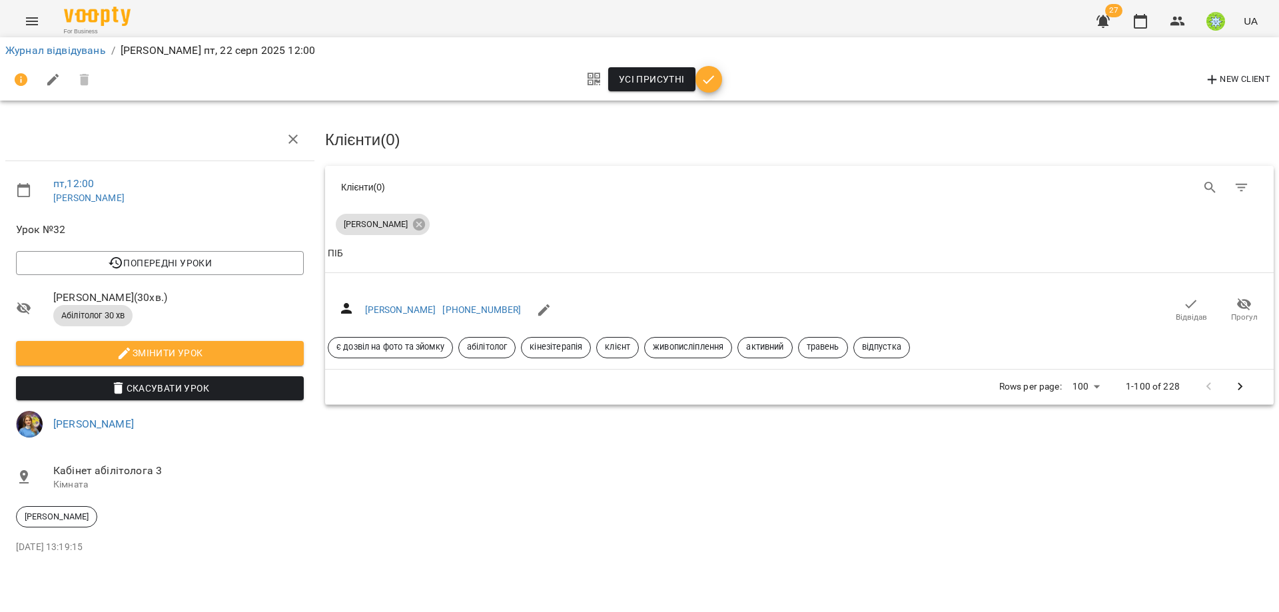
click at [174, 351] on span "Змінити урок" at bounding box center [160, 353] width 266 height 16
select select "**********"
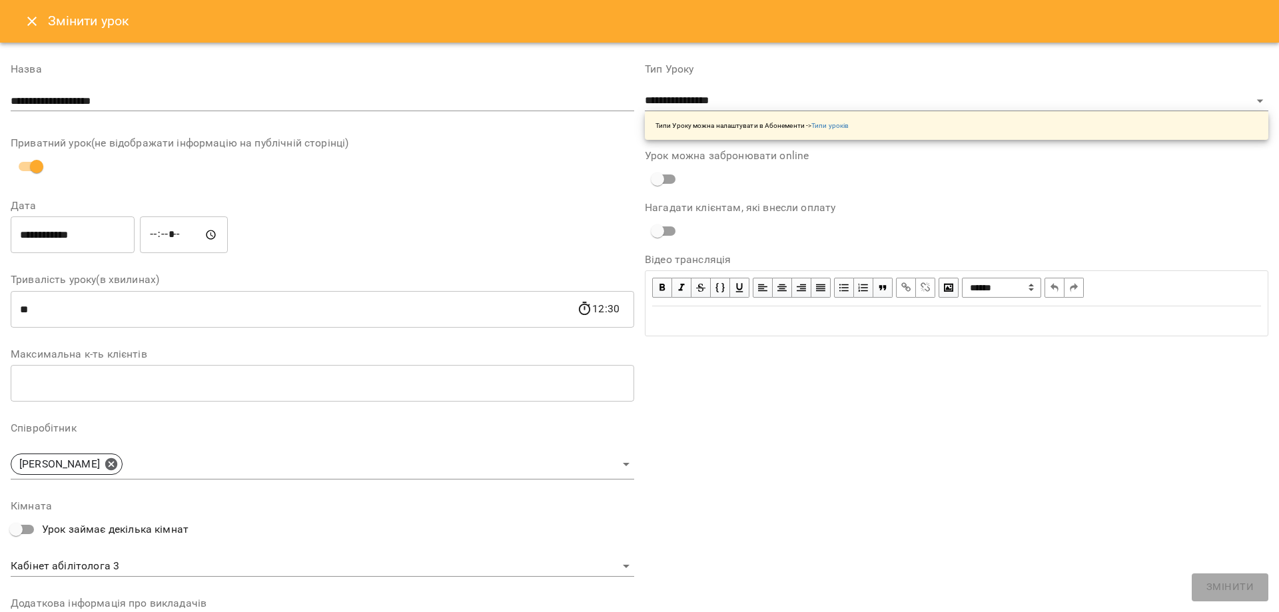
drag, startPoint x: 160, startPoint y: 229, endPoint x: 278, endPoint y: 293, distance: 134.7
click at [159, 229] on input "*****" at bounding box center [184, 235] width 88 height 37
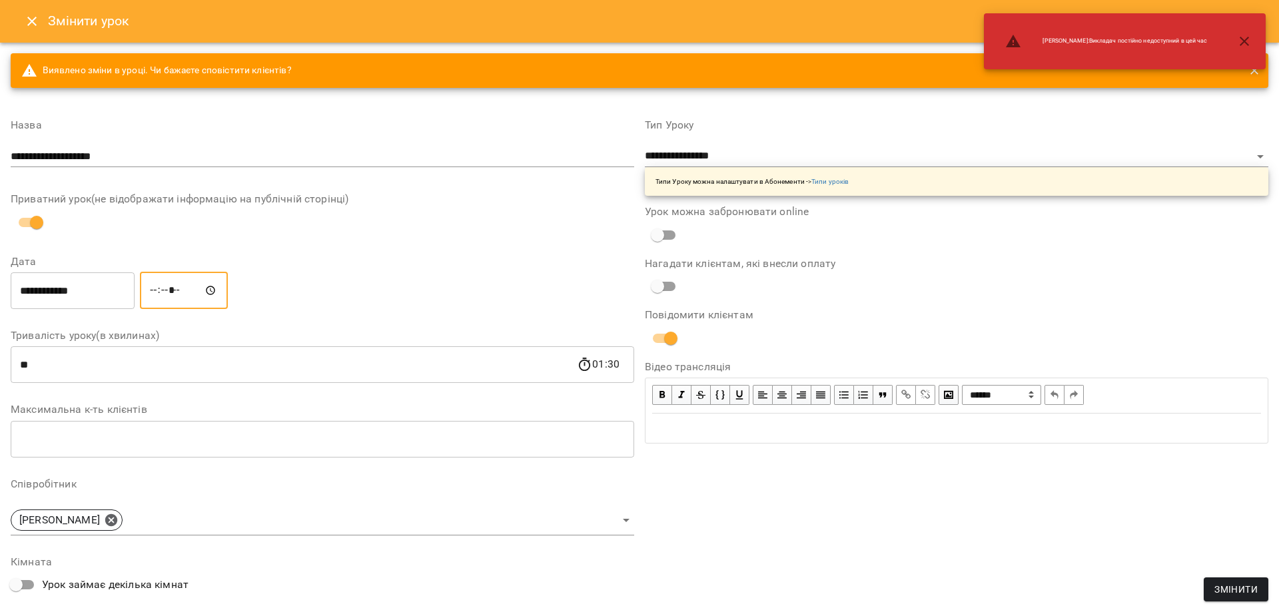
type input "*****"
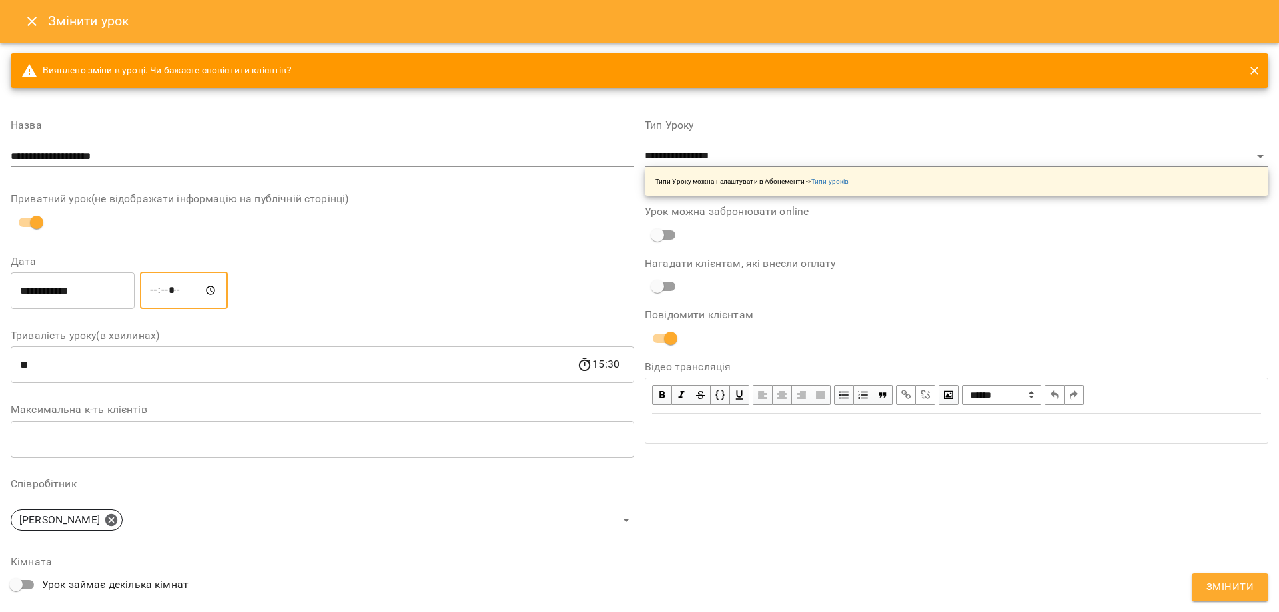
click at [1227, 592] on span "Змінити" at bounding box center [1229, 587] width 47 height 17
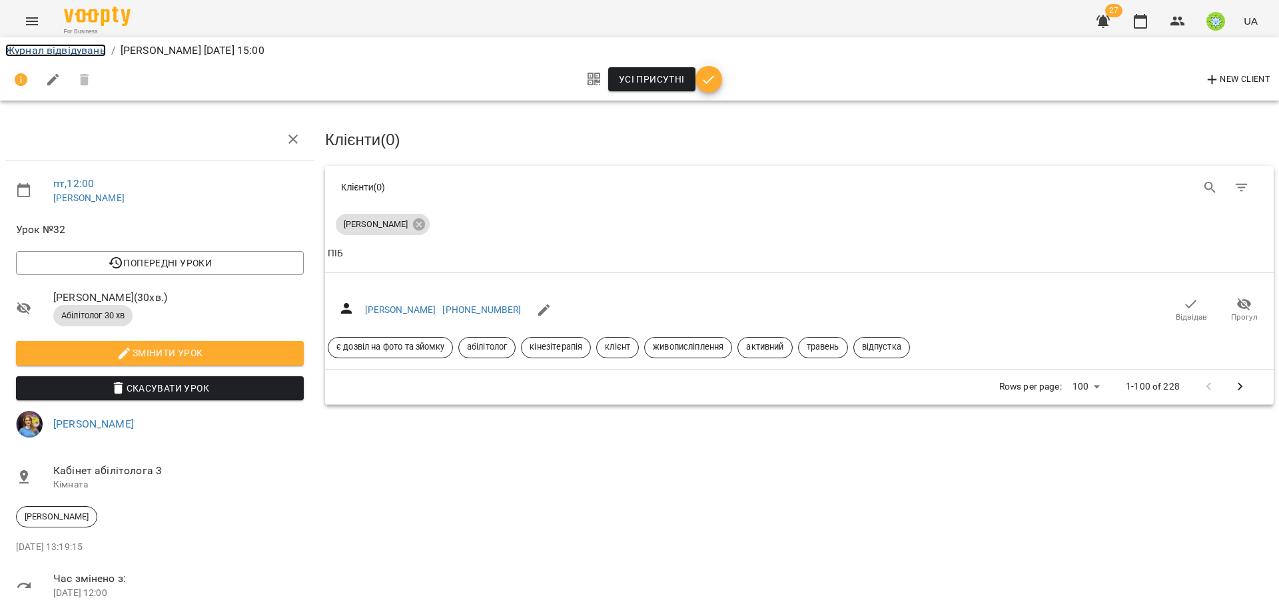
drag, startPoint x: 45, startPoint y: 47, endPoint x: 69, endPoint y: 57, distance: 26.0
click at [46, 47] on link "Журнал відвідувань" at bounding box center [55, 50] width 101 height 13
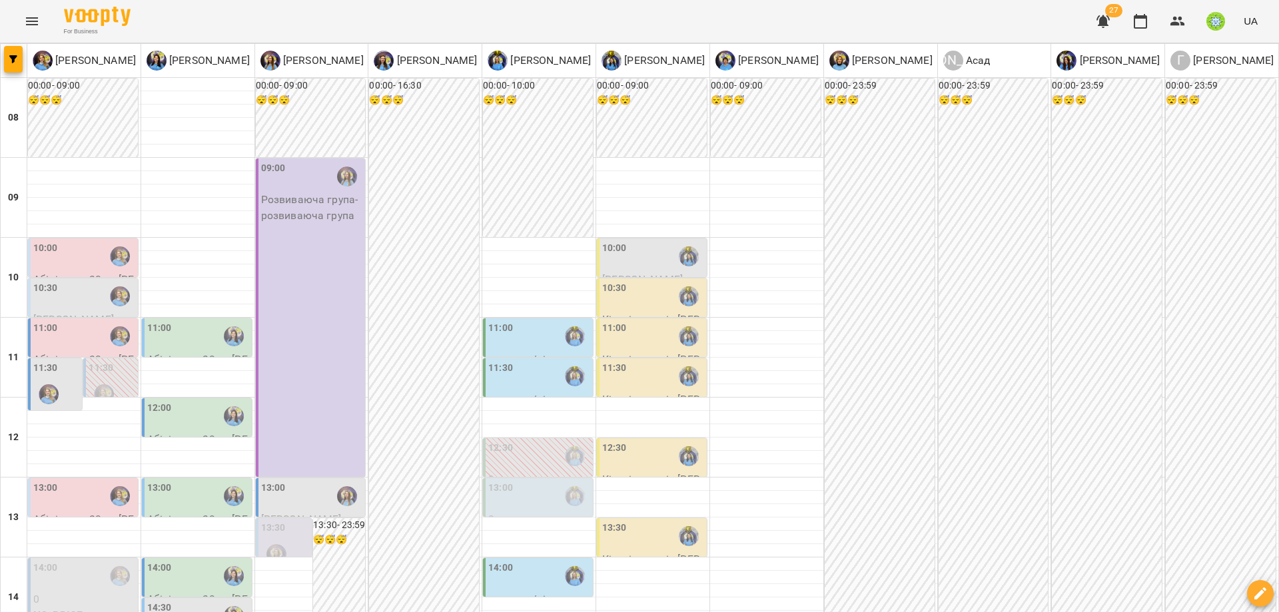
scroll to position [140, 0]
click at [624, 441] on div "12:30" at bounding box center [653, 456] width 102 height 31
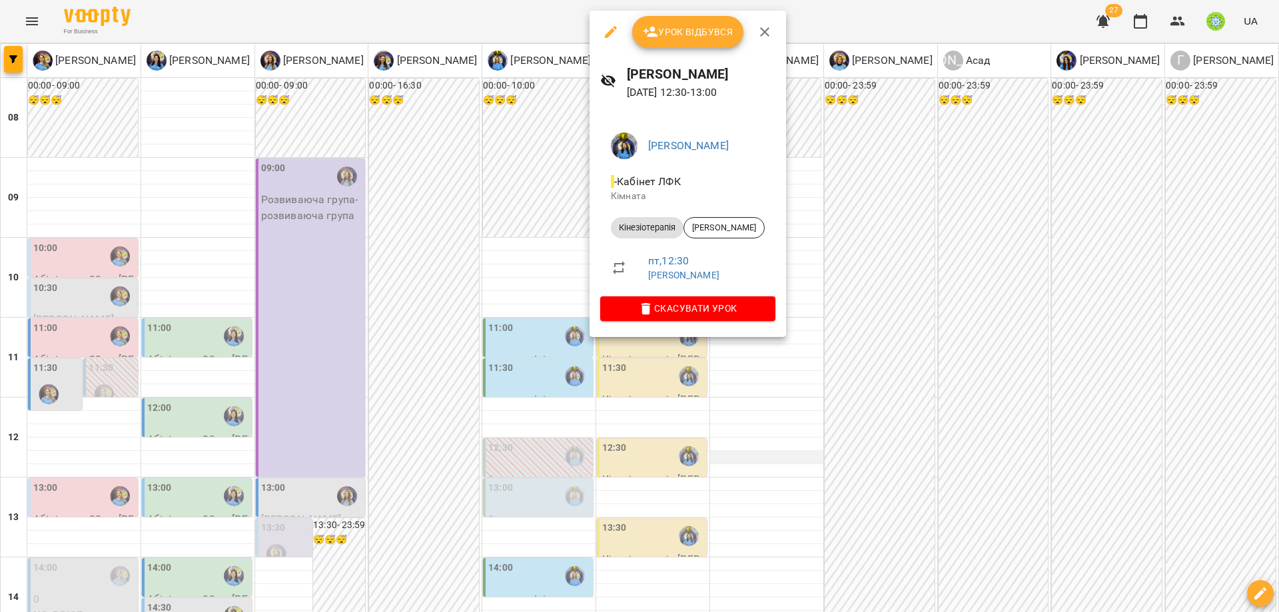
drag, startPoint x: 961, startPoint y: 311, endPoint x: 776, endPoint y: 315, distance: 184.6
click at [958, 311] on div at bounding box center [639, 306] width 1279 height 612
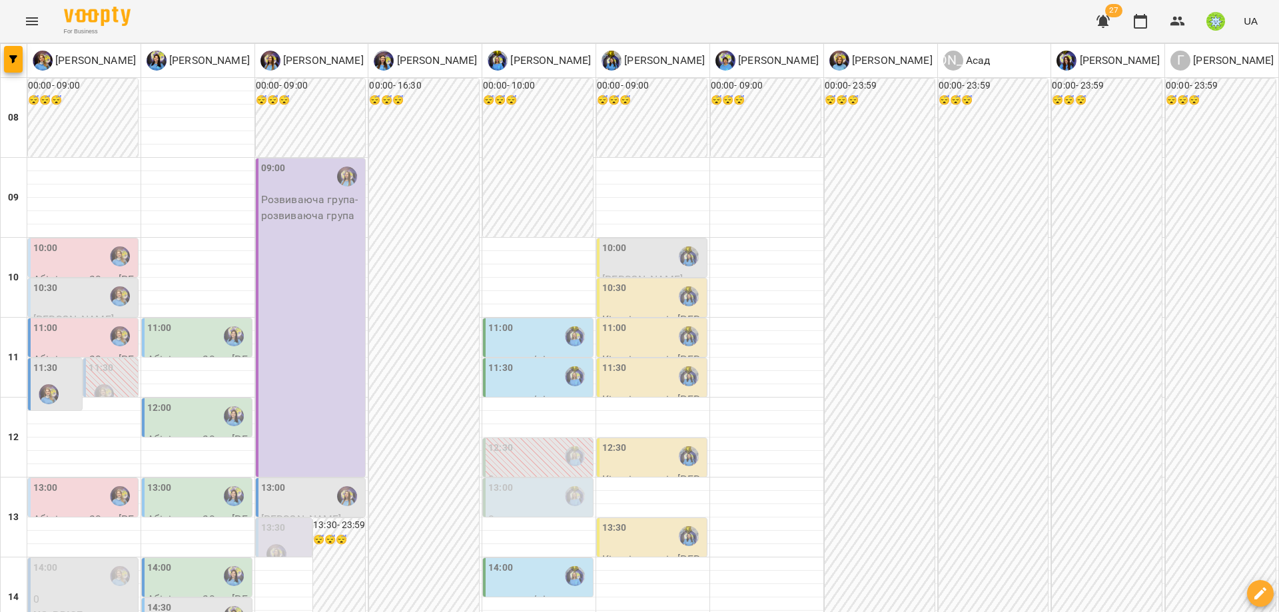
click at [533, 441] on div "12:30" at bounding box center [539, 456] width 102 height 31
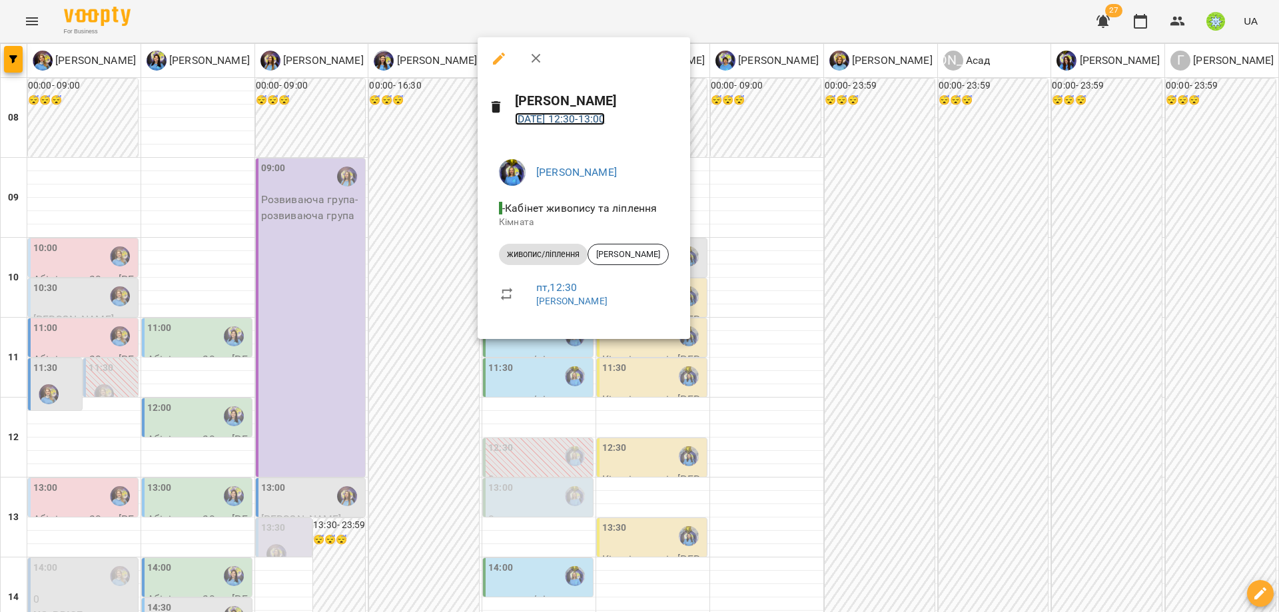
click at [570, 119] on link "[DATE] 12:30 - 13:00" at bounding box center [560, 119] width 91 height 13
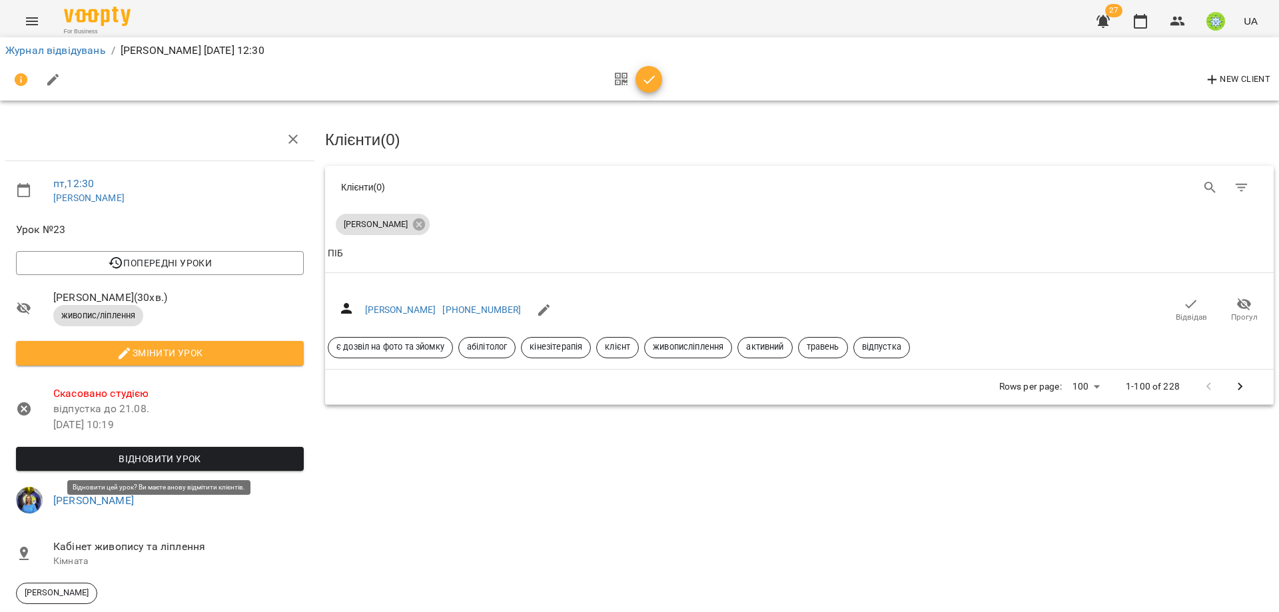
click at [157, 460] on span "Відновити урок" at bounding box center [160, 459] width 266 height 16
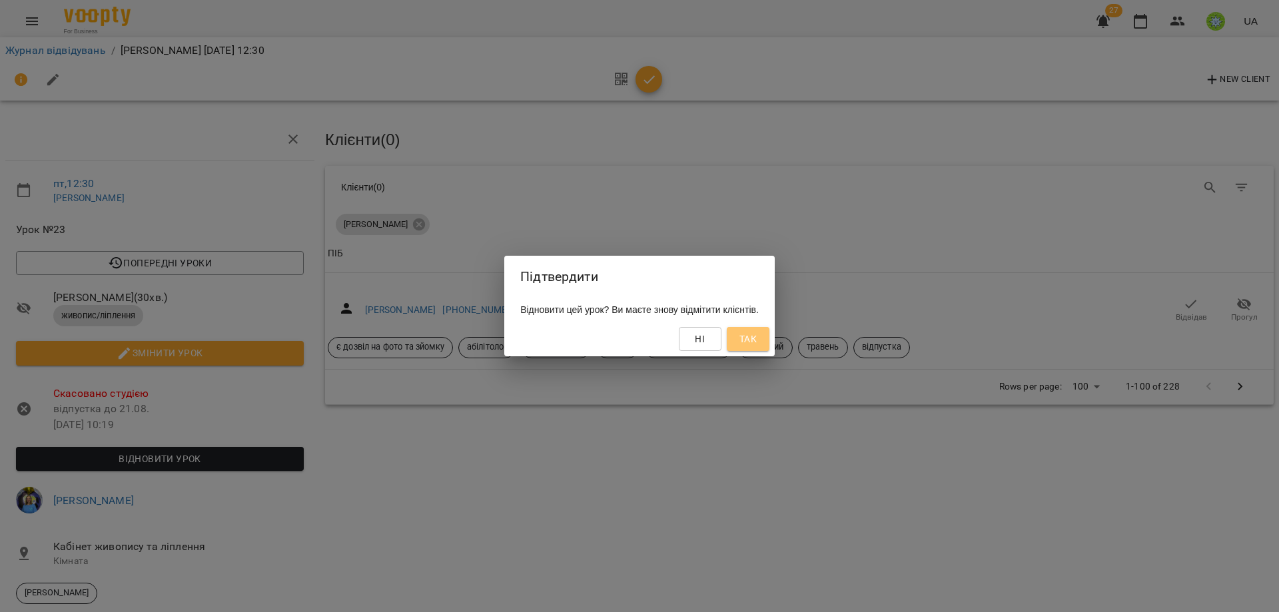
click at [757, 345] on span "Так" at bounding box center [747, 339] width 17 height 16
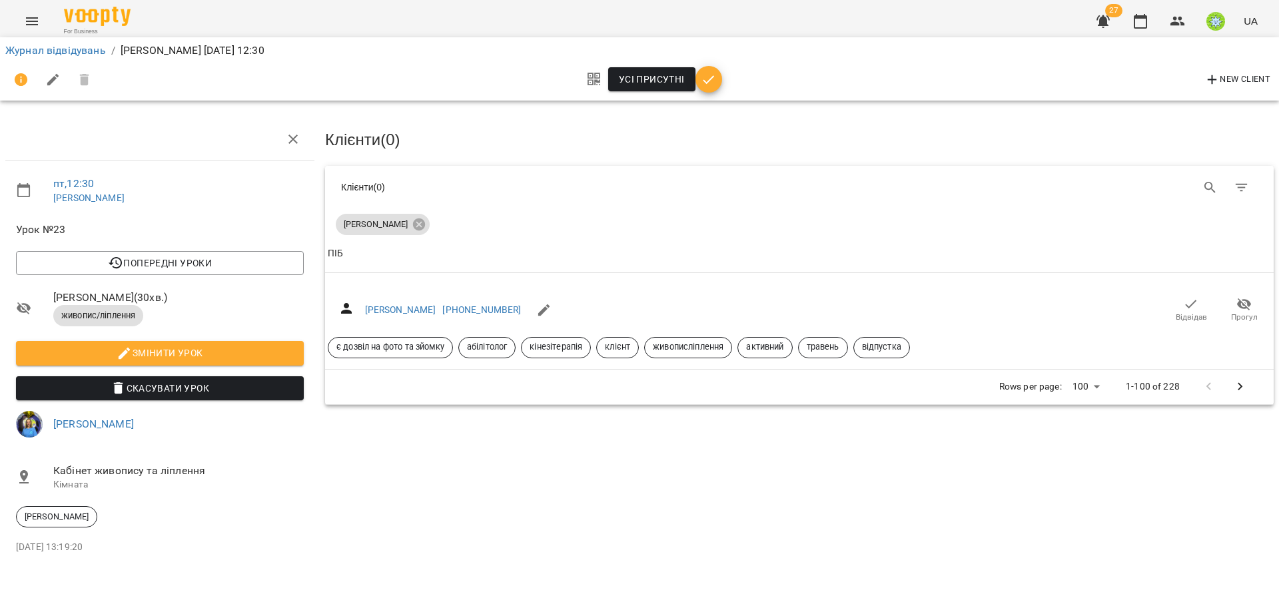
click at [167, 353] on span "Змінити урок" at bounding box center [160, 353] width 266 height 16
select select "**********"
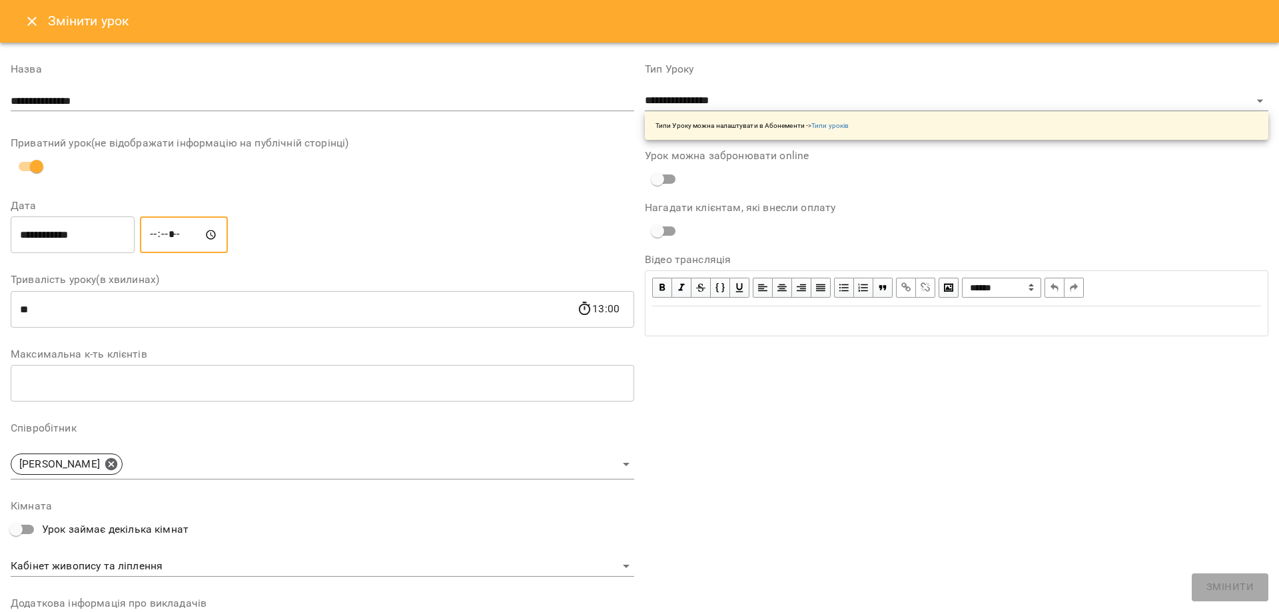
click at [159, 234] on input "*****" at bounding box center [184, 235] width 88 height 37
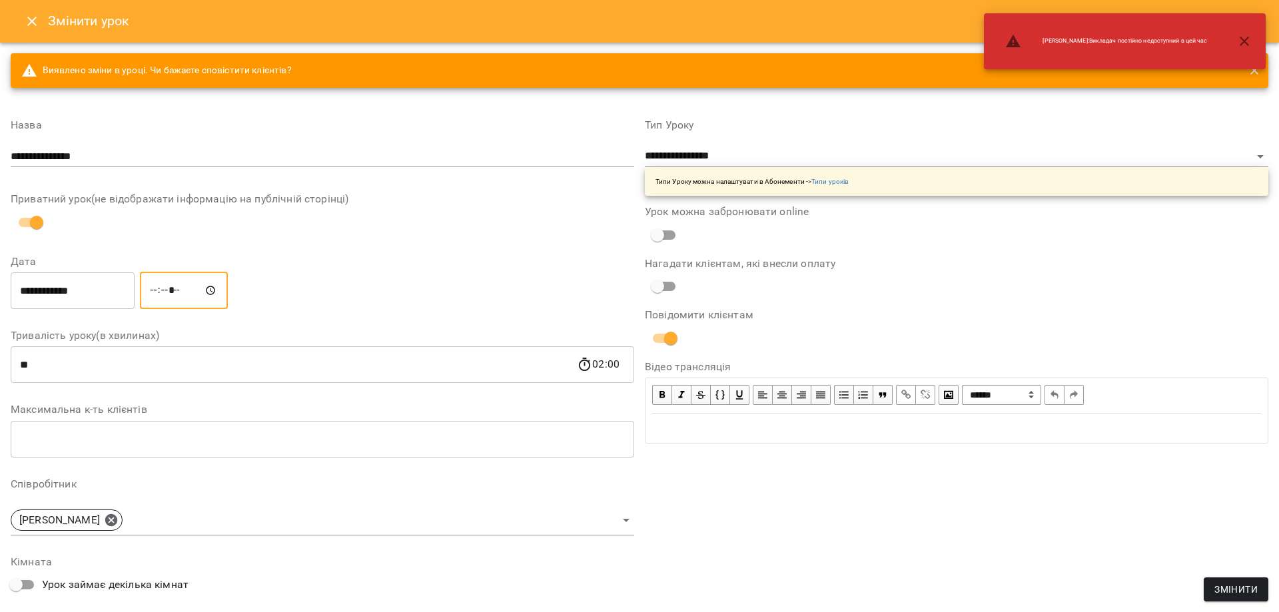
type input "*****"
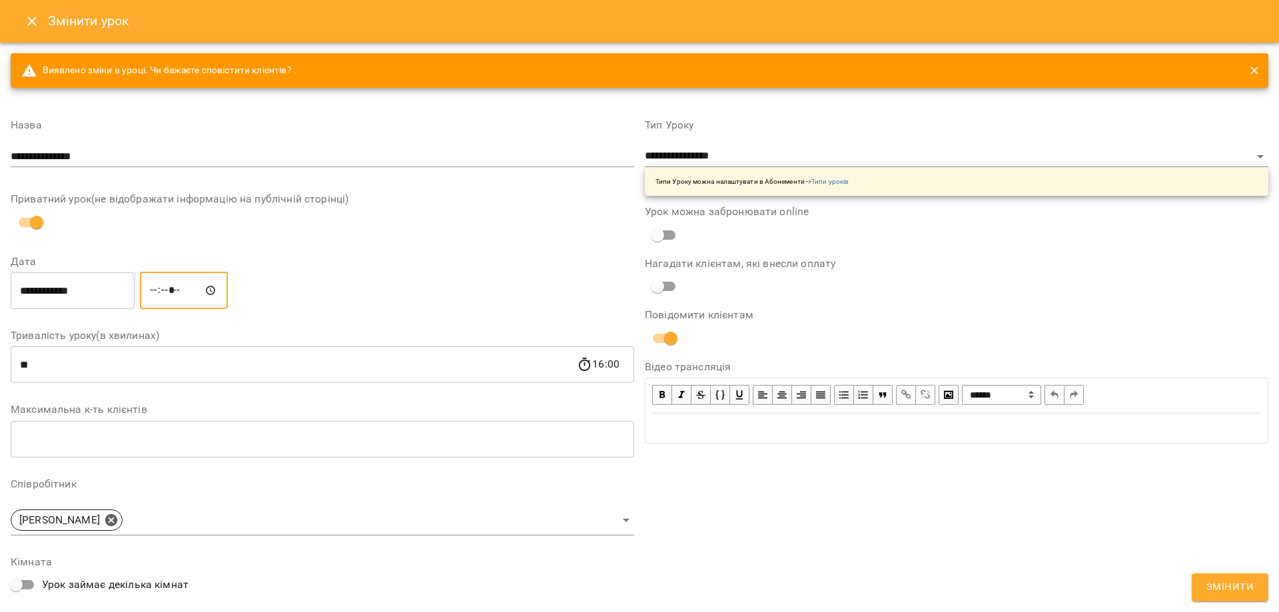
drag, startPoint x: 909, startPoint y: 484, endPoint x: 917, endPoint y: 486, distance: 8.4
click at [915, 486] on div "**********" at bounding box center [957, 465] width 634 height 723
click at [1231, 586] on span "Змінити" at bounding box center [1229, 587] width 47 height 17
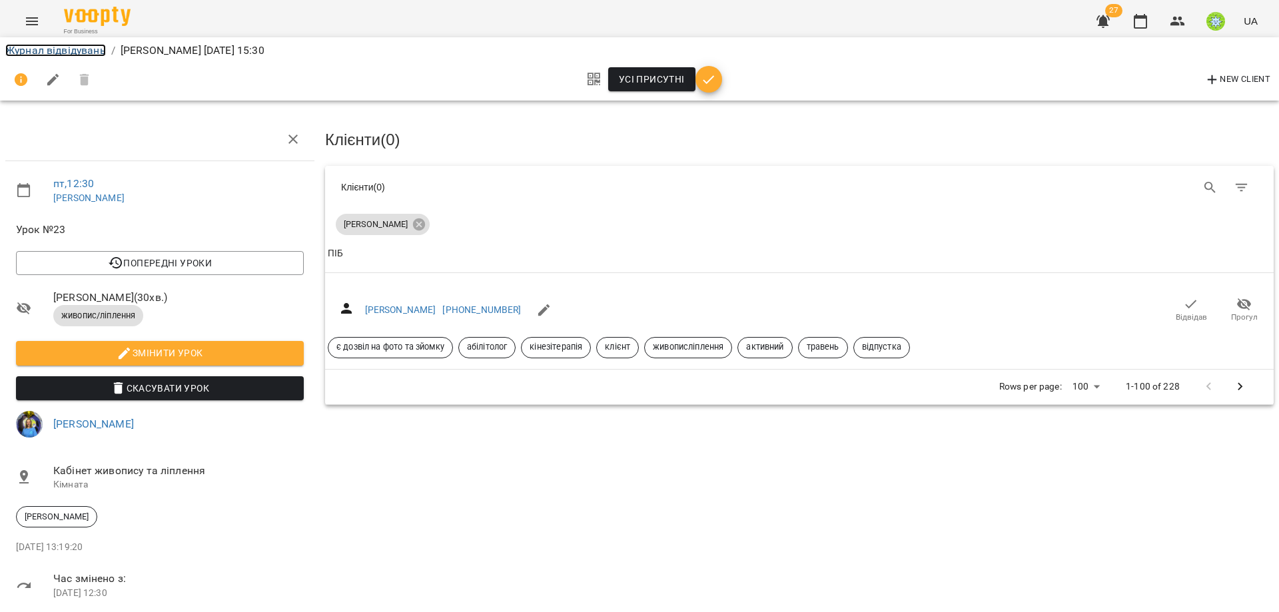
click at [59, 47] on link "Журнал відвідувань" at bounding box center [55, 50] width 101 height 13
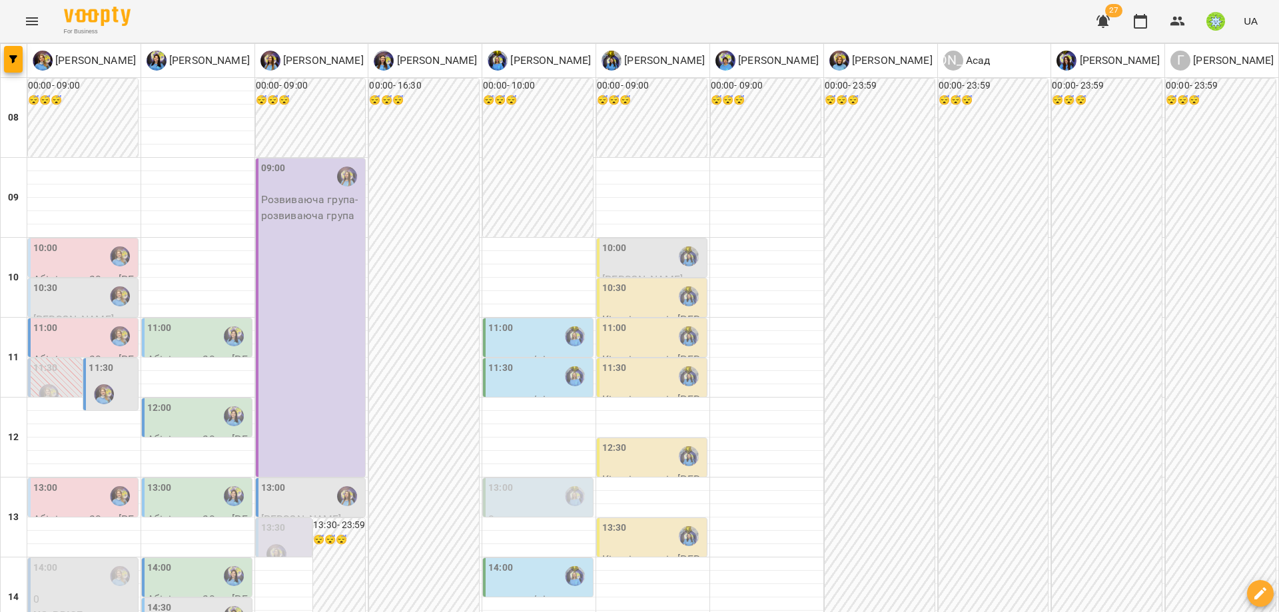
scroll to position [526, 0]
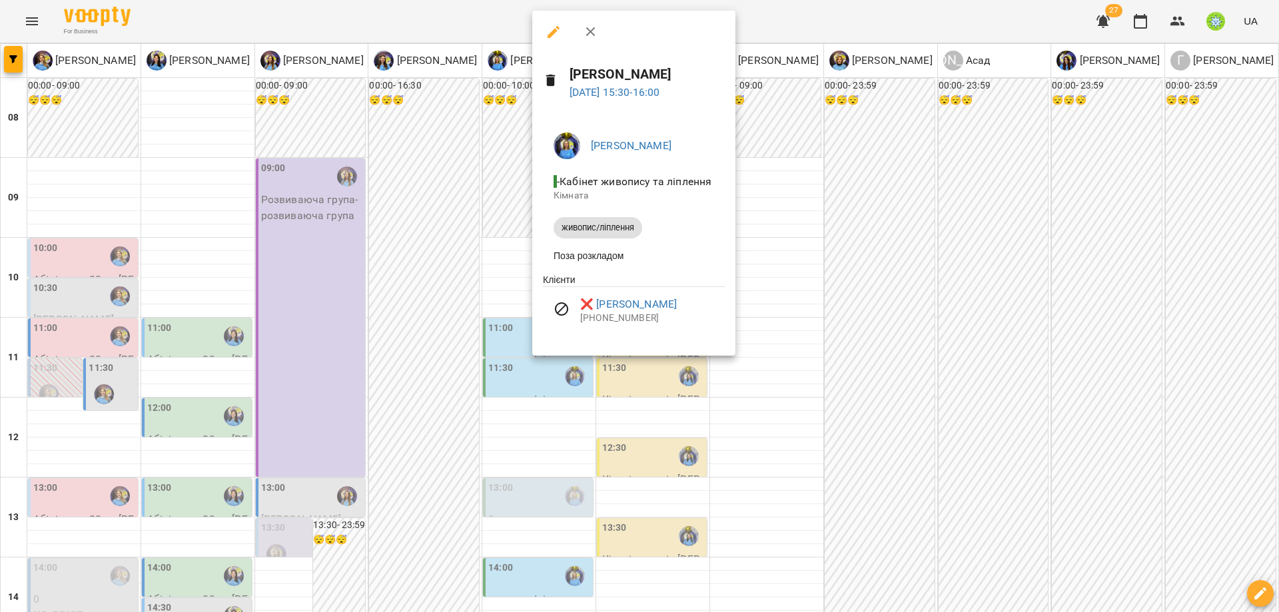
click at [811, 230] on div at bounding box center [639, 306] width 1279 height 612
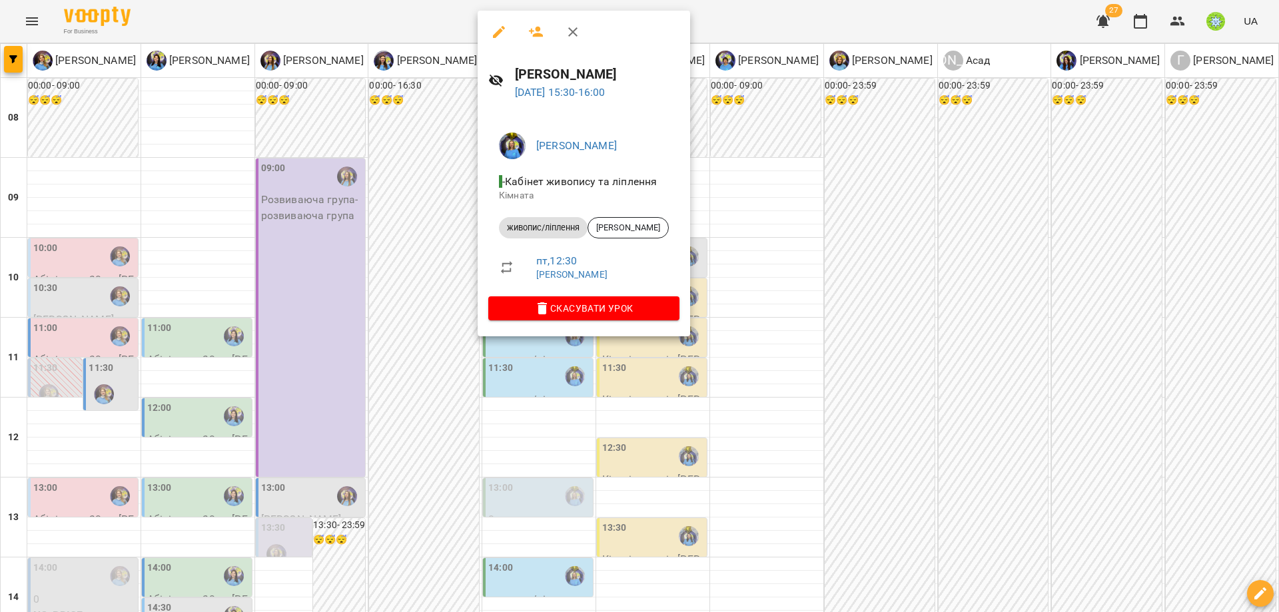
click at [761, 280] on div at bounding box center [639, 306] width 1279 height 612
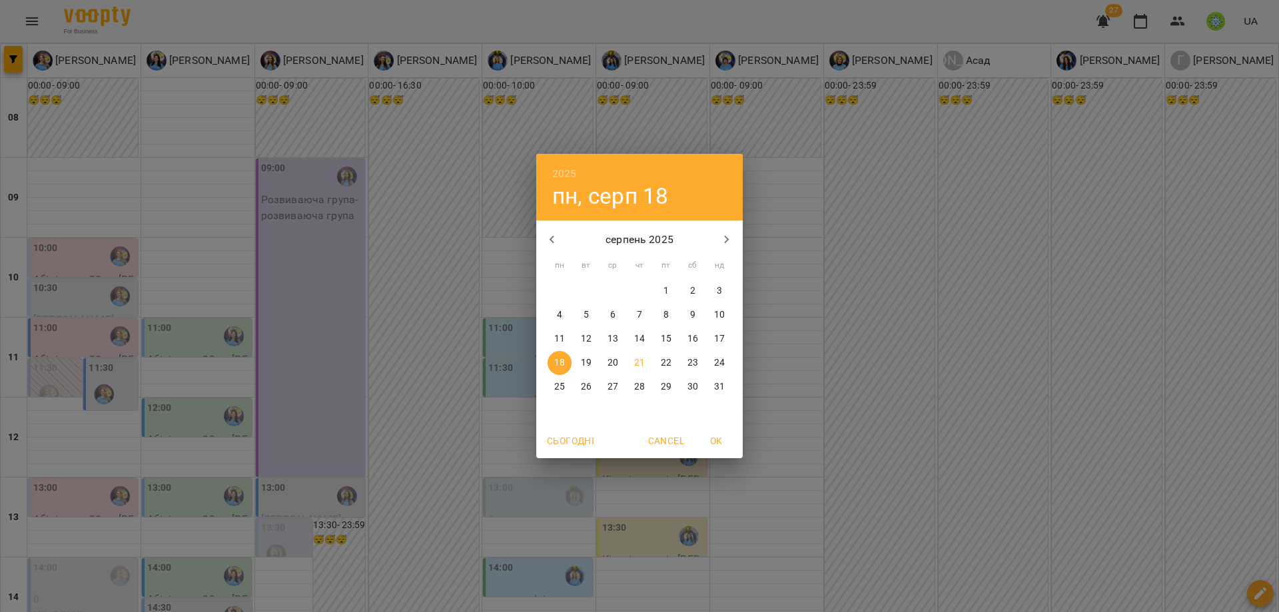
click at [609, 387] on p "27" at bounding box center [613, 386] width 11 height 13
type input "**********"
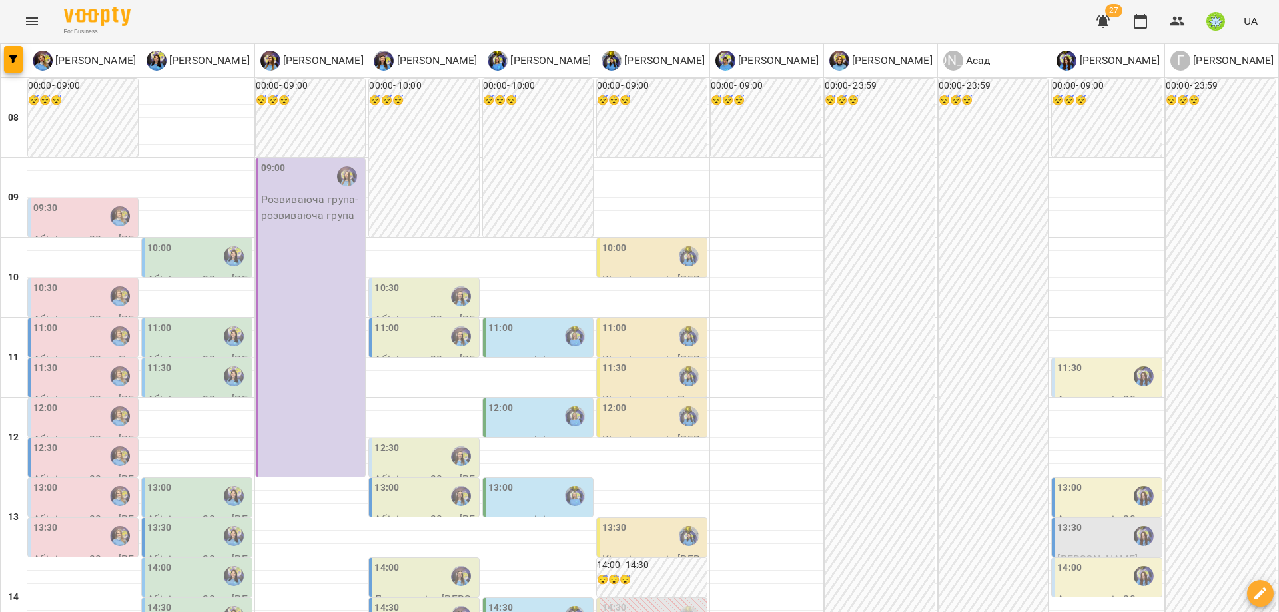
scroll to position [408, 0]
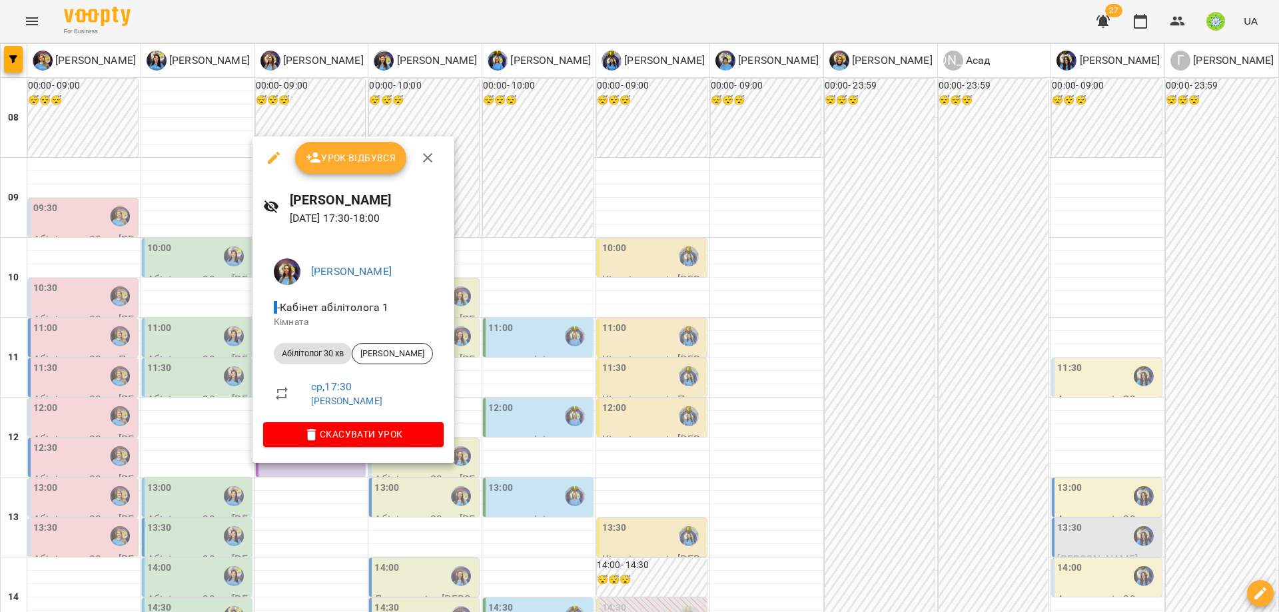
click at [552, 478] on div at bounding box center [639, 306] width 1279 height 612
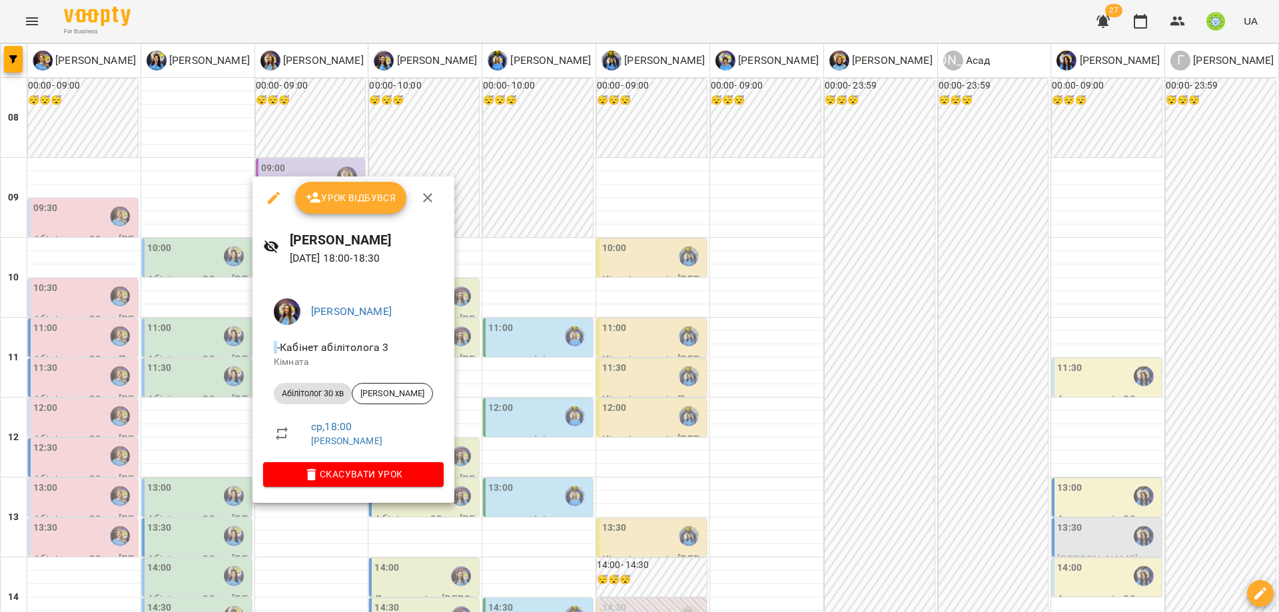
drag, startPoint x: 550, startPoint y: 409, endPoint x: 394, endPoint y: 418, distance: 155.5
click at [548, 409] on div at bounding box center [639, 306] width 1279 height 612
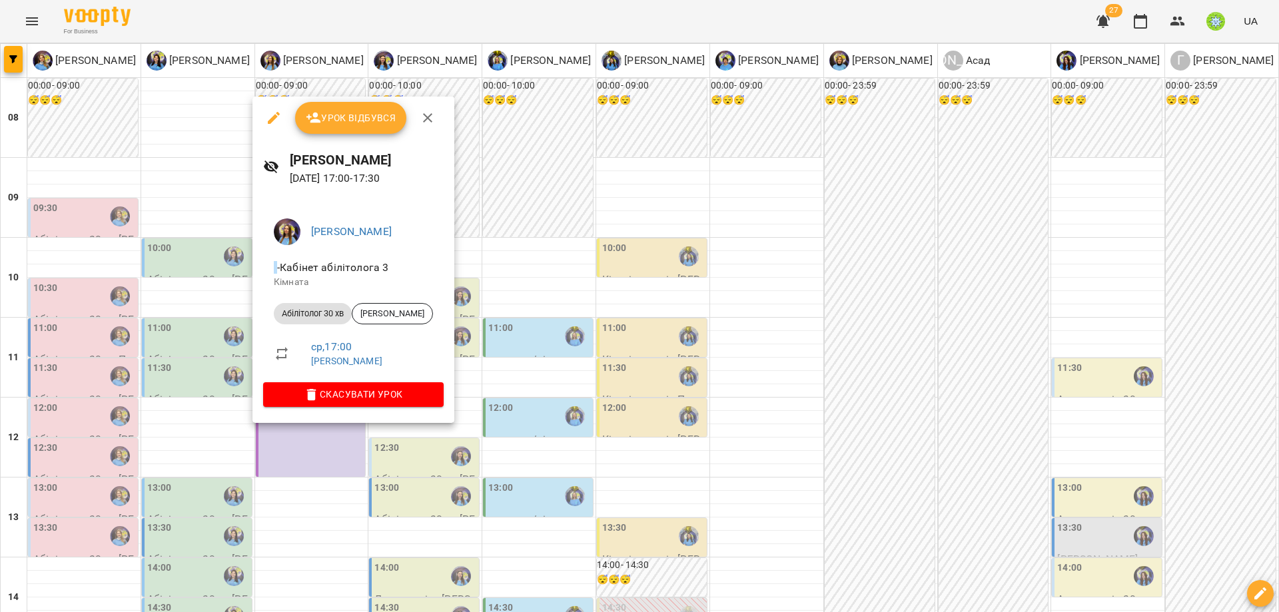
click at [528, 441] on div at bounding box center [639, 306] width 1279 height 612
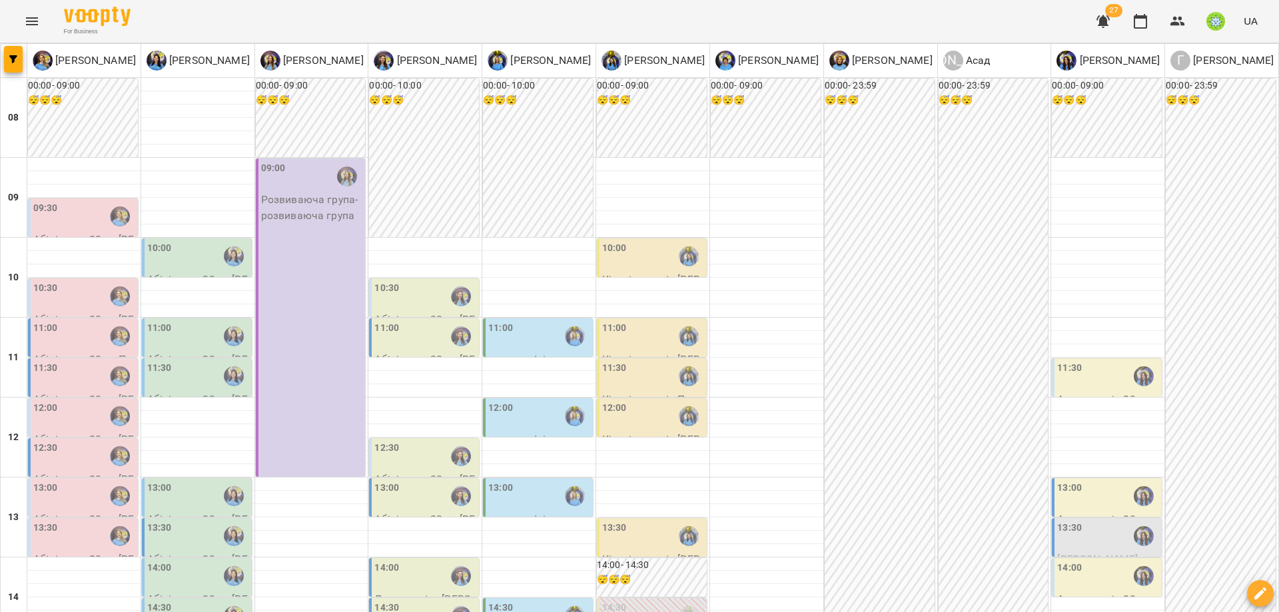
drag, startPoint x: 15, startPoint y: 537, endPoint x: 143, endPoint y: 537, distance: 127.2
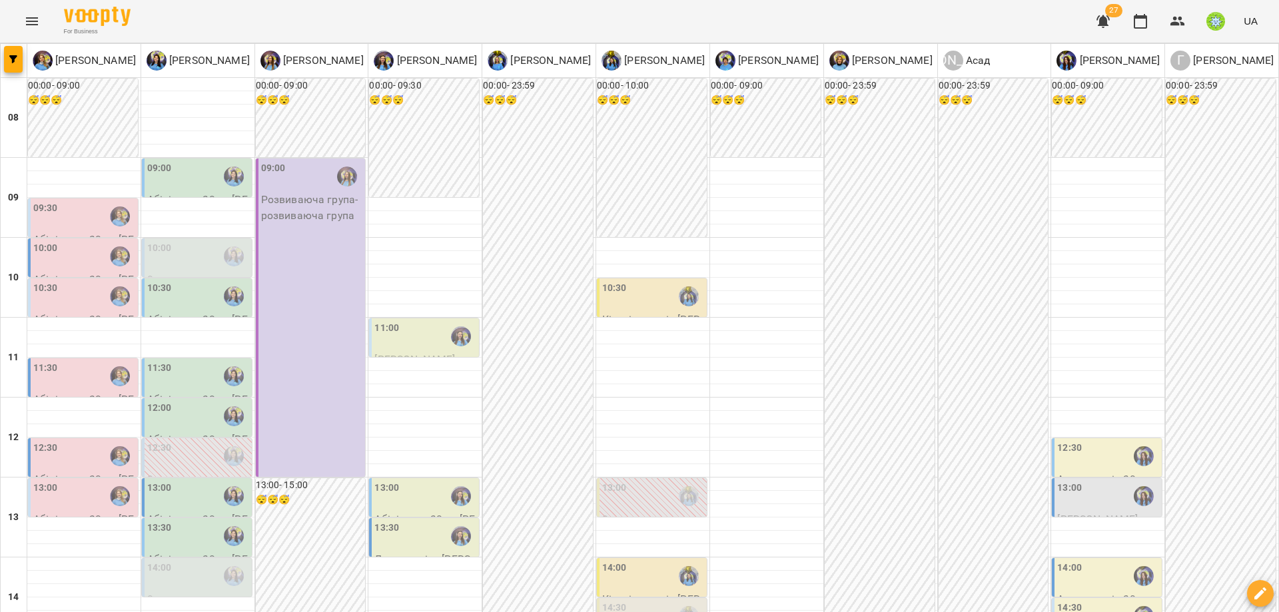
scroll to position [384, 0]
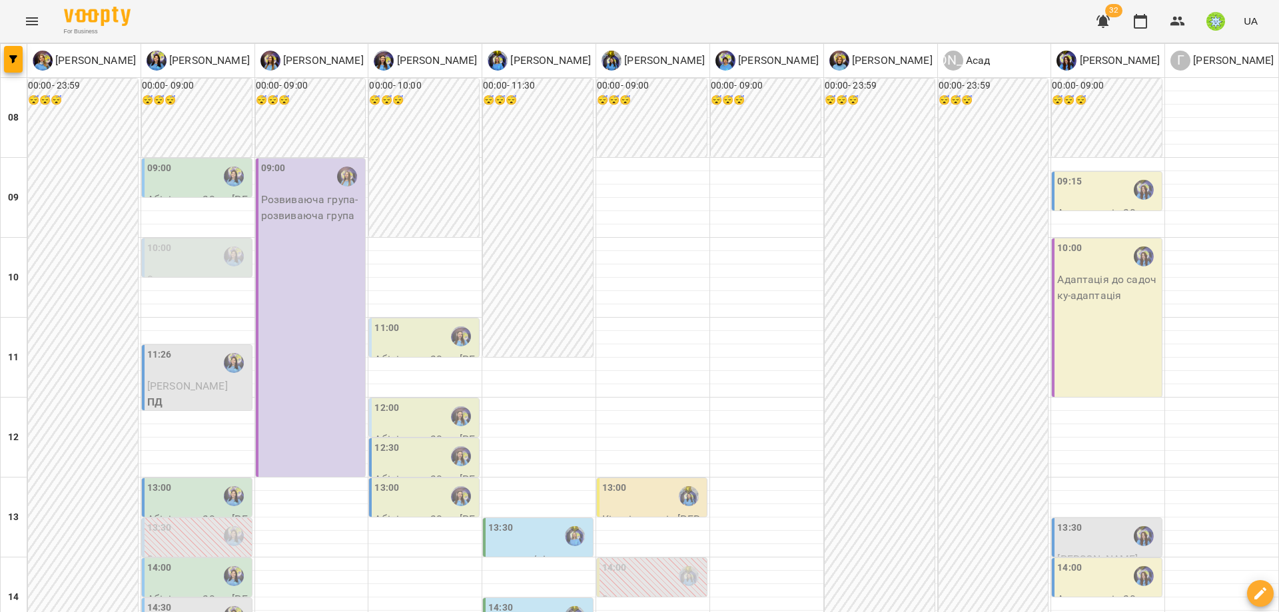
scroll to position [194, 0]
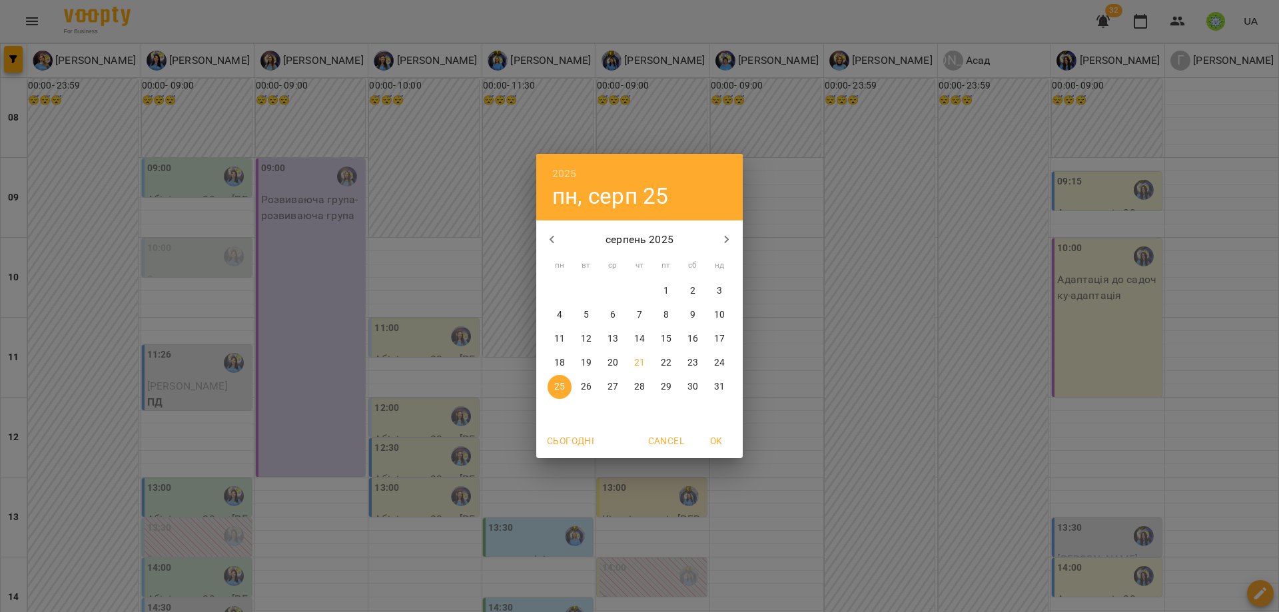
click at [643, 358] on p "21" at bounding box center [639, 362] width 11 height 13
type input "**********"
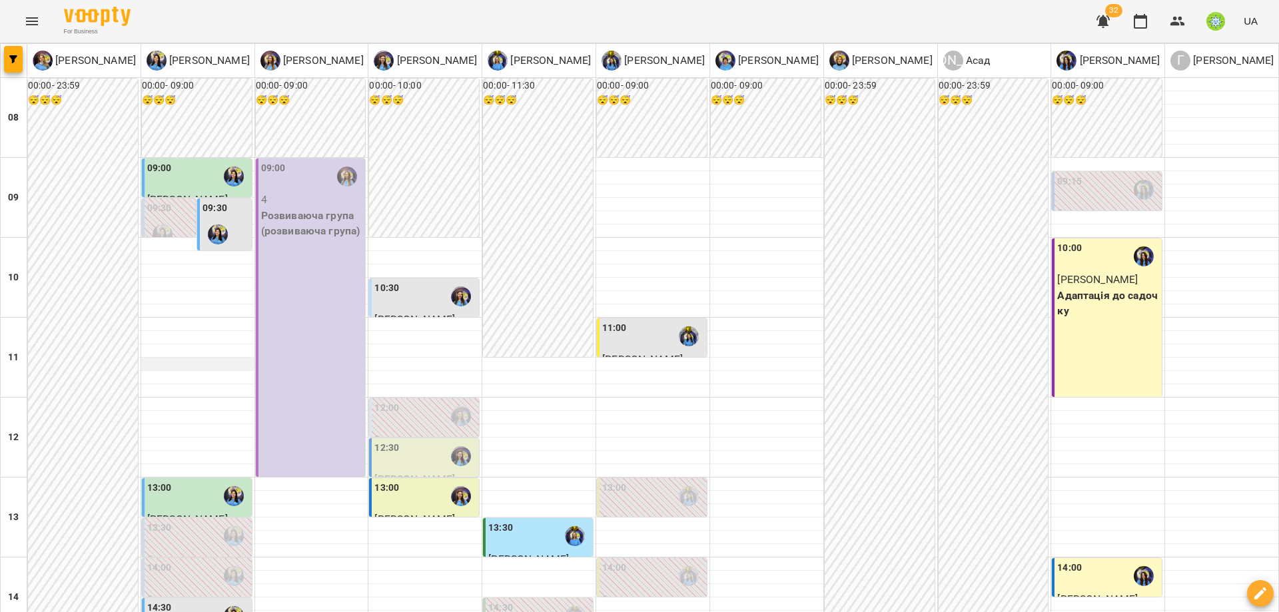
scroll to position [0, 0]
click at [226, 211] on div "09:30" at bounding box center [226, 225] width 46 height 49
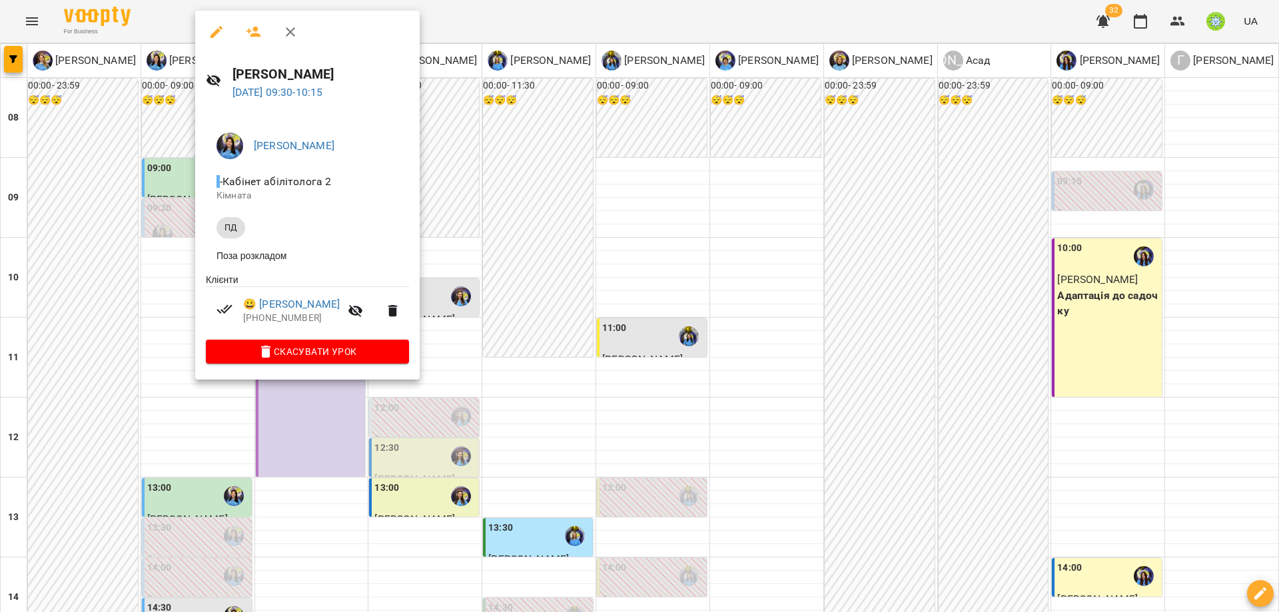
click at [1100, 457] on div at bounding box center [639, 306] width 1279 height 612
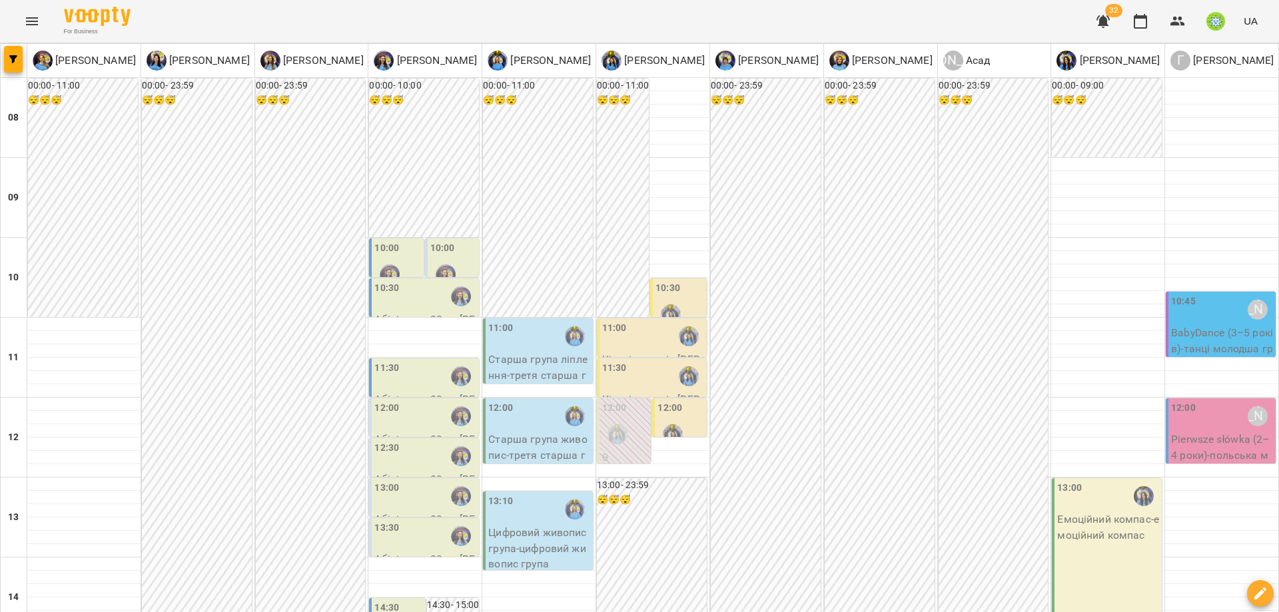
scroll to position [220, 0]
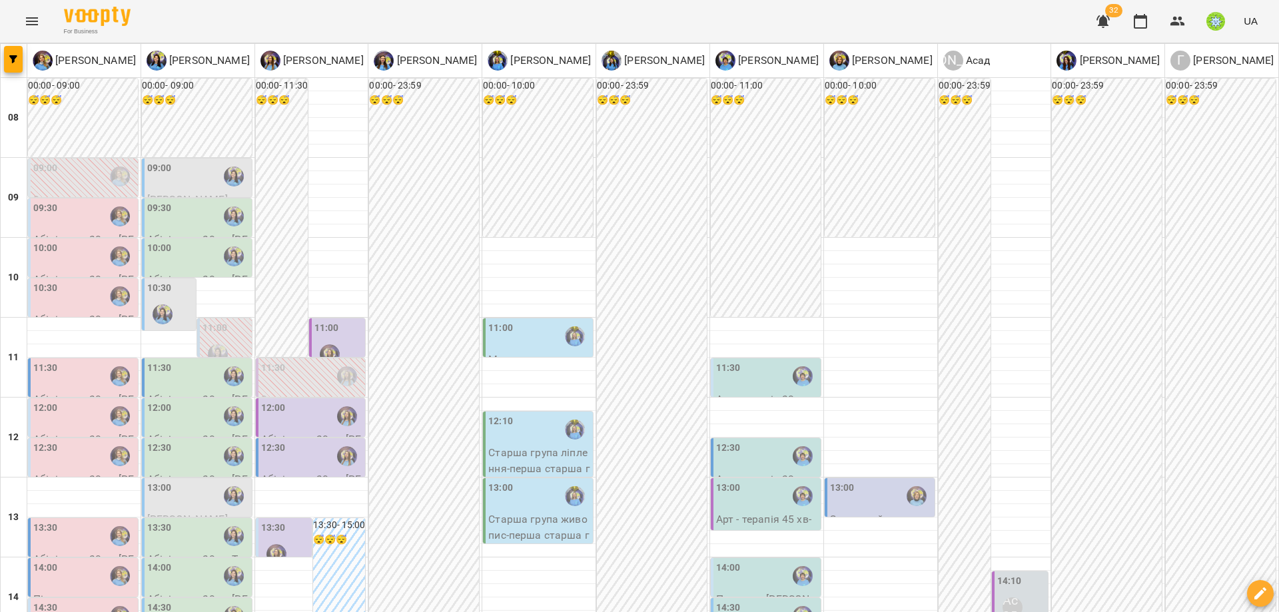
drag, startPoint x: 1238, startPoint y: 544, endPoint x: 1236, endPoint y: 550, distance: 7.0
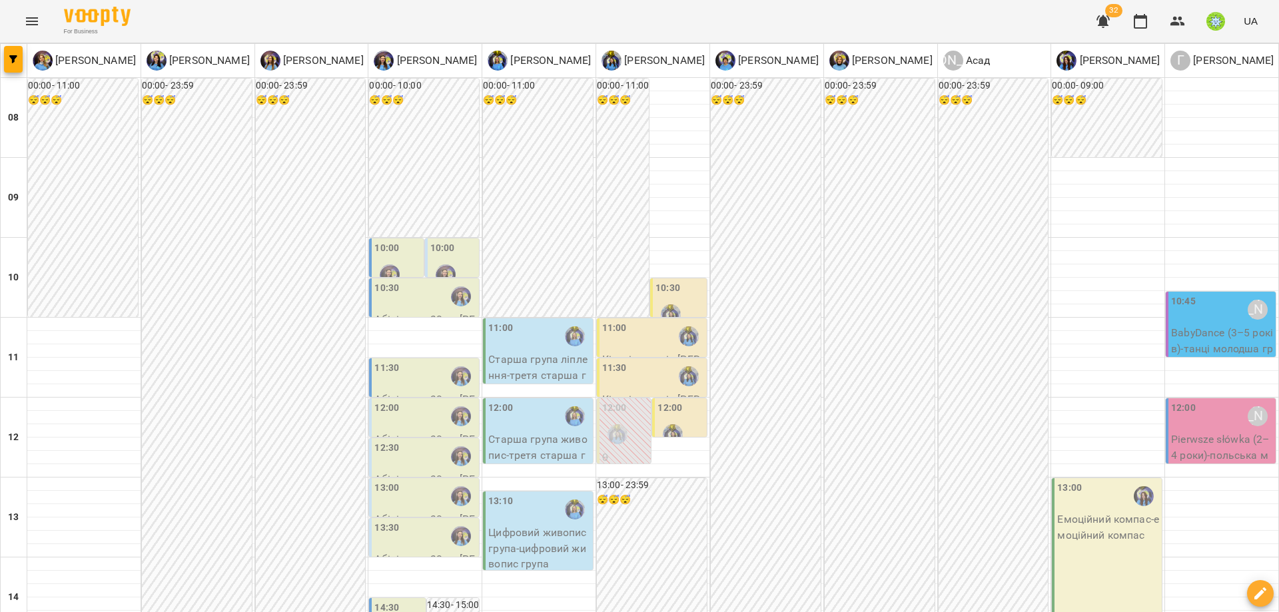
scroll to position [193, 0]
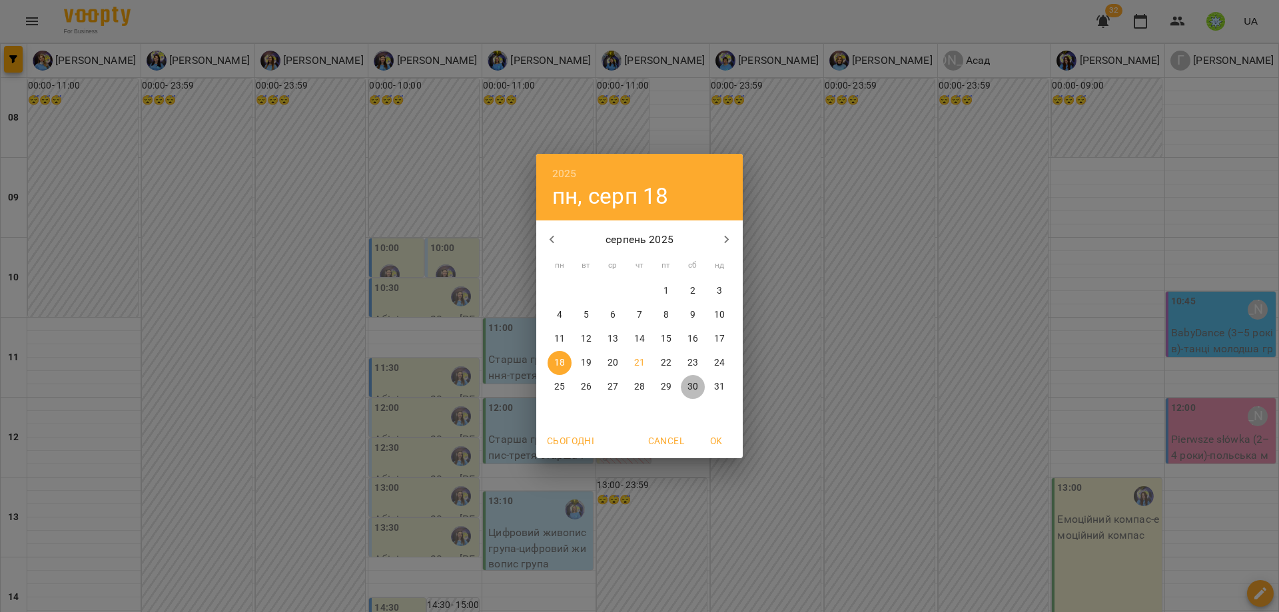
click at [695, 386] on p "30" at bounding box center [692, 386] width 11 height 13
type input "**********"
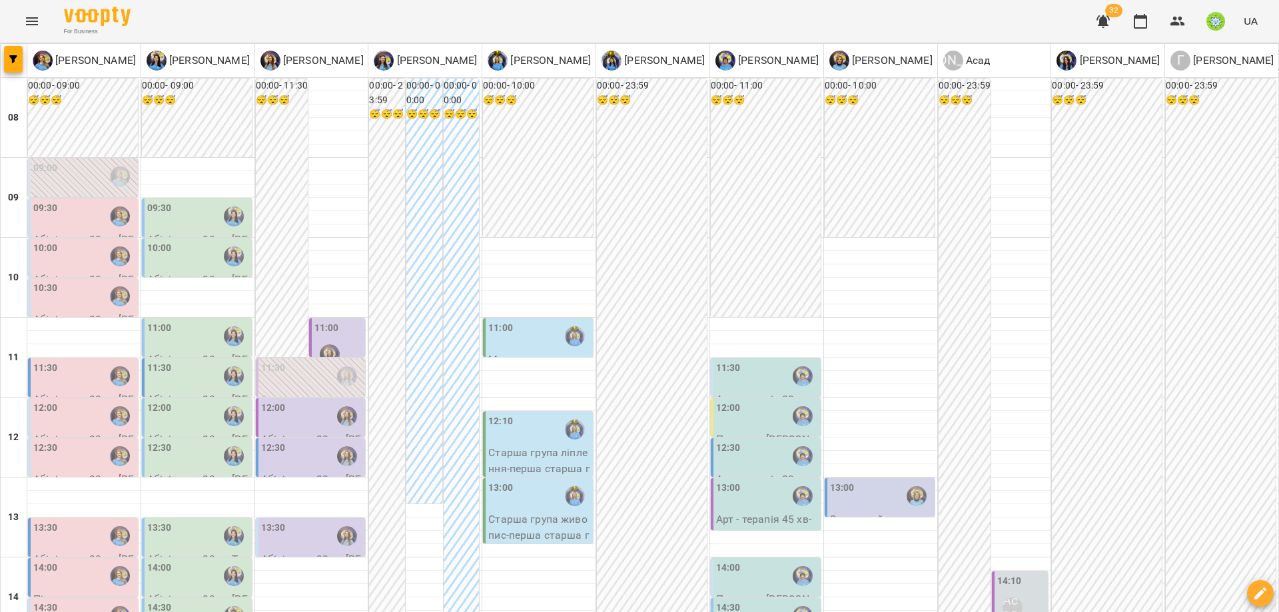
scroll to position [296, 0]
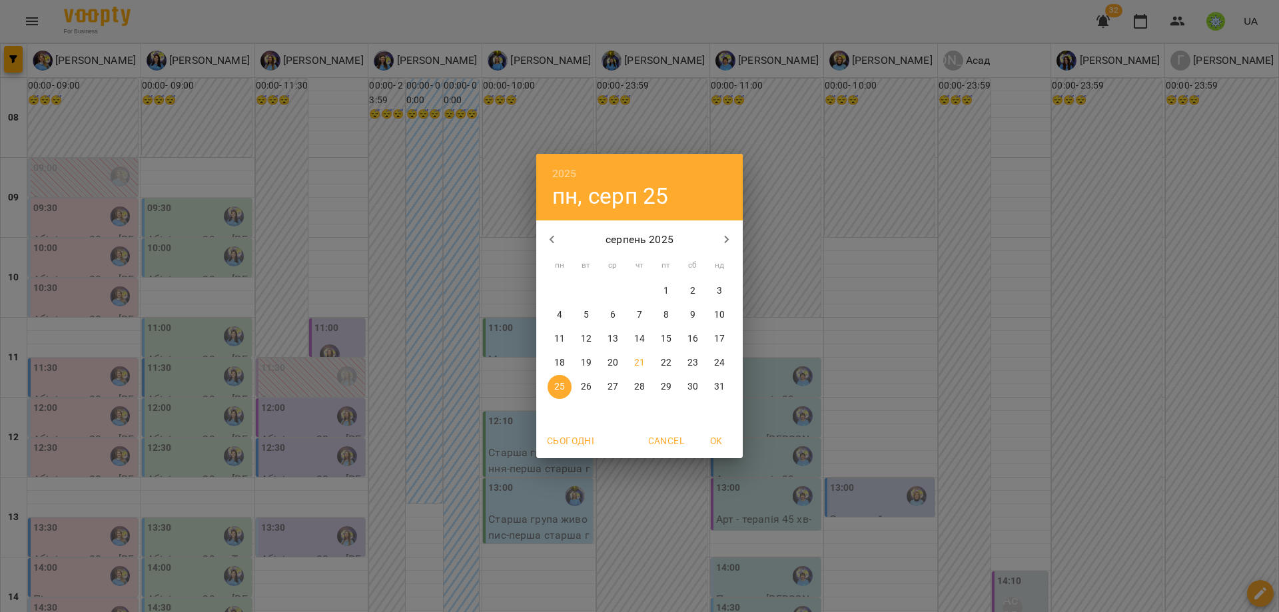
click at [959, 175] on div "2025 пн, серп [DATE] вт ср чт пт сб нд 28 29 30 31 1 2 3 4 5 6 7 8 9 10 11 12 1…" at bounding box center [639, 306] width 1279 height 612
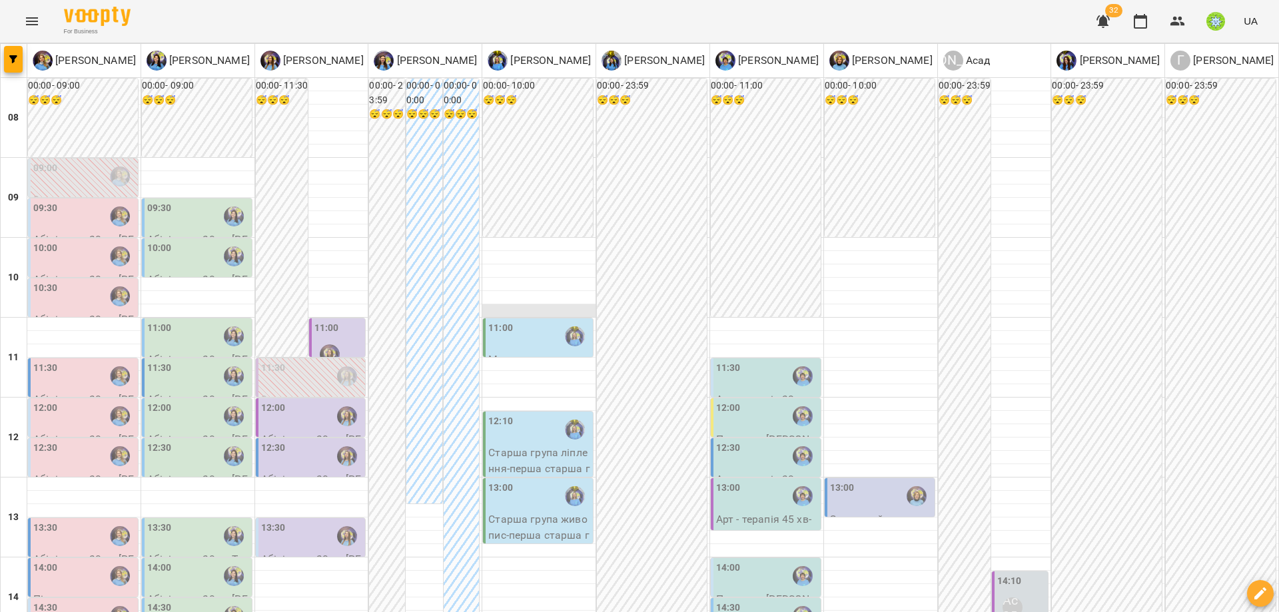
scroll to position [0, 0]
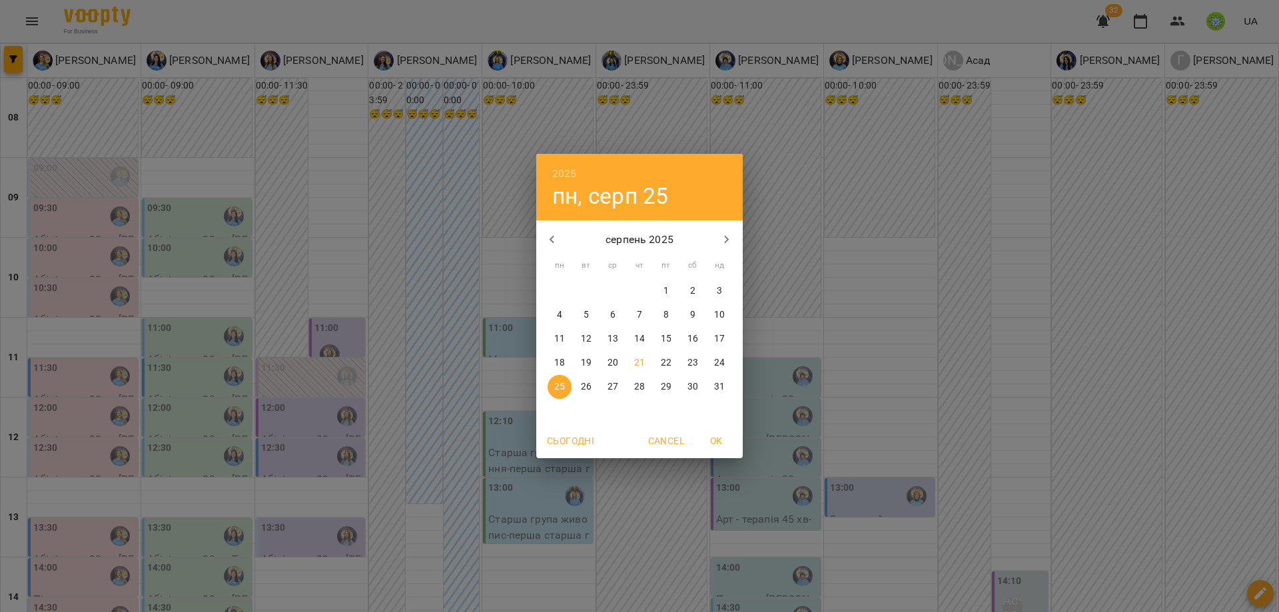
click at [641, 364] on p "21" at bounding box center [639, 362] width 11 height 13
type input "**********"
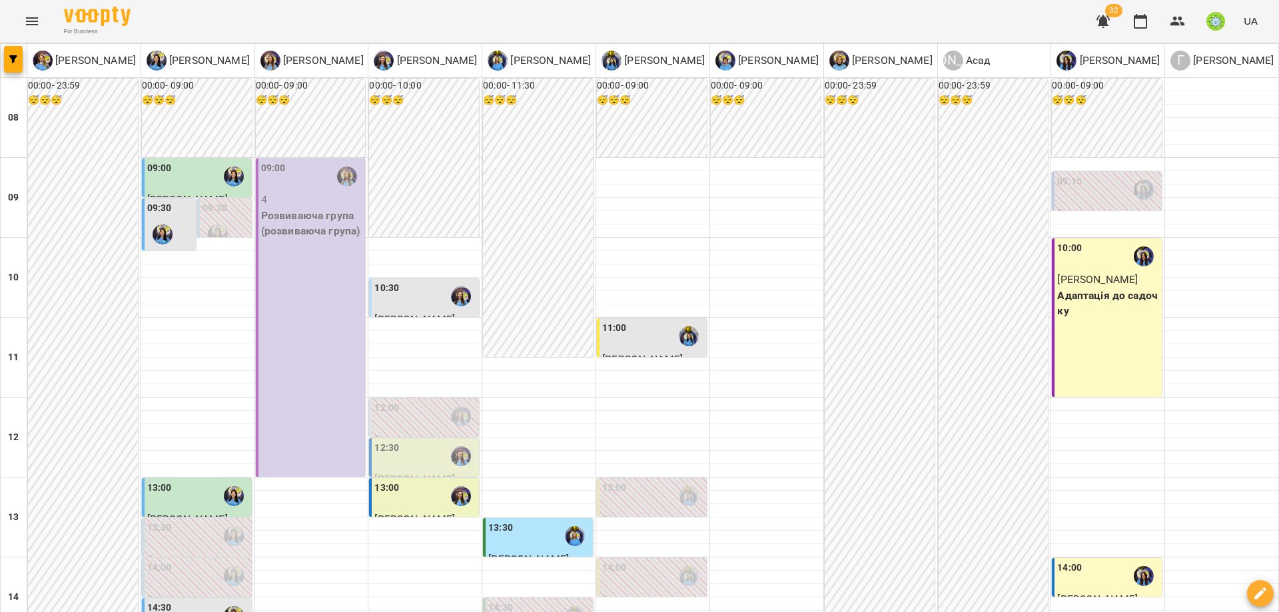
scroll to position [369, 0]
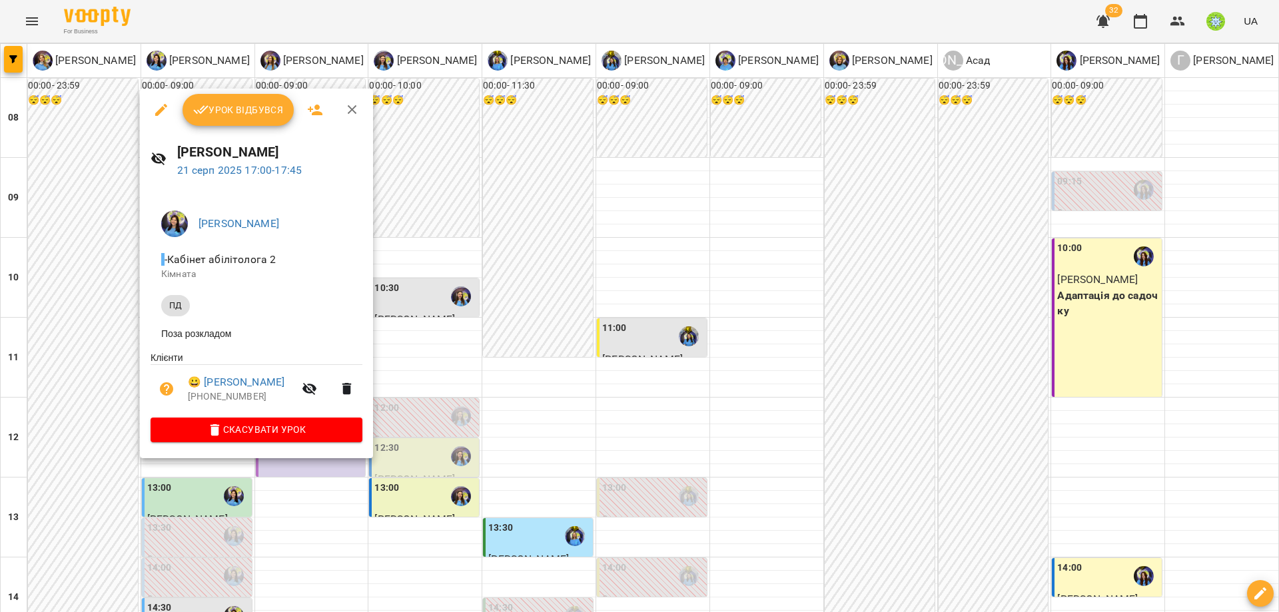
click at [500, 366] on div at bounding box center [639, 306] width 1279 height 612
